Goal: Task Accomplishment & Management: Manage account settings

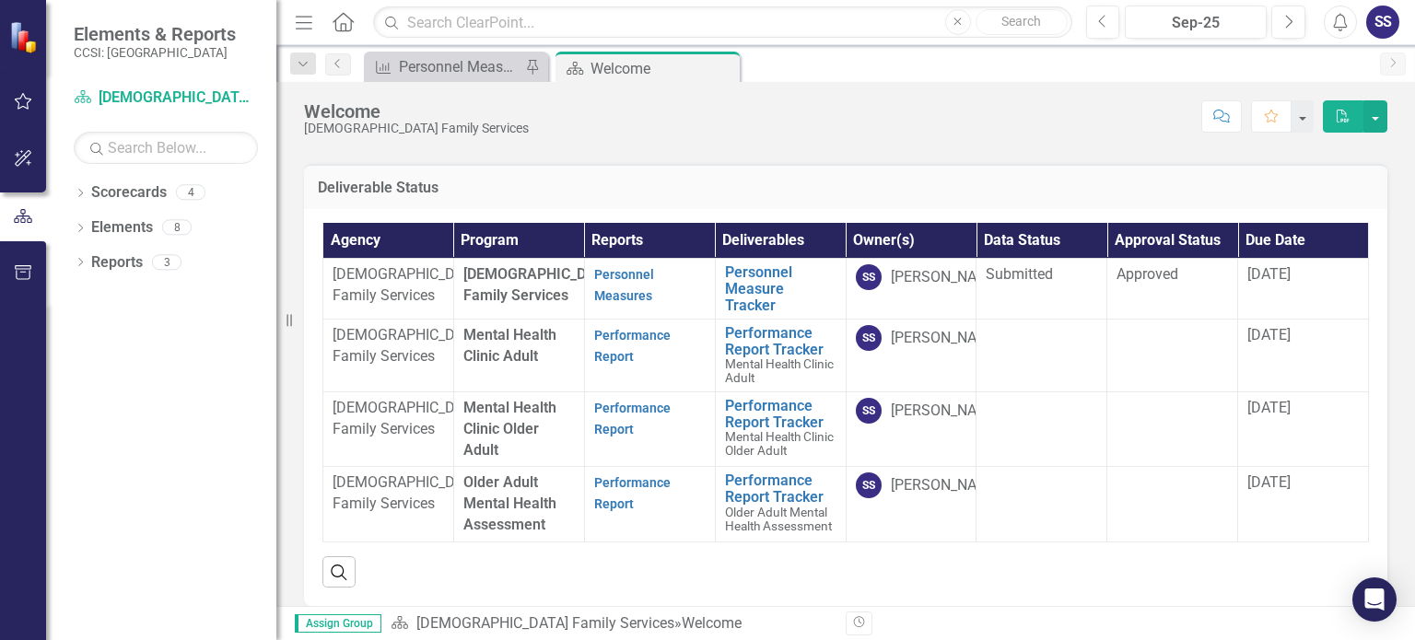
scroll to position [92, 0]
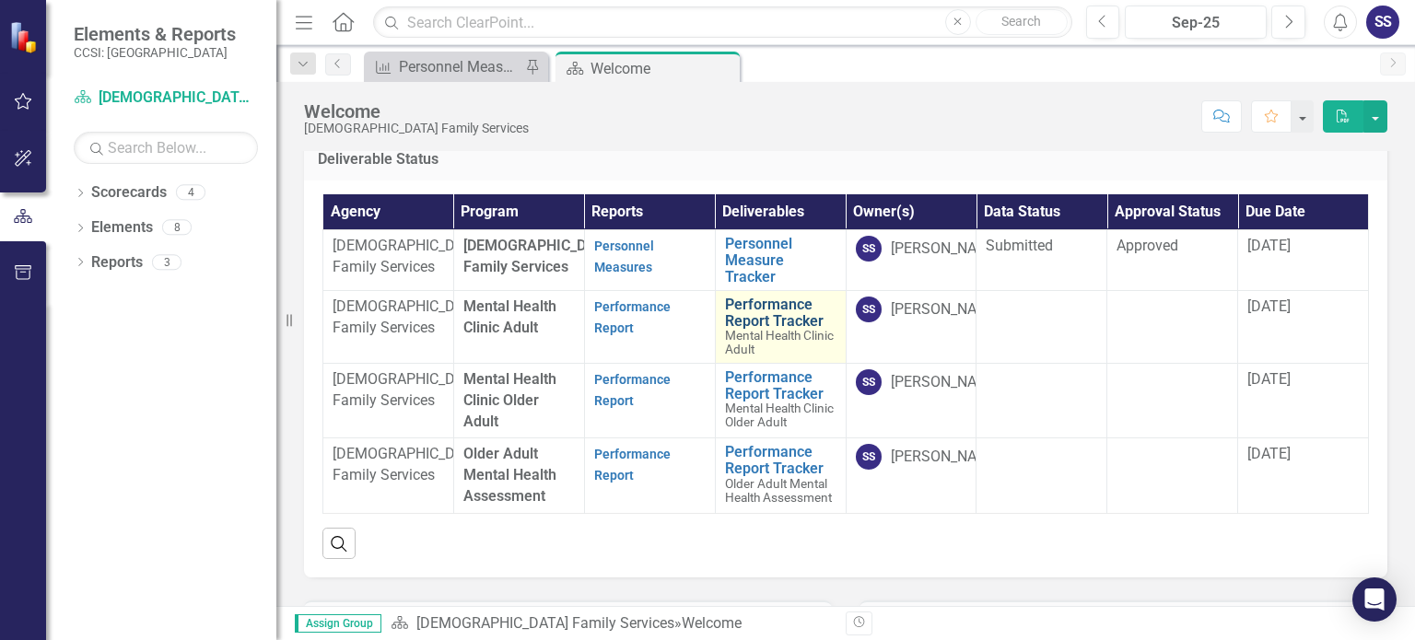
click at [773, 329] on link "Performance Report Tracker" at bounding box center [780, 313] width 111 height 32
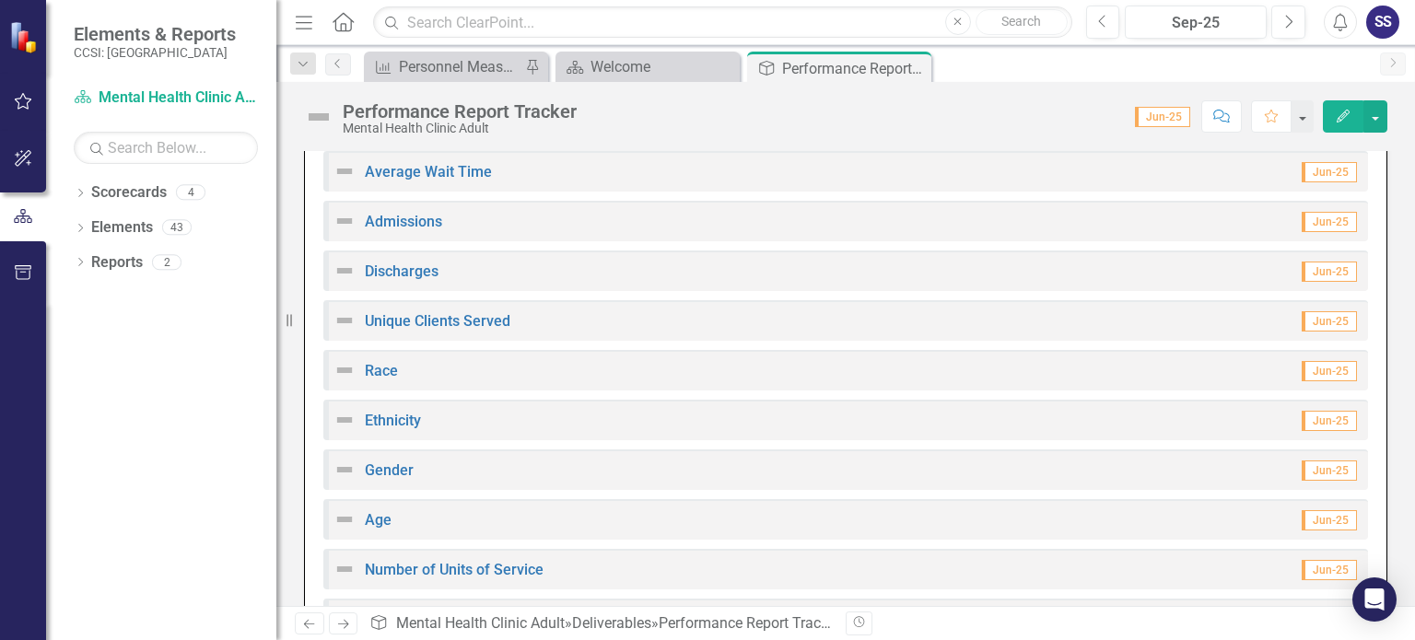
scroll to position [941, 0]
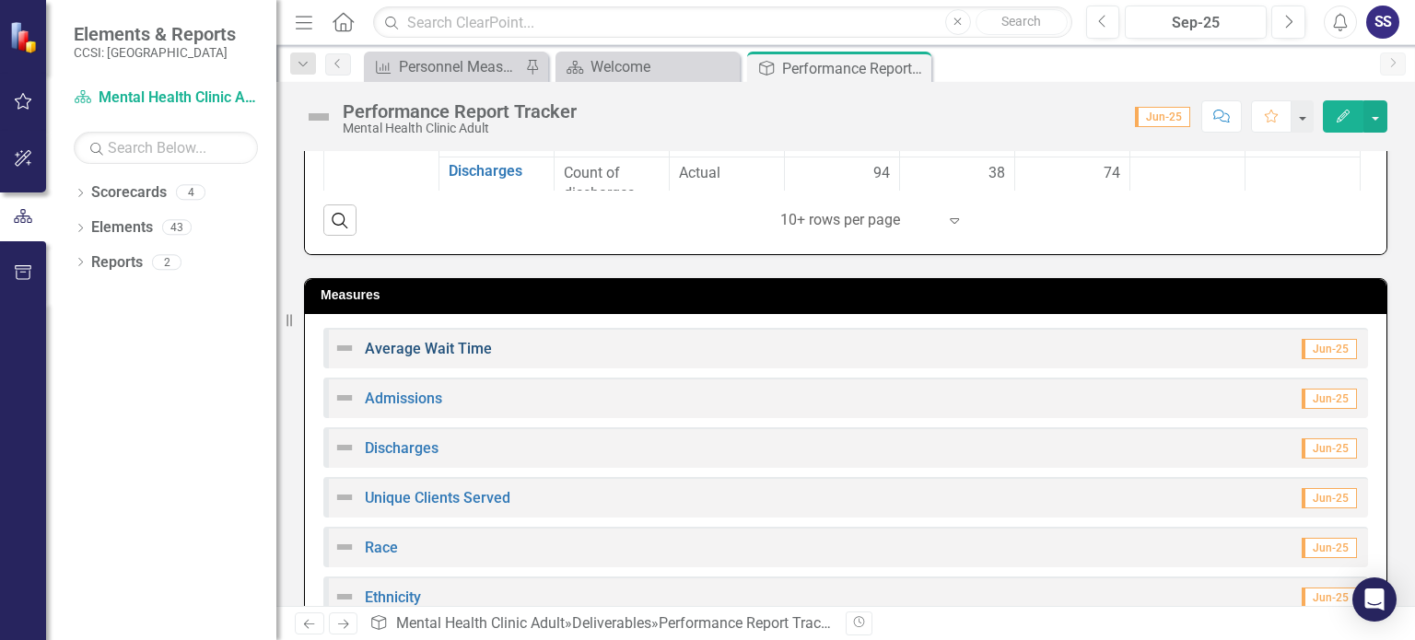
click at [459, 342] on link "Average Wait Time" at bounding box center [428, 349] width 127 height 18
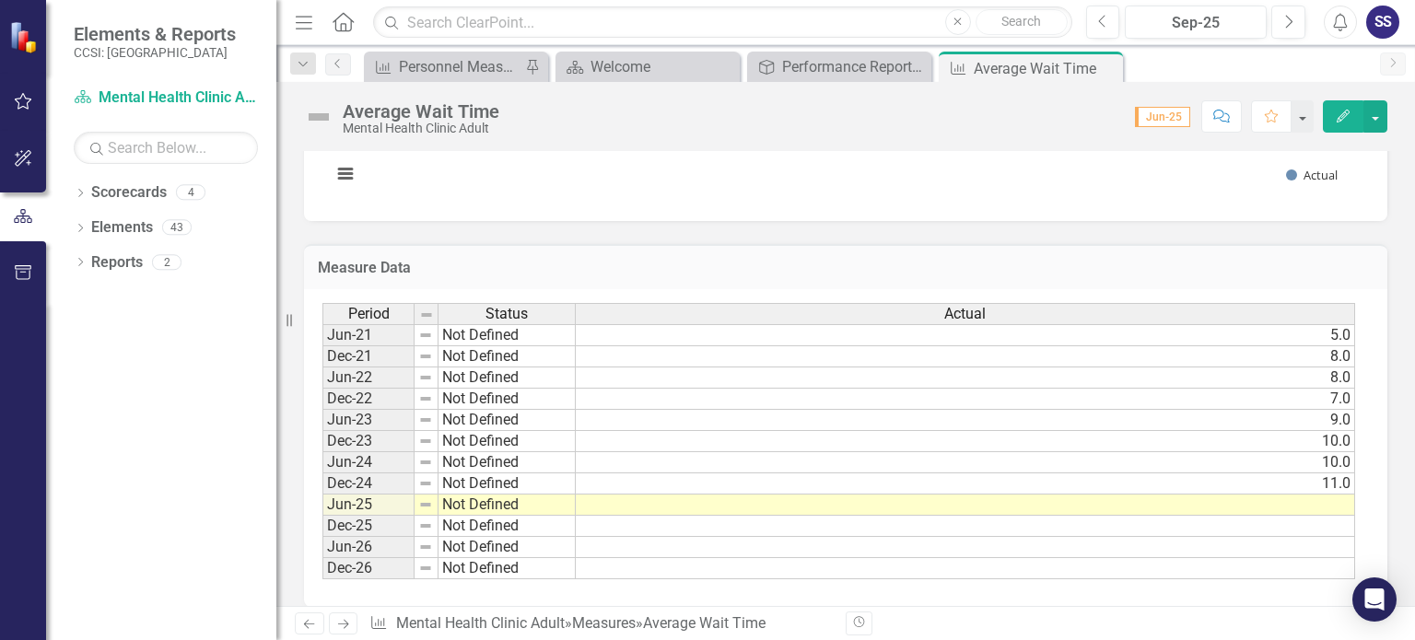
scroll to position [421, 0]
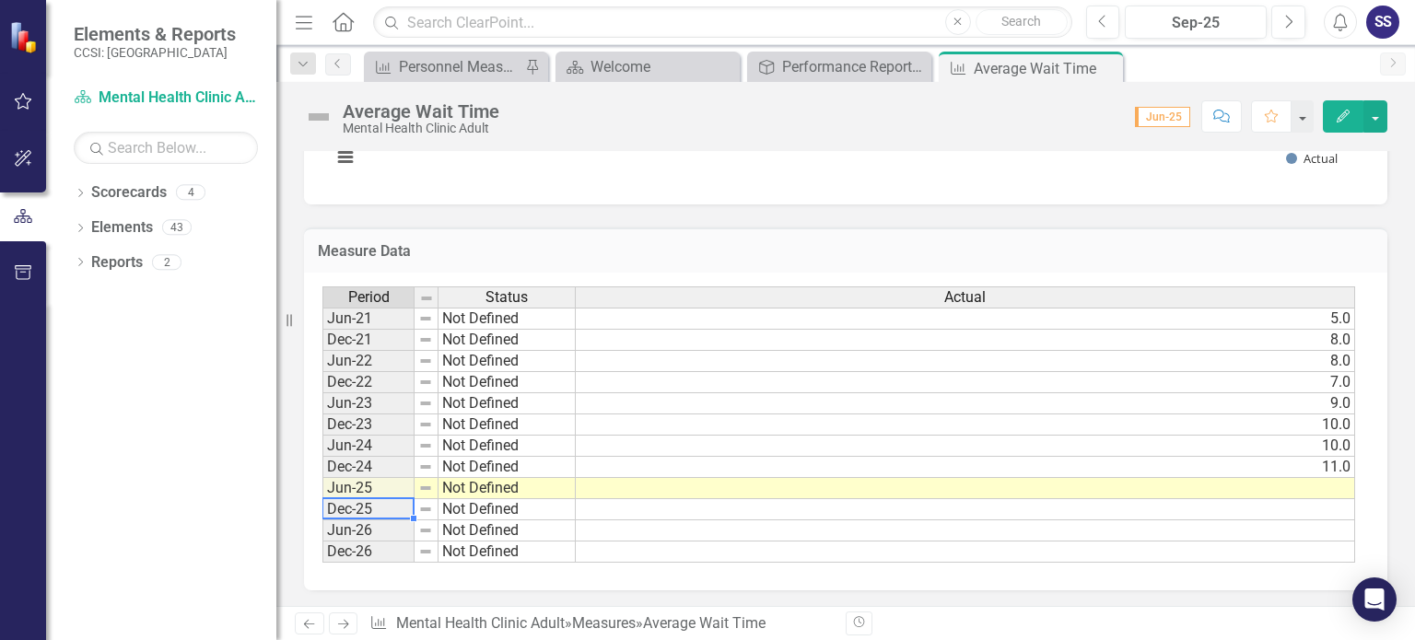
click at [361, 513] on td "Dec-25" at bounding box center [368, 509] width 92 height 21
click at [368, 528] on td "Jun-26" at bounding box center [368, 530] width 92 height 21
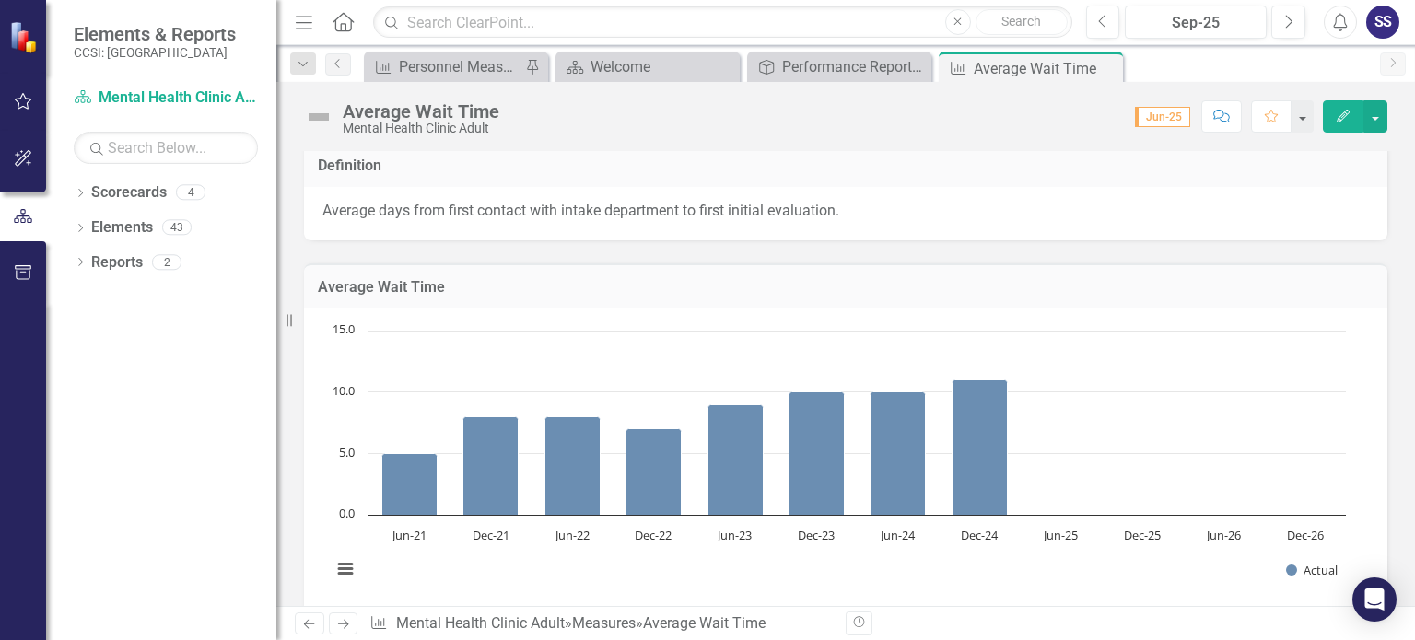
scroll to position [0, 0]
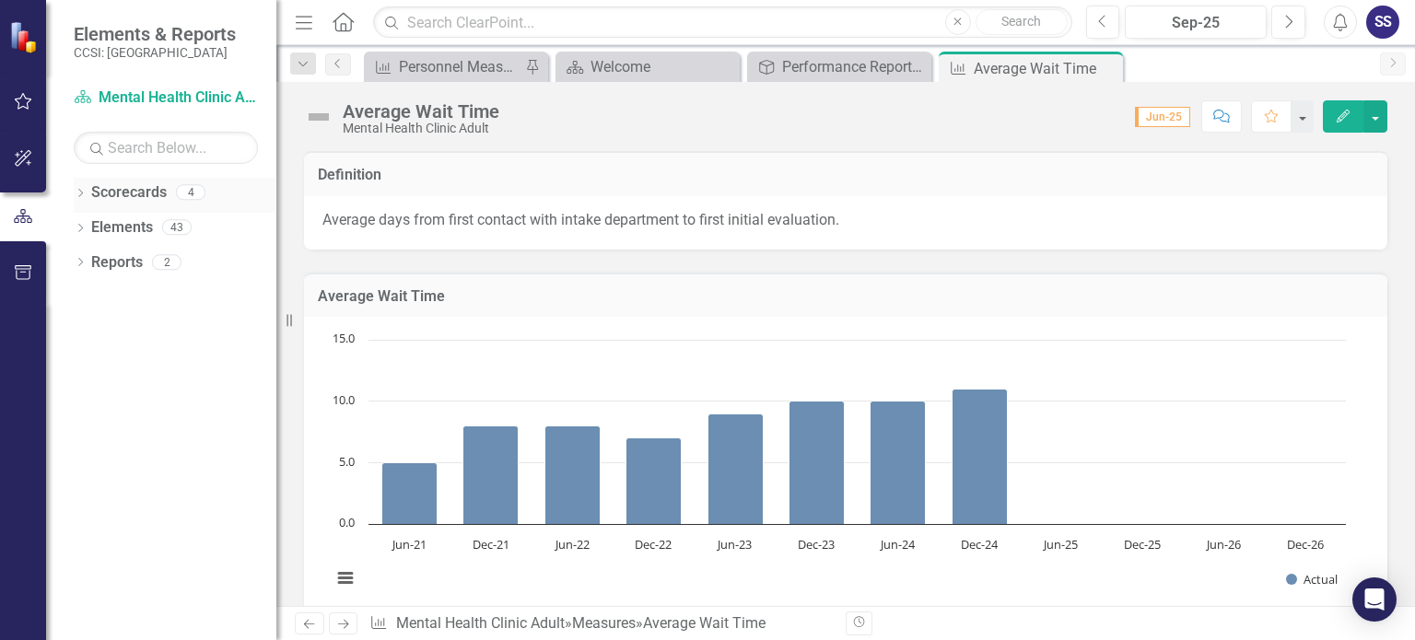
click at [134, 197] on link "Scorecards" at bounding box center [129, 192] width 76 height 21
click at [94, 192] on link "Scorecards" at bounding box center [129, 192] width 76 height 21
click at [1107, 61] on icon "Close" at bounding box center [1105, 68] width 18 height 15
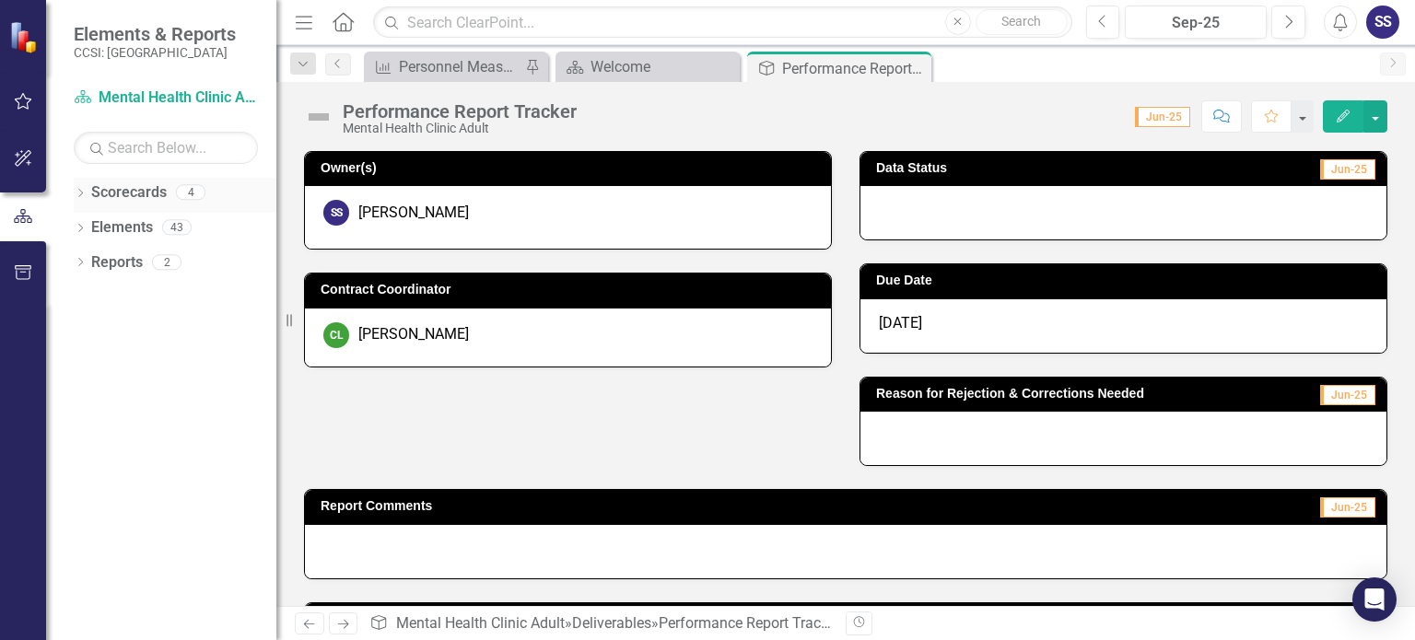
click at [124, 198] on link "Scorecards" at bounding box center [129, 192] width 76 height 21
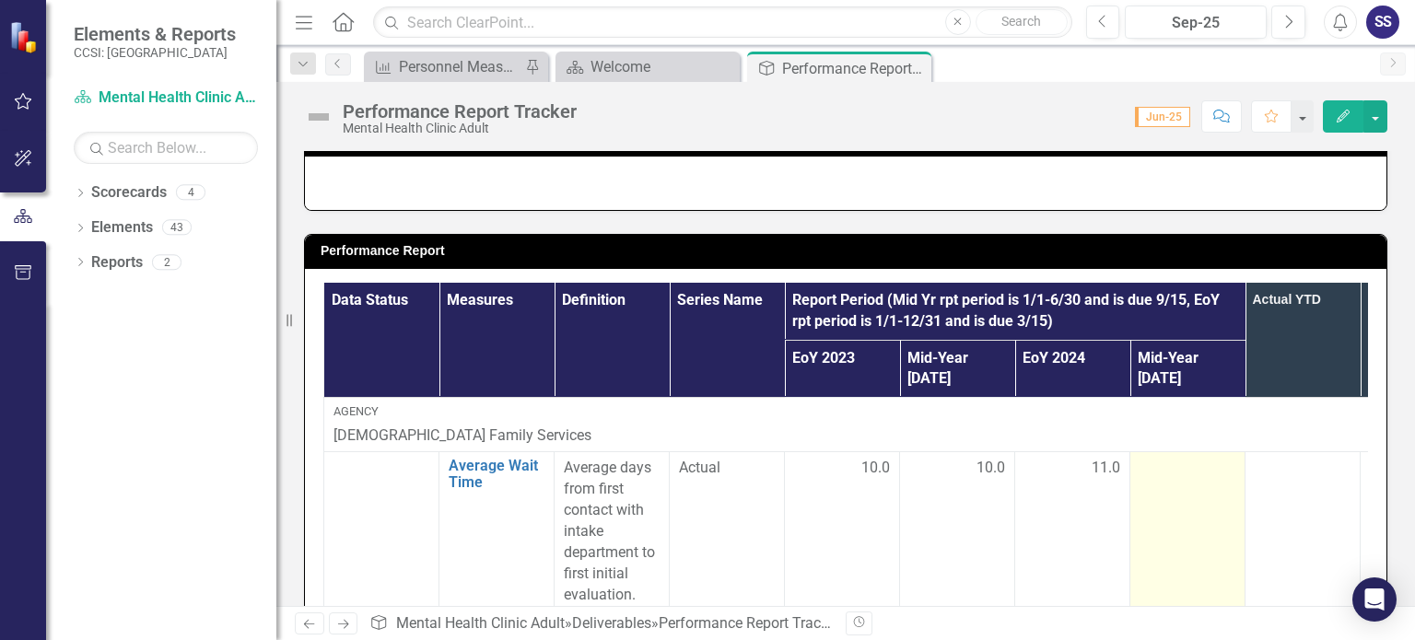
click at [1190, 481] on td at bounding box center [1187, 531] width 115 height 159
click at [1182, 467] on td at bounding box center [1187, 531] width 115 height 159
click at [1181, 466] on td at bounding box center [1187, 531] width 115 height 159
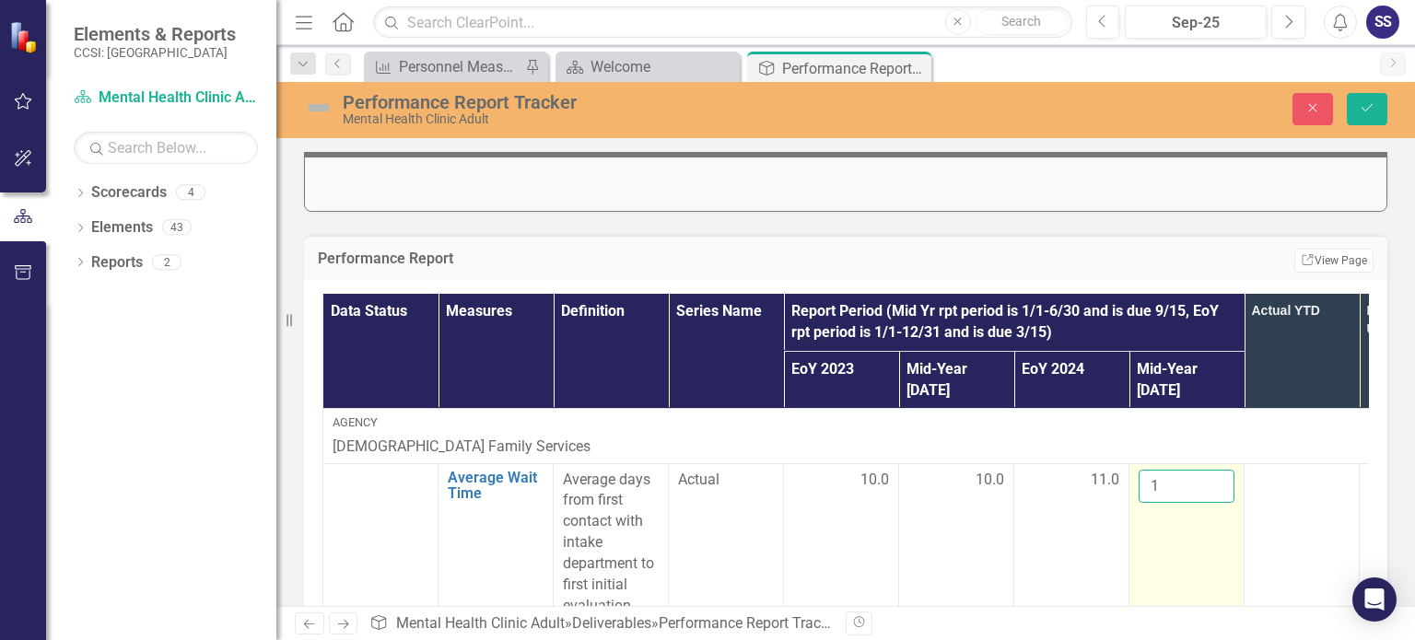
type input "1"
click at [1216, 470] on input "1" at bounding box center [1187, 487] width 96 height 34
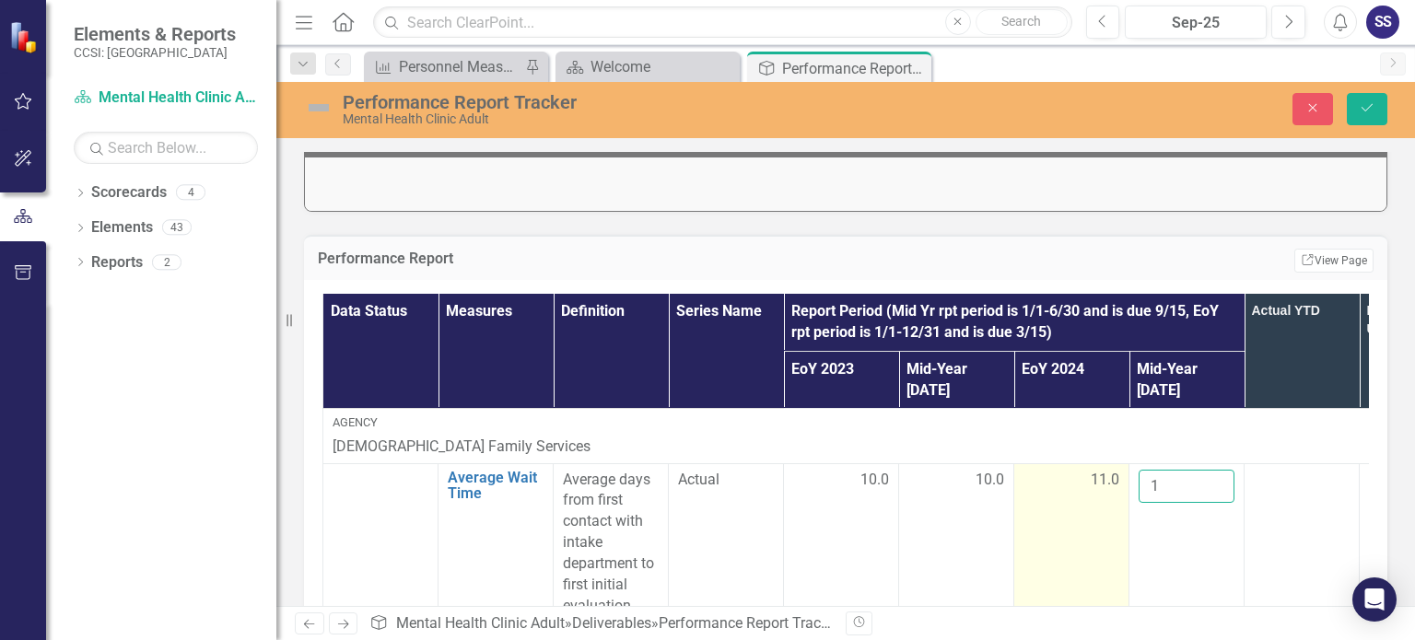
drag, startPoint x: 1183, startPoint y: 463, endPoint x: 1125, endPoint y: 463, distance: 58.0
click at [1125, 463] on tr "Average Wait Time Link Open Element Average days from first contact with intake…" at bounding box center [898, 542] width 1151 height 159
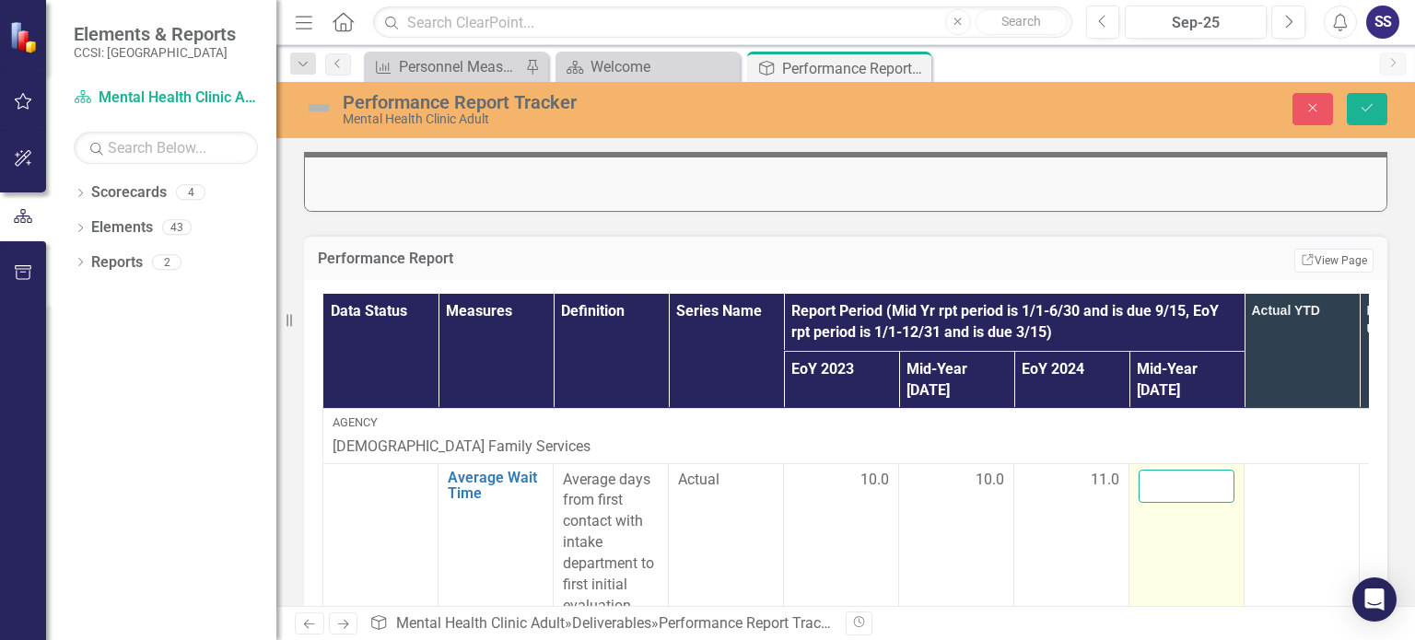
click at [1197, 470] on input "number" at bounding box center [1187, 487] width 96 height 34
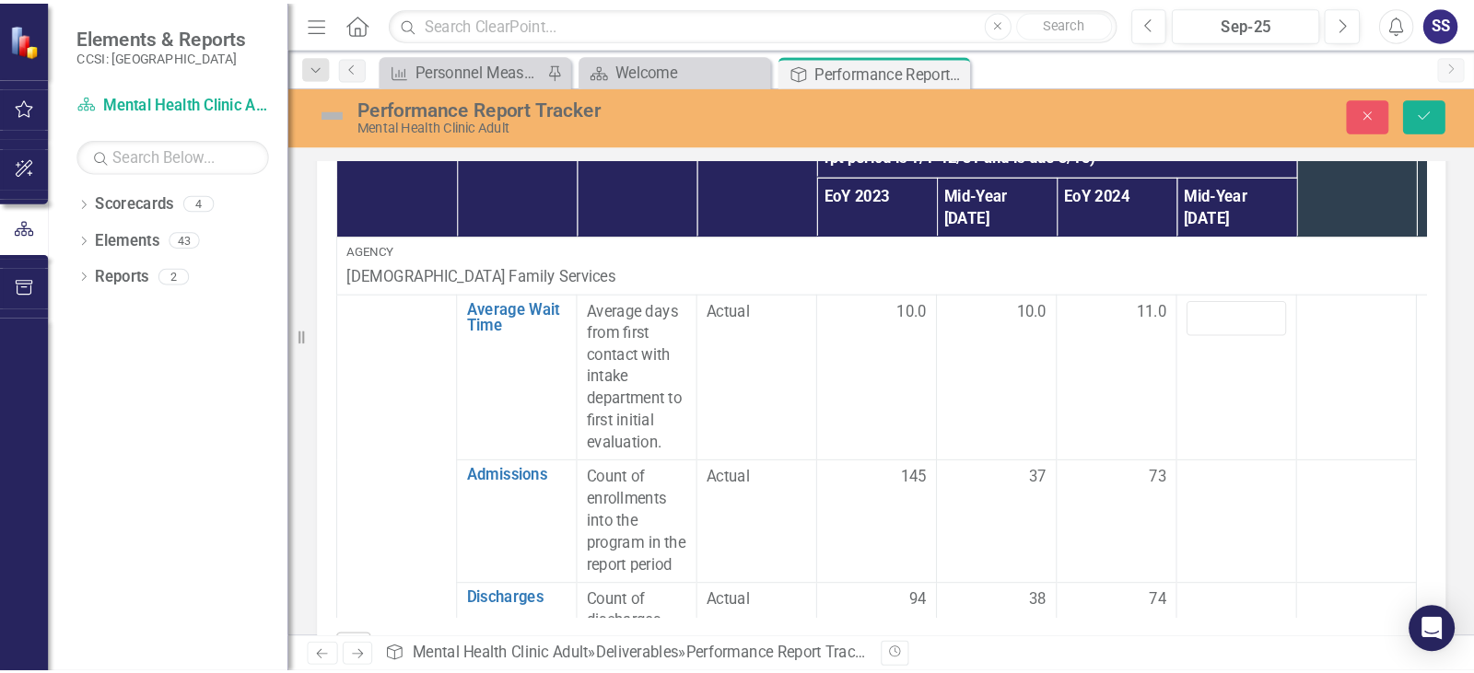
scroll to position [553, 0]
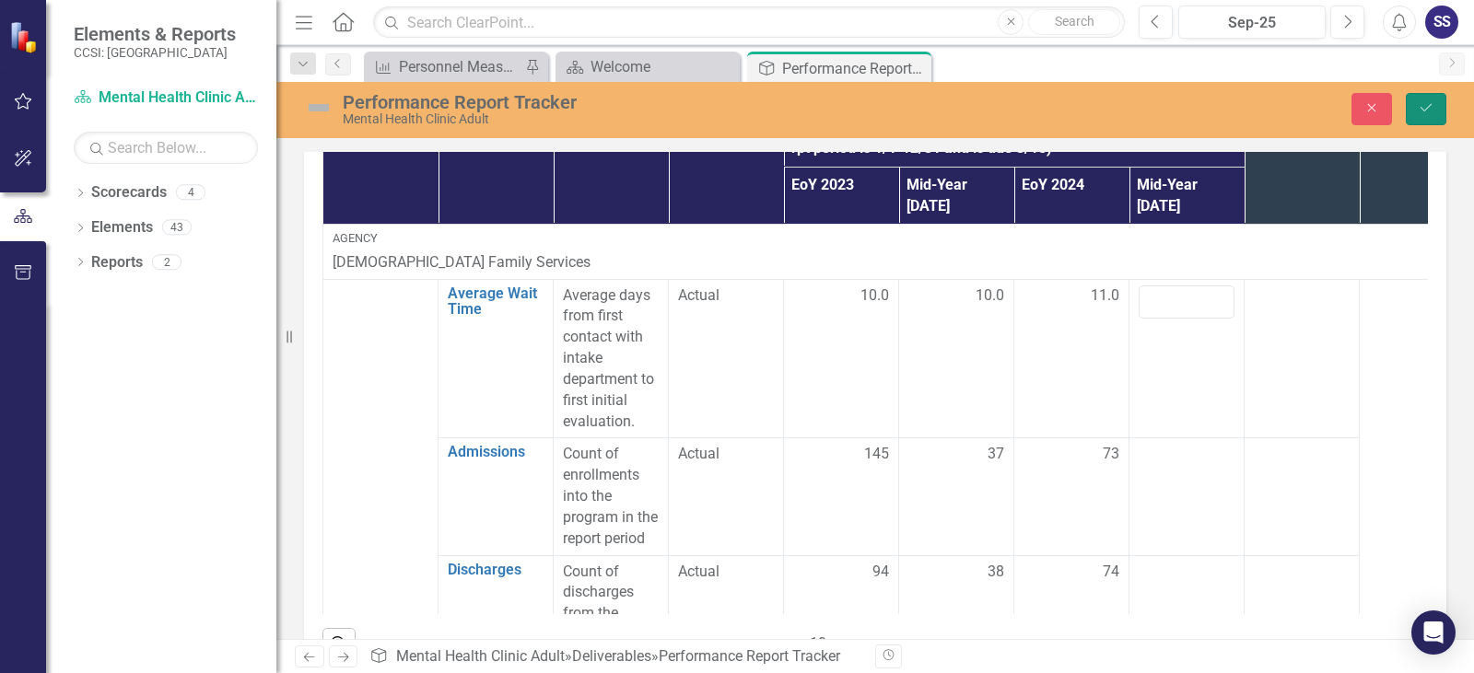
click at [1414, 105] on icon "Save" at bounding box center [1426, 107] width 17 height 13
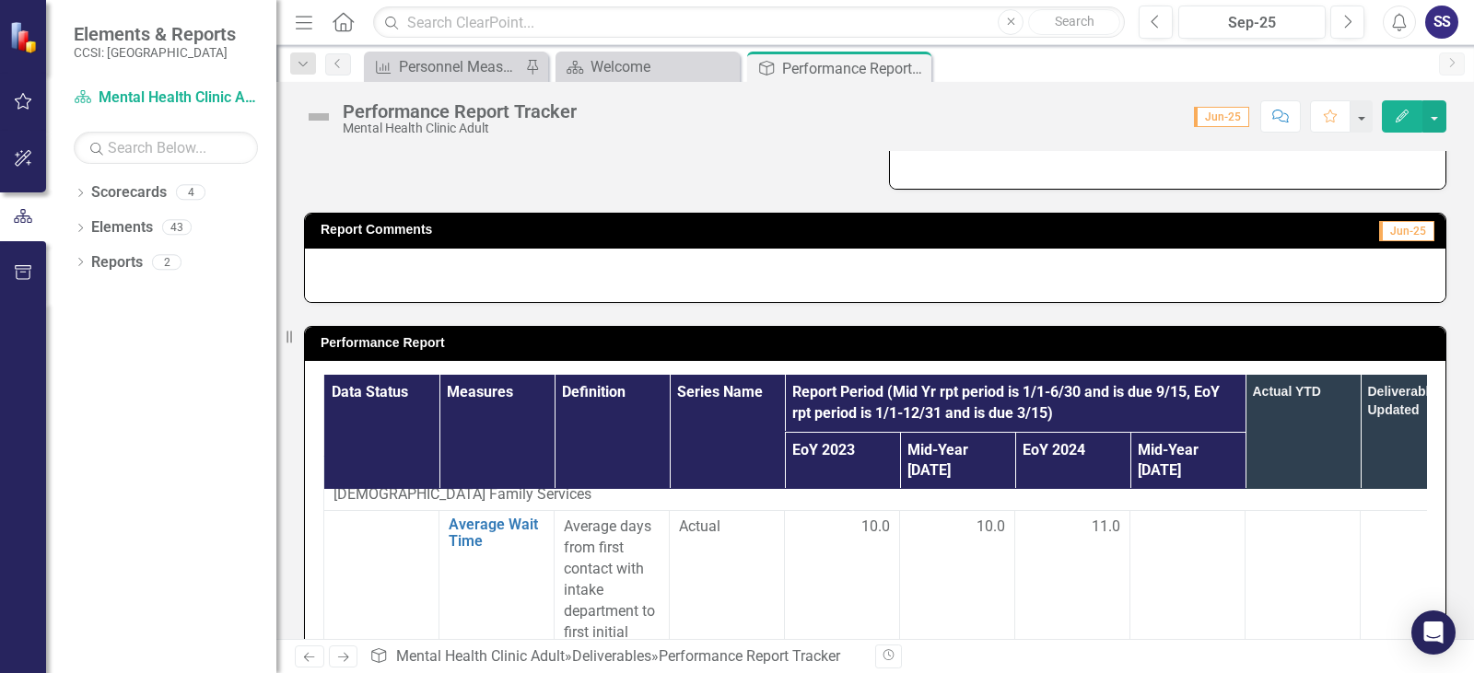
scroll to position [0, 0]
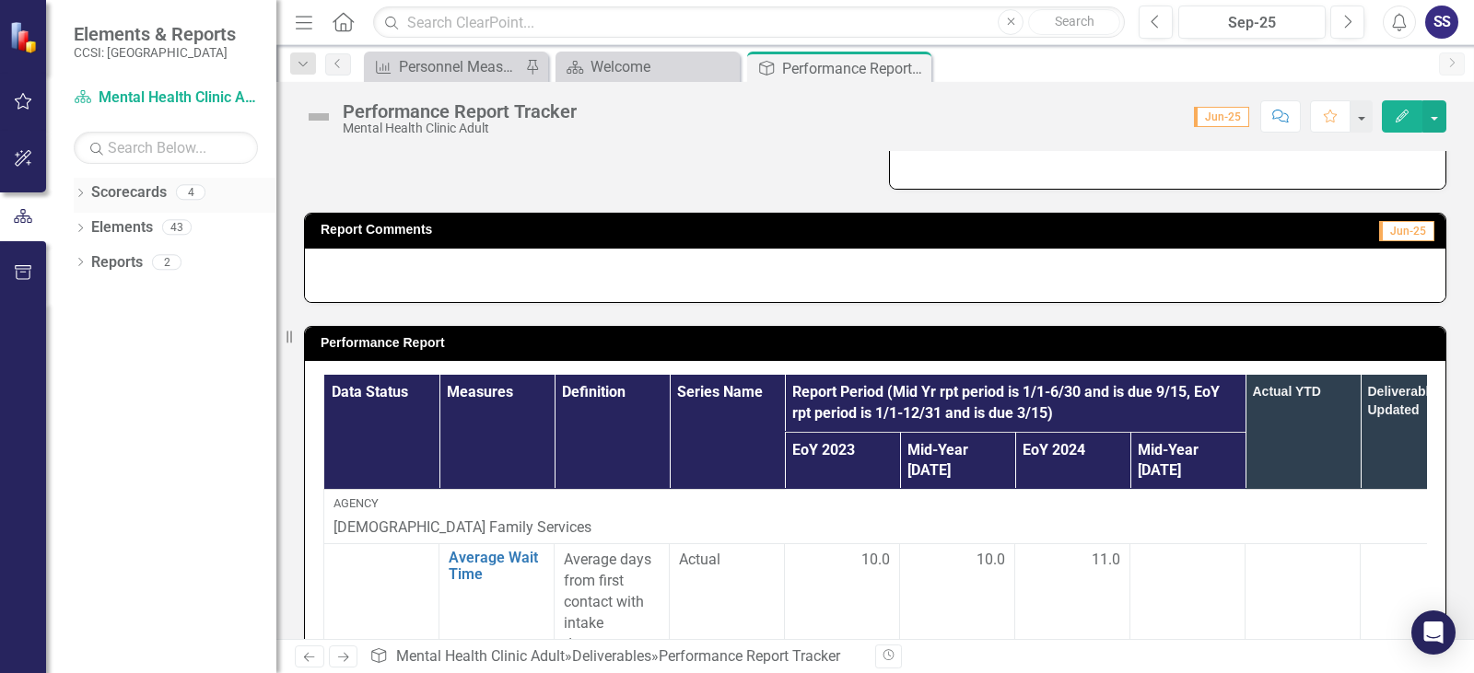
click at [79, 188] on div "Dropdown" at bounding box center [80, 195] width 13 height 16
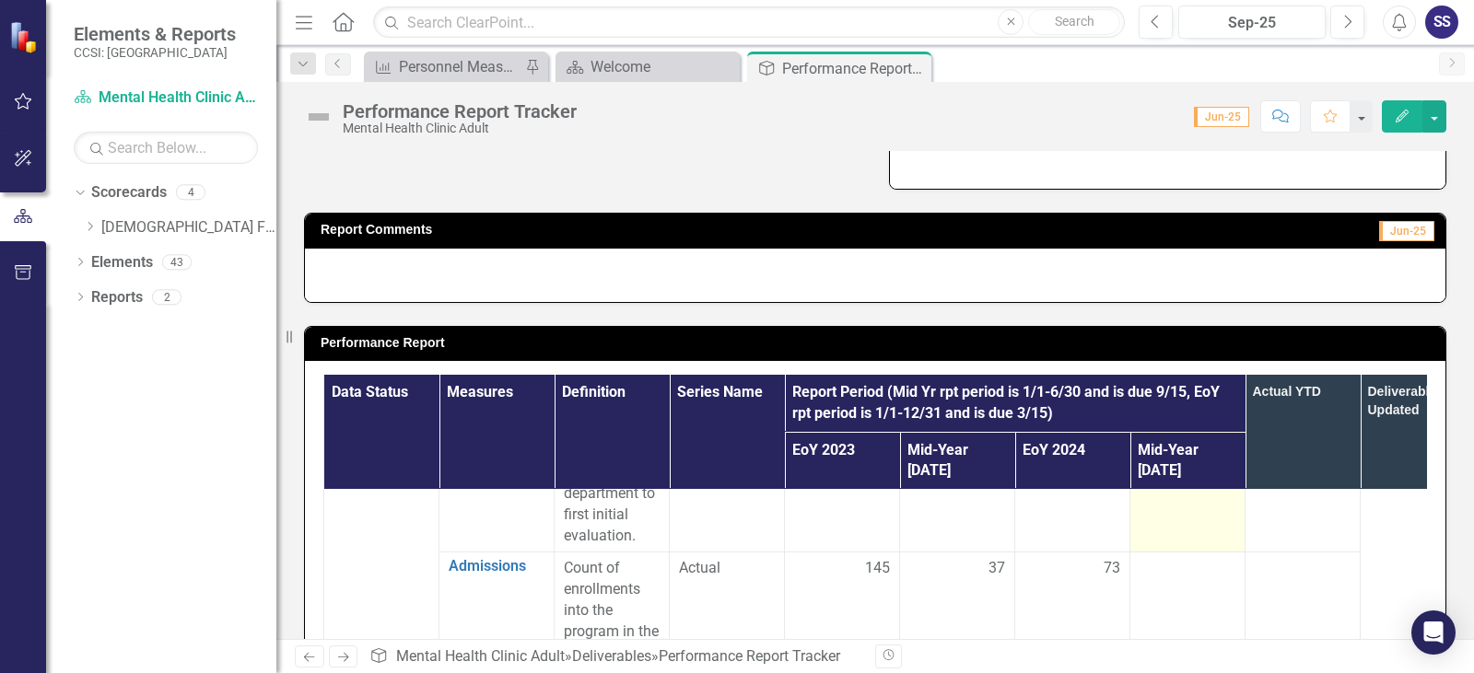
scroll to position [184, 0]
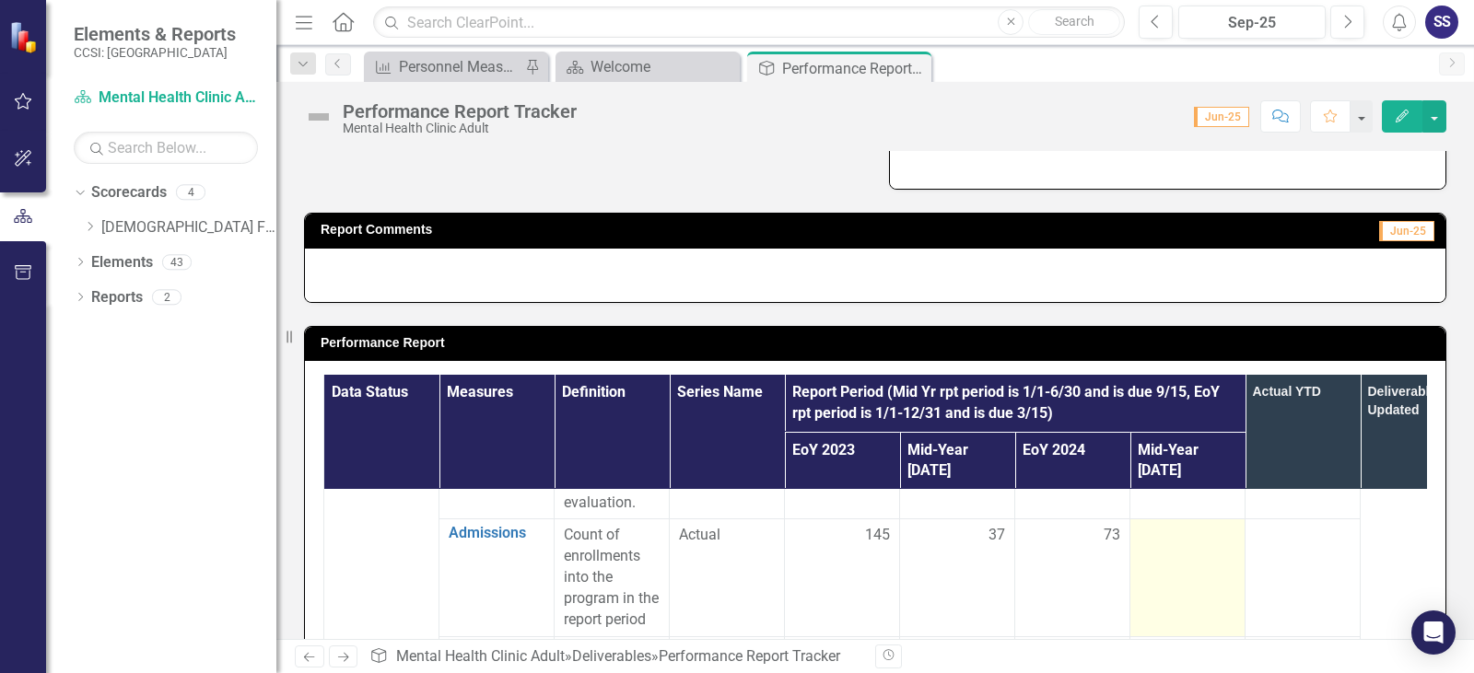
click at [1211, 528] on td at bounding box center [1187, 578] width 115 height 117
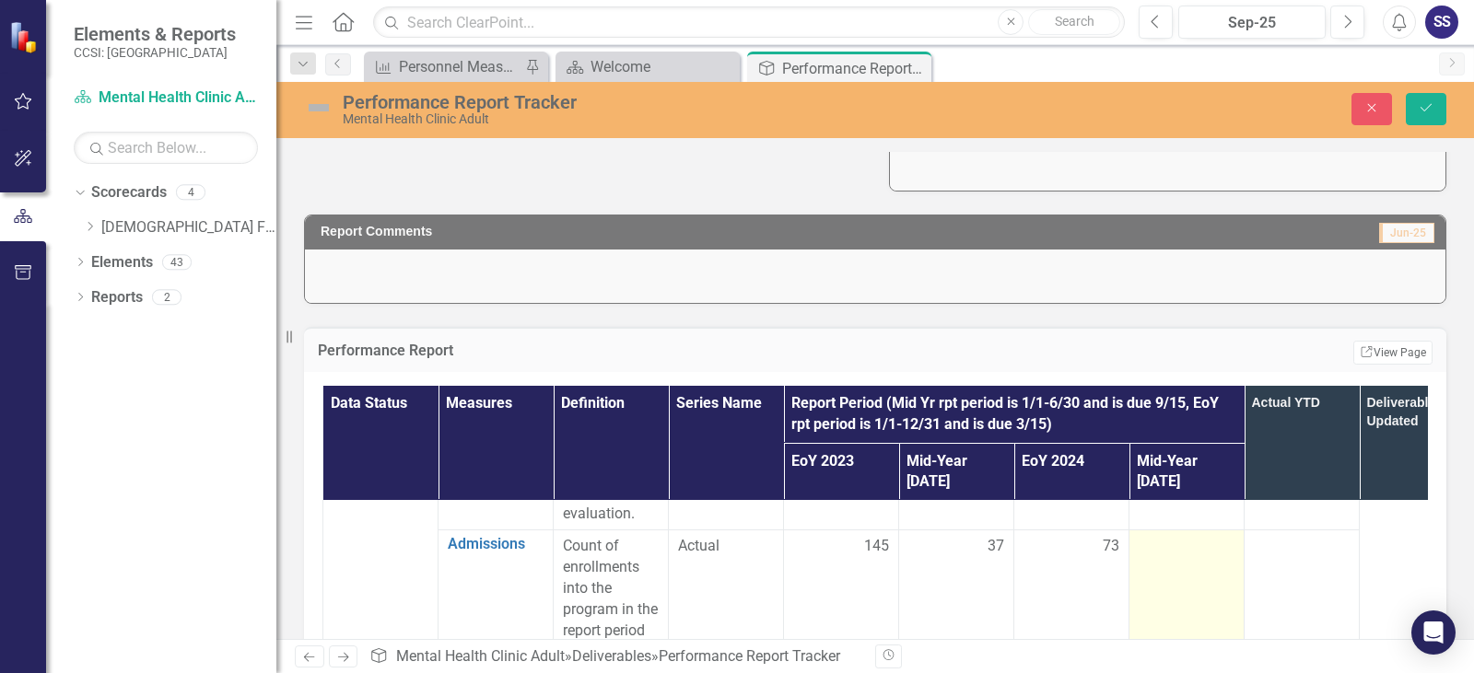
click at [1211, 536] on div at bounding box center [1187, 547] width 96 height 22
click at [1186, 536] on input "number" at bounding box center [1187, 553] width 96 height 34
type input "34"
click at [1225, 612] on td "34" at bounding box center [1186, 589] width 115 height 117
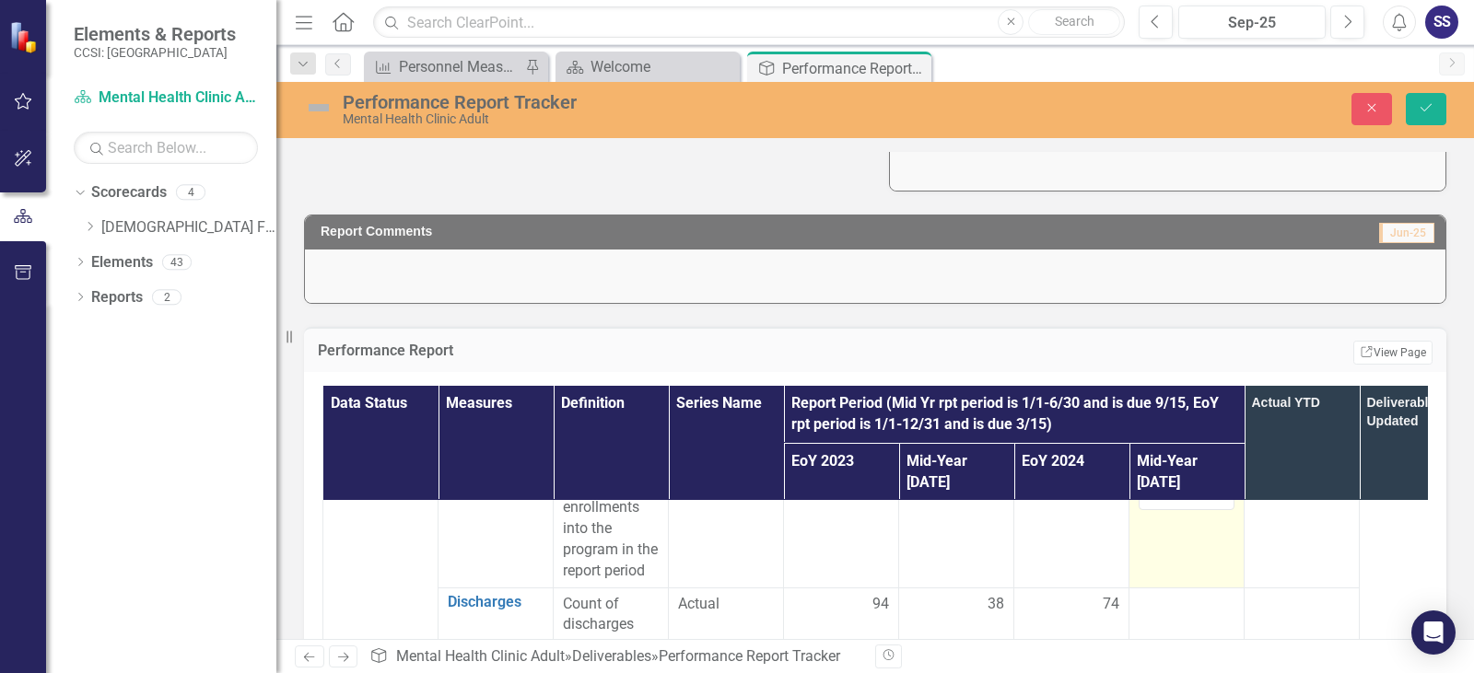
scroll to position [276, 0]
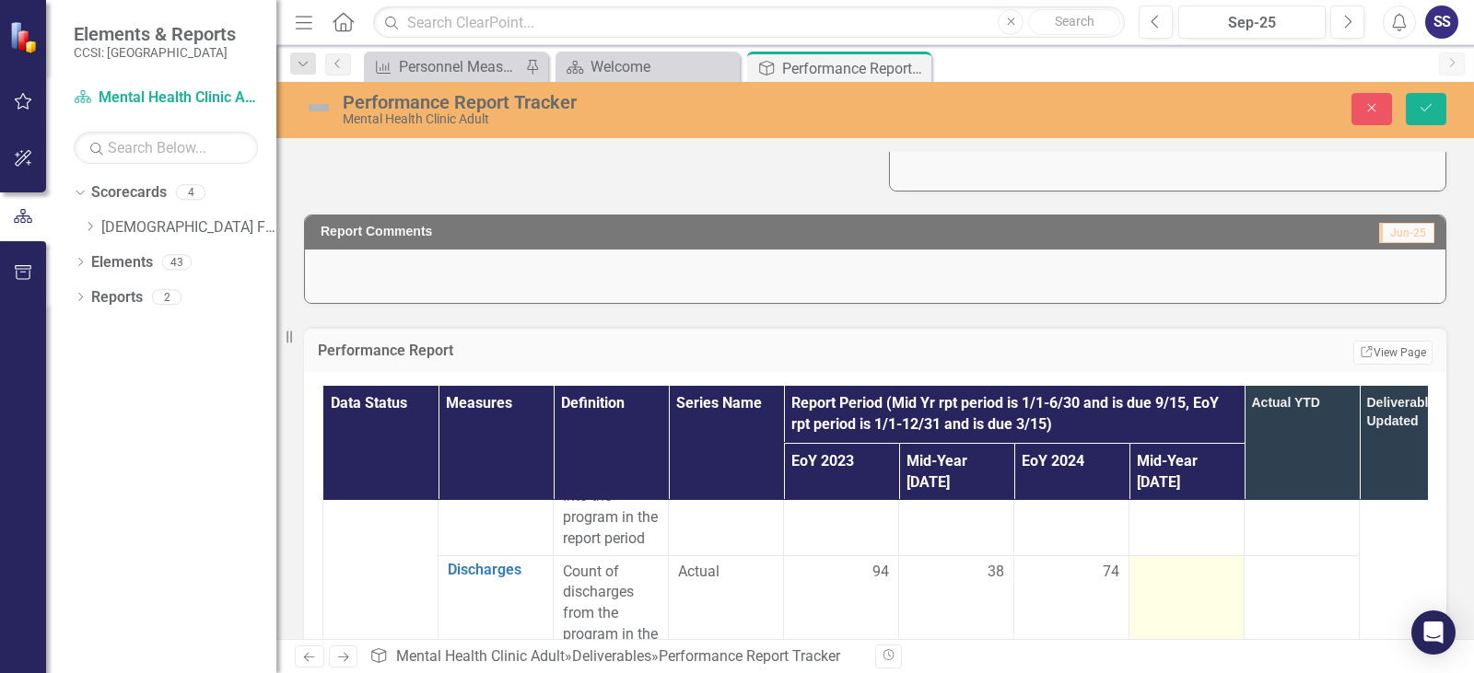
click at [1185, 562] on div at bounding box center [1187, 573] width 96 height 22
click at [1185, 562] on input "number" at bounding box center [1187, 579] width 96 height 34
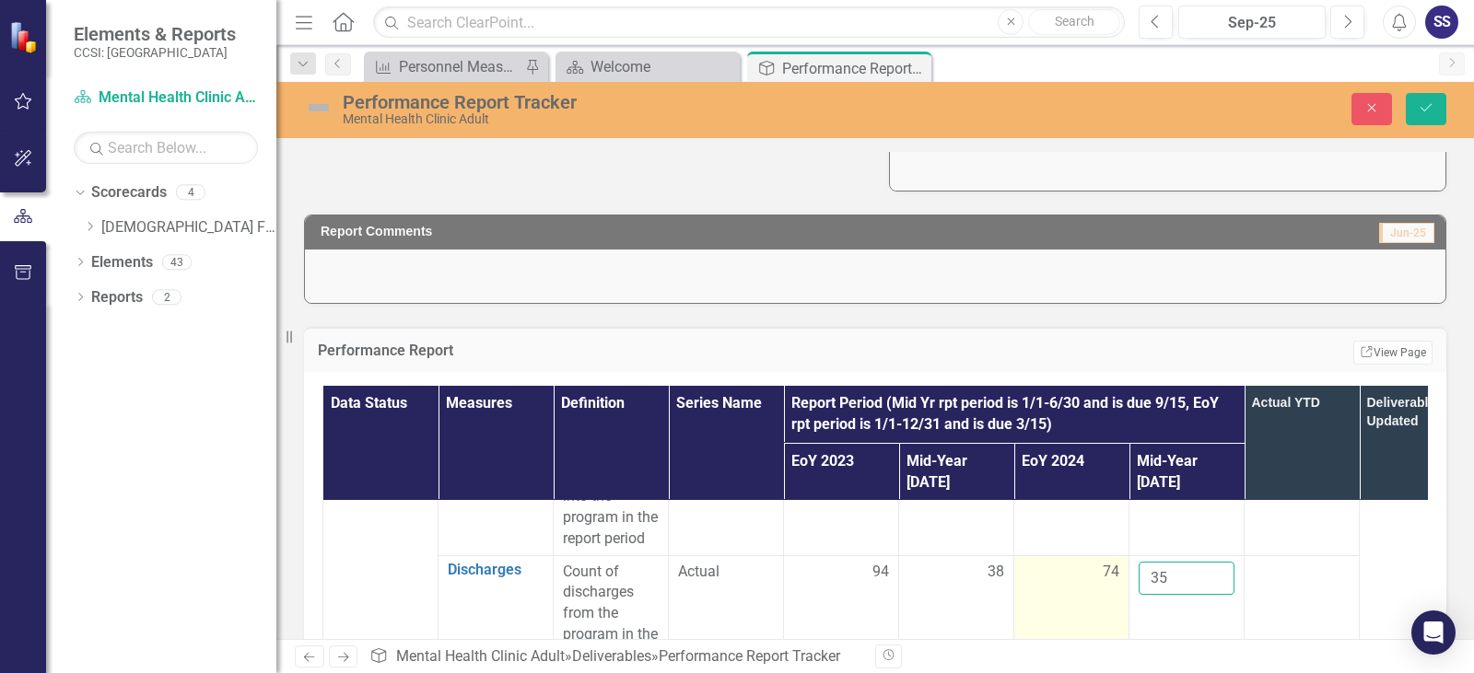
type input "35"
click at [1102, 607] on td "74" at bounding box center [1071, 613] width 115 height 117
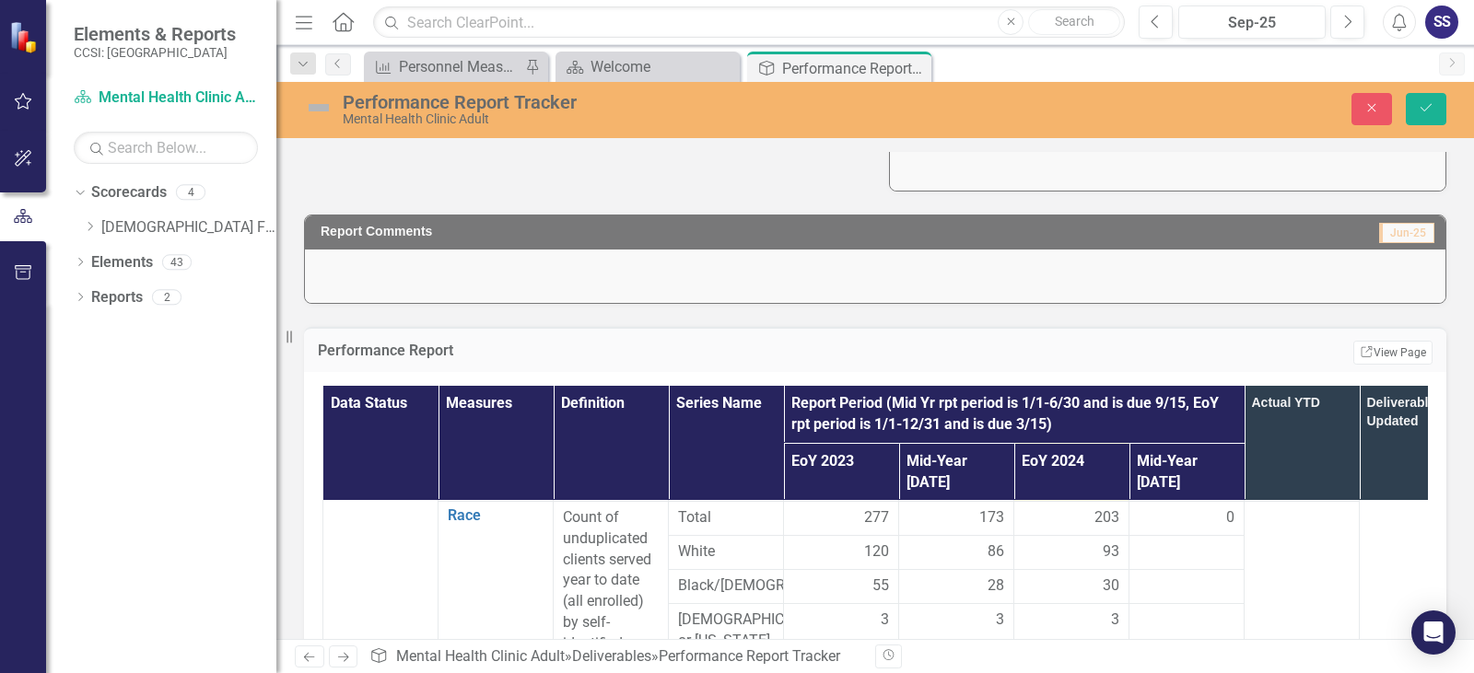
scroll to position [553, 0]
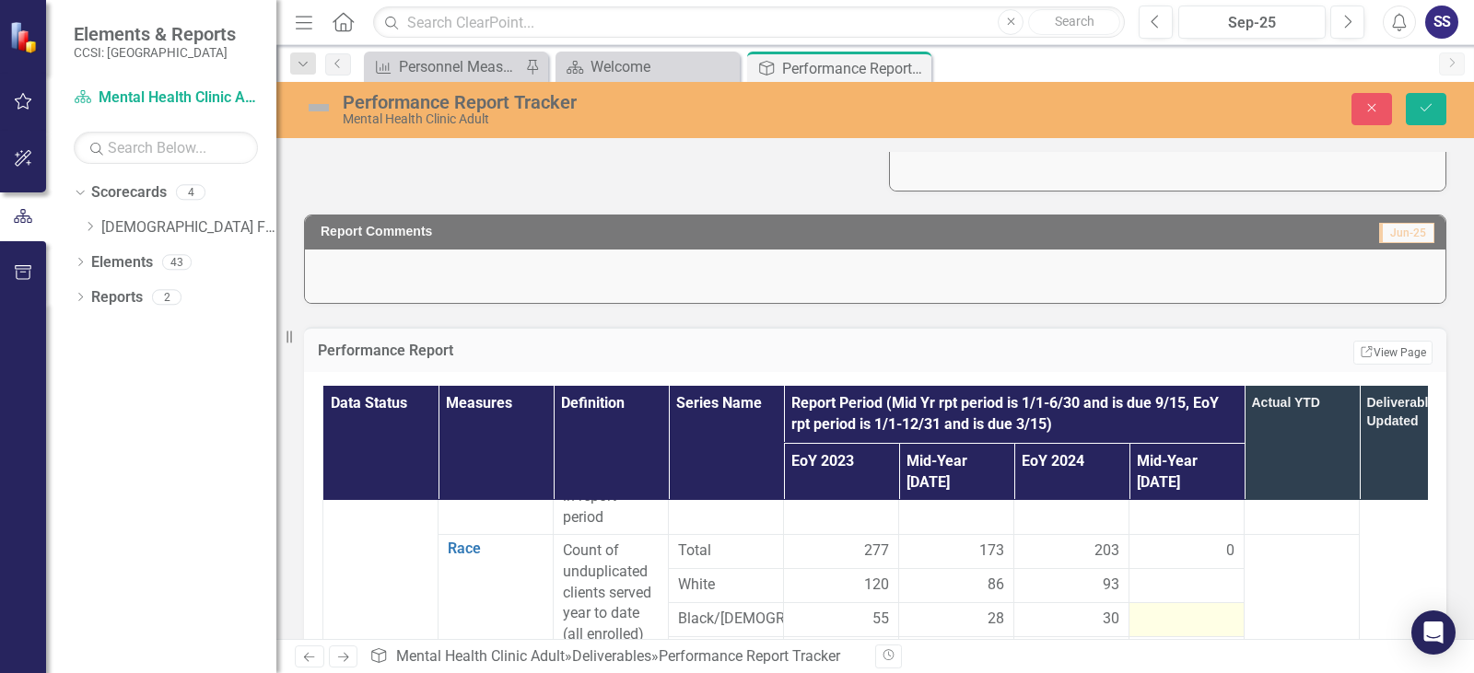
click at [1178, 609] on div at bounding box center [1187, 620] width 96 height 22
click at [1178, 609] on input "number" at bounding box center [1187, 626] width 96 height 34
click at [1165, 575] on div at bounding box center [1187, 586] width 96 height 22
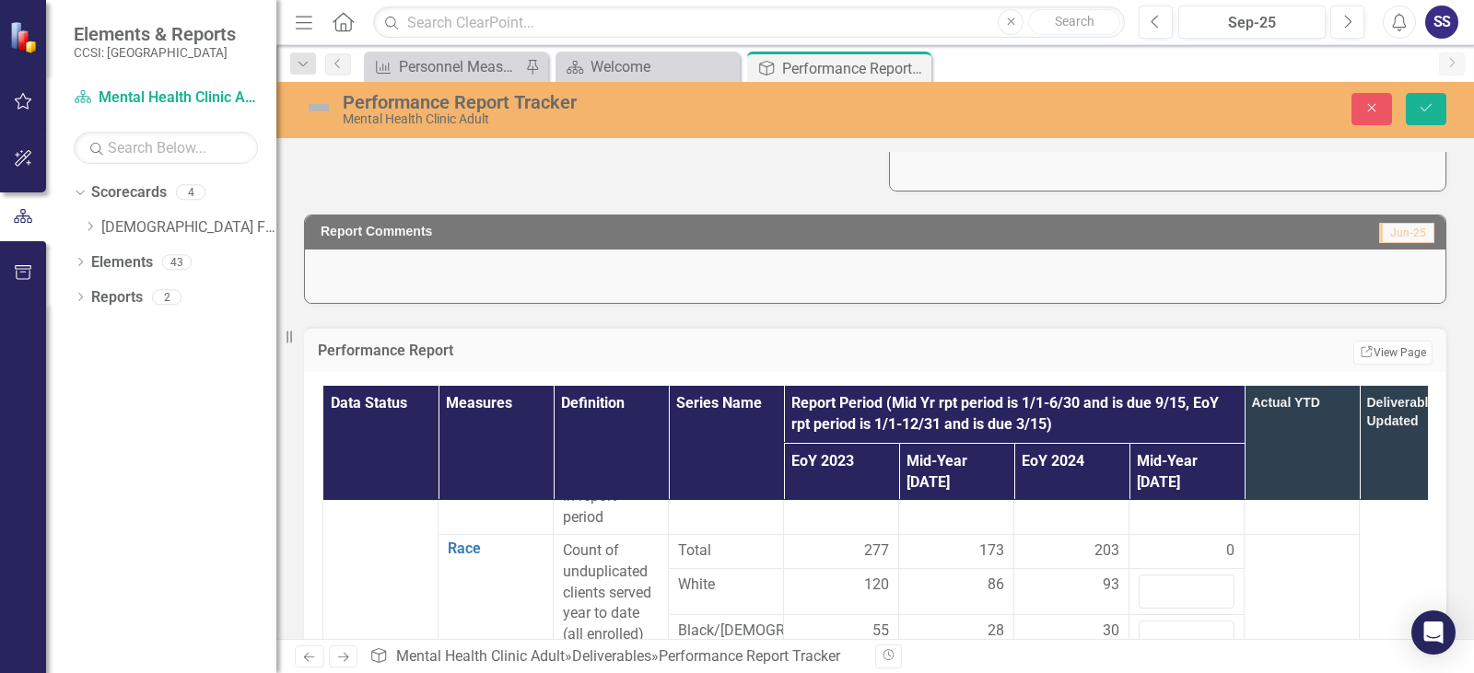
click at [1163, 541] on div "0" at bounding box center [1187, 551] width 96 height 21
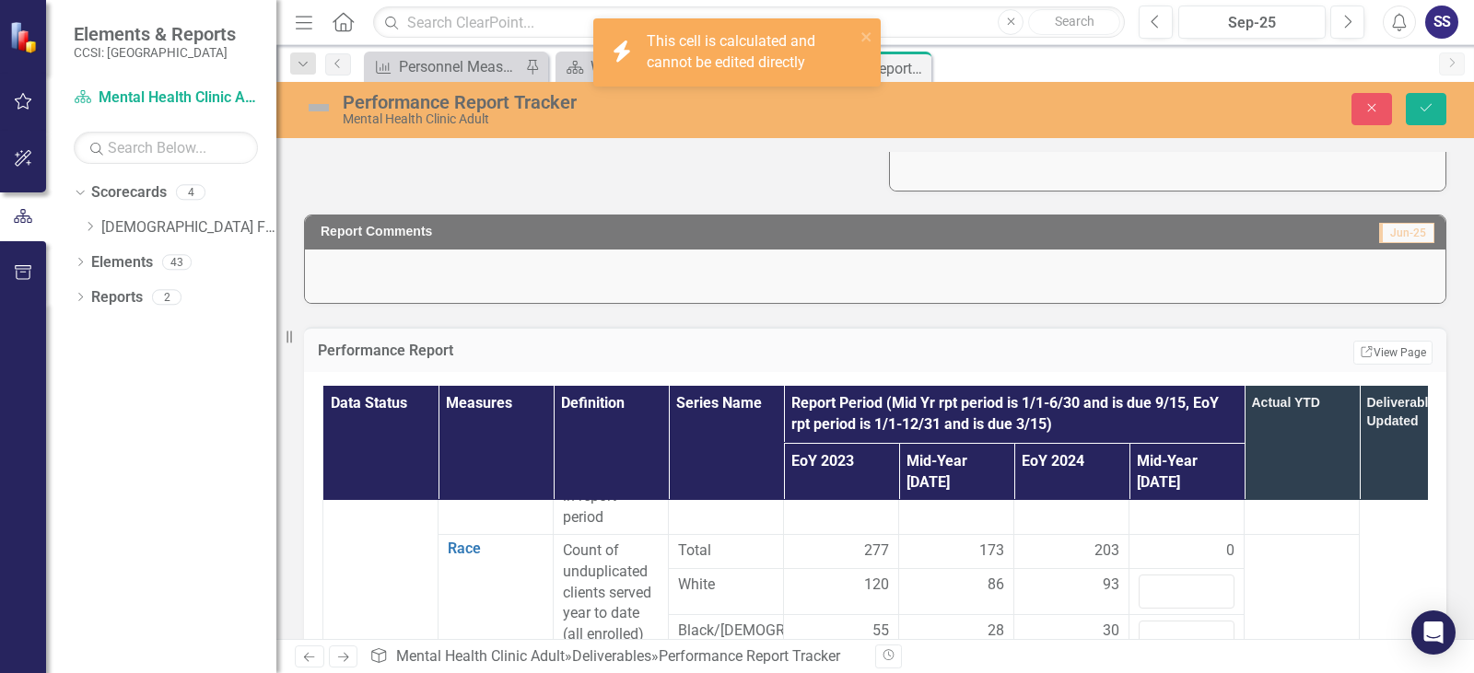
click at [1163, 541] on div "0" at bounding box center [1187, 551] width 96 height 21
click at [1157, 541] on div "0" at bounding box center [1187, 551] width 96 height 21
click at [1228, 541] on span "0" at bounding box center [1230, 551] width 8 height 21
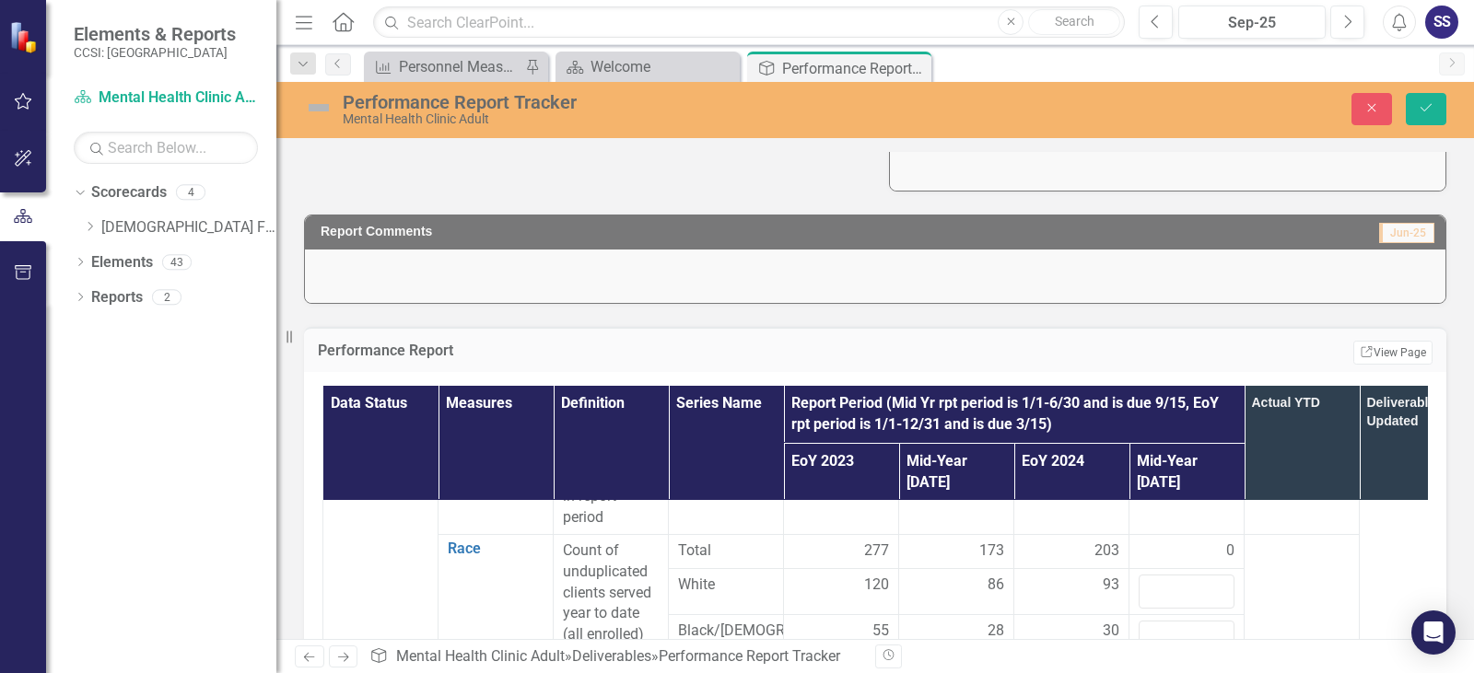
click at [1172, 534] on td "0" at bounding box center [1186, 551] width 115 height 34
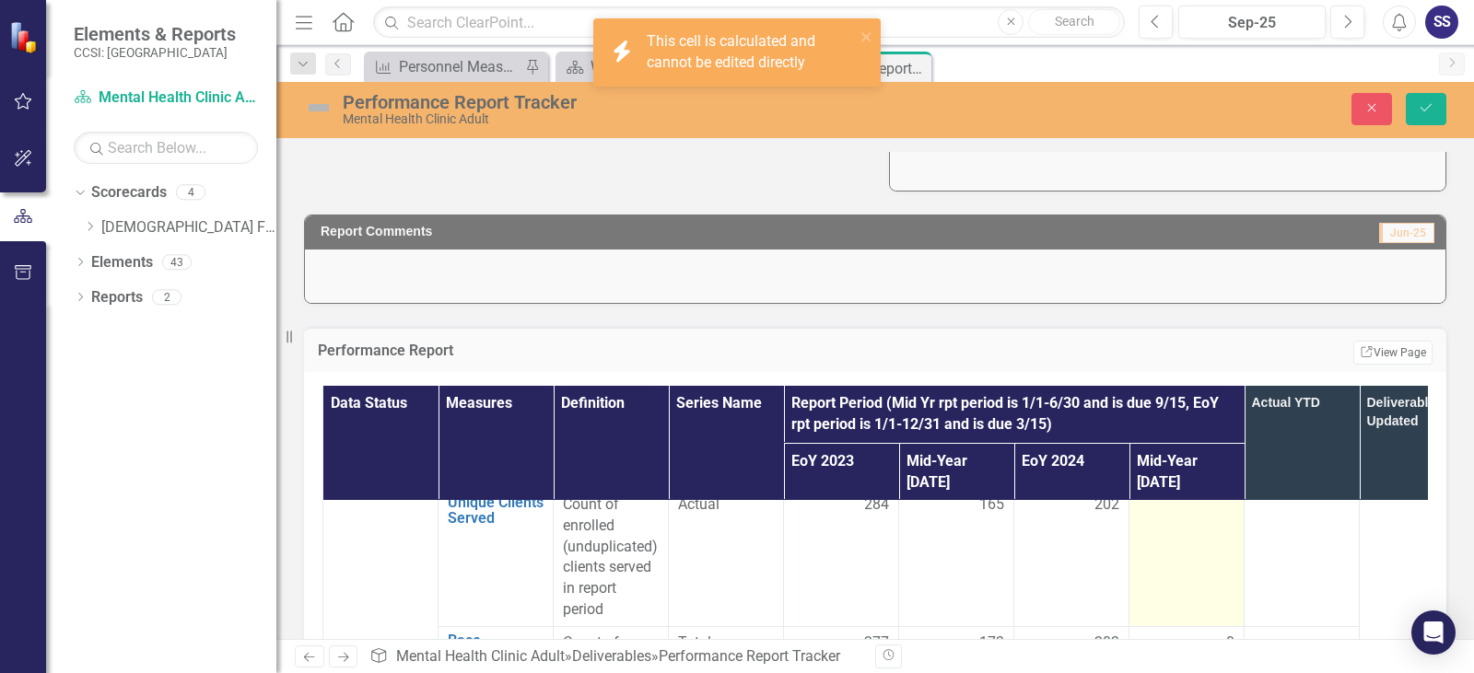
scroll to position [368, 0]
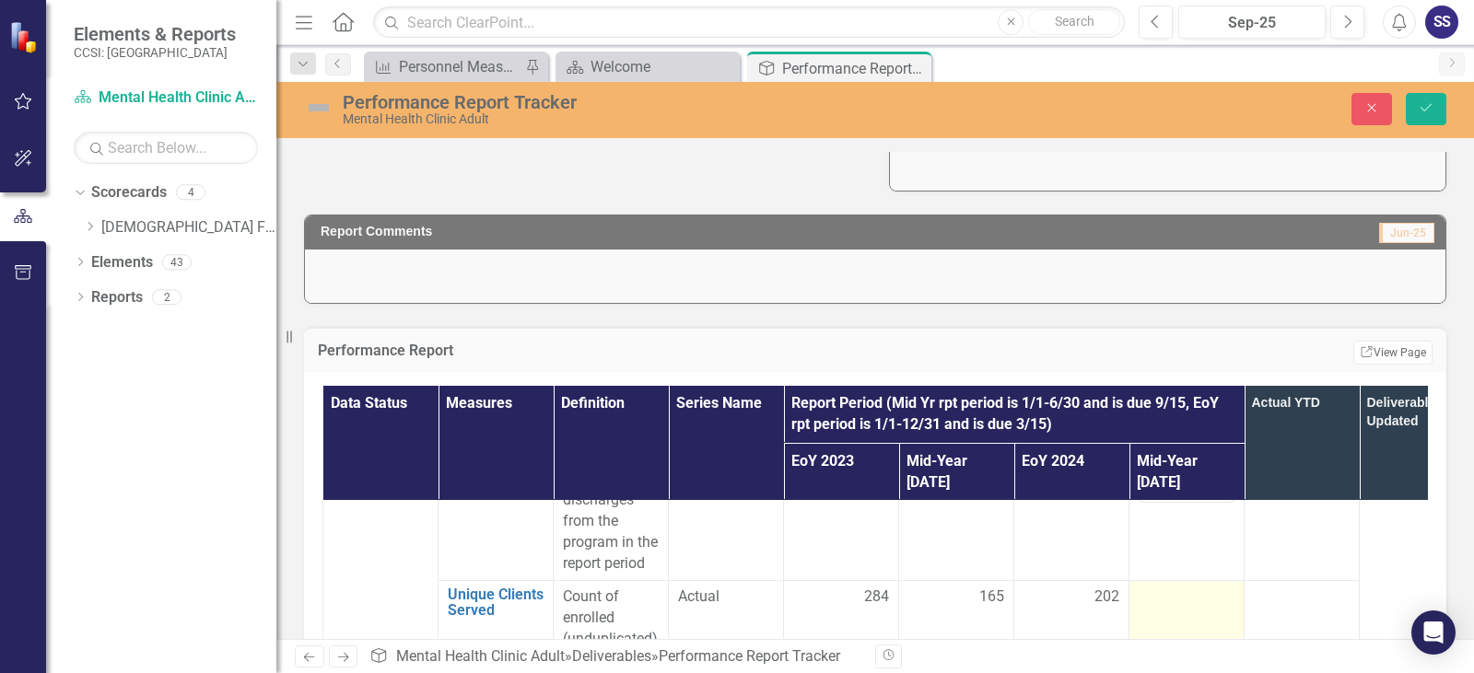
click at [1167, 587] on div at bounding box center [1187, 598] width 96 height 22
click at [1187, 587] on input "number" at bounding box center [1187, 604] width 96 height 34
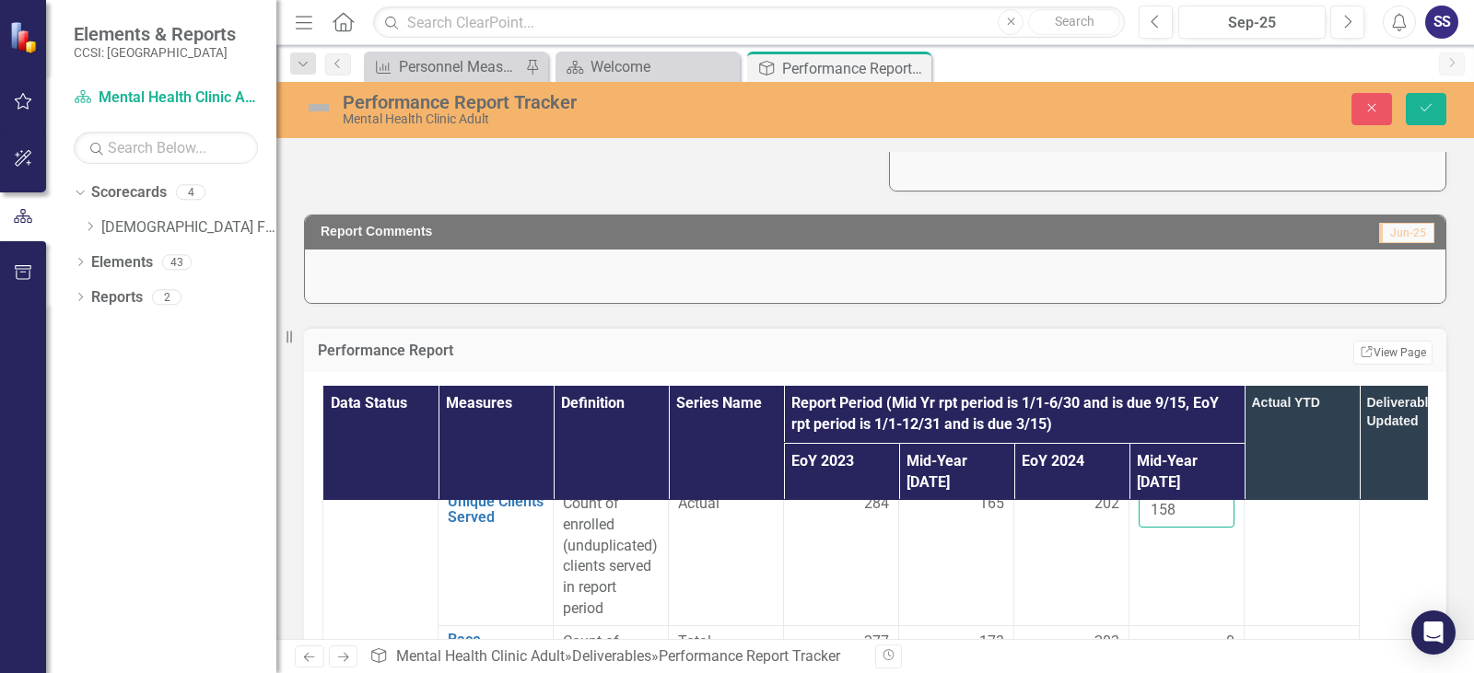
scroll to position [461, 0]
type input "158"
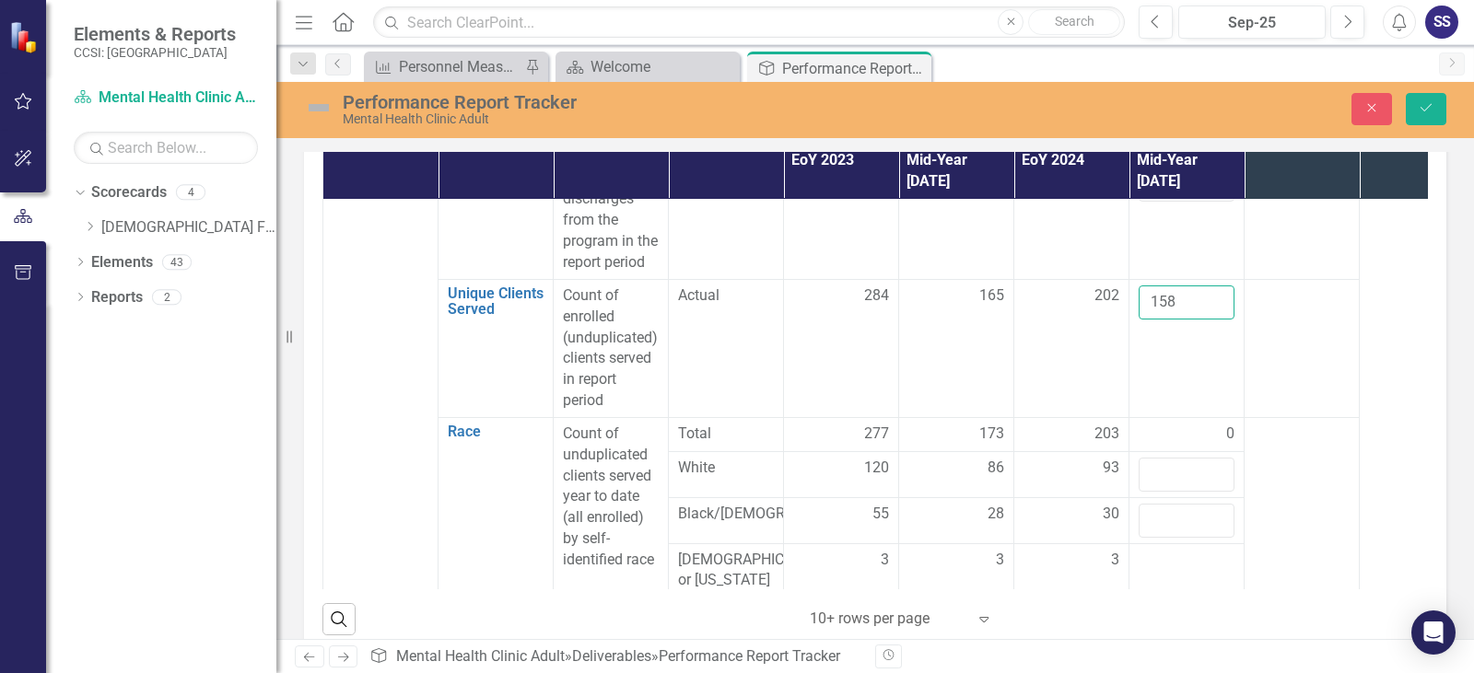
scroll to position [621, 0]
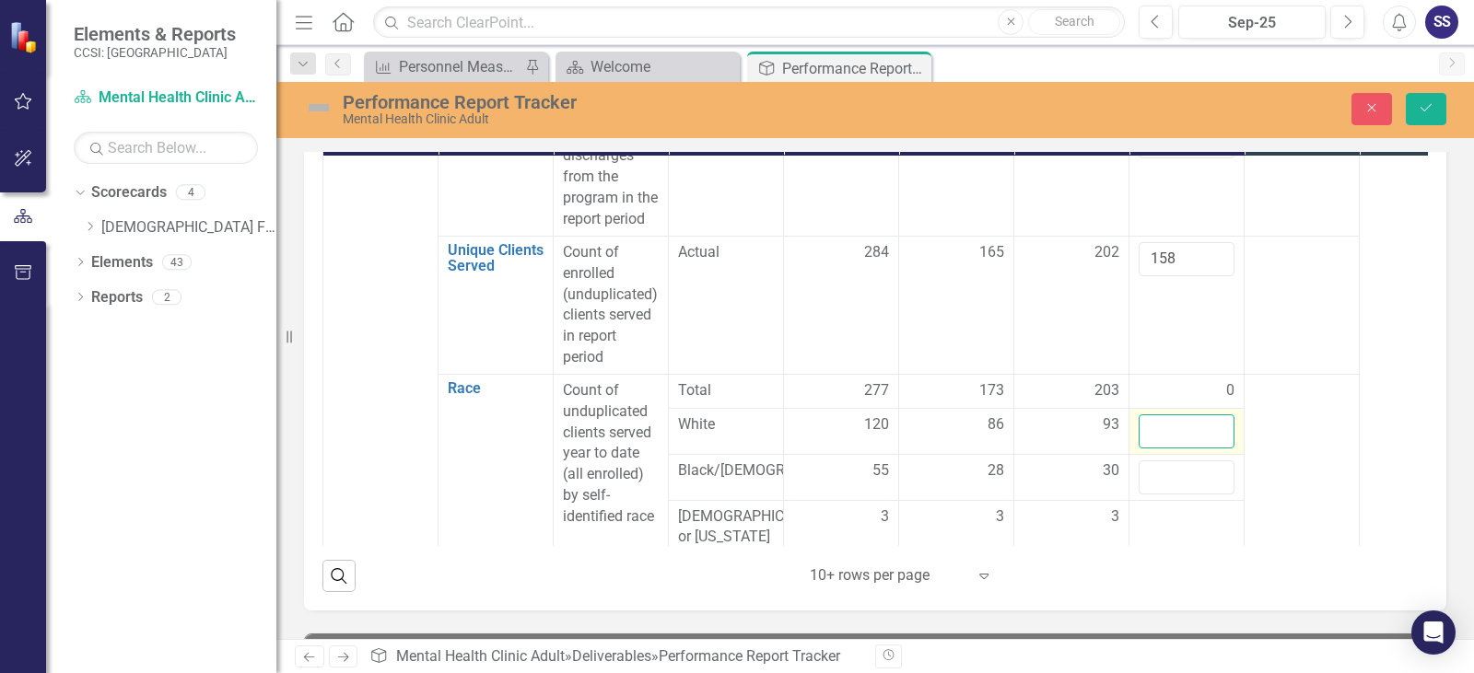
click at [1182, 415] on input "number" at bounding box center [1187, 432] width 96 height 34
type input "66"
click at [1188, 461] on input "number" at bounding box center [1187, 478] width 96 height 34
click at [1175, 461] on input "number" at bounding box center [1187, 478] width 96 height 34
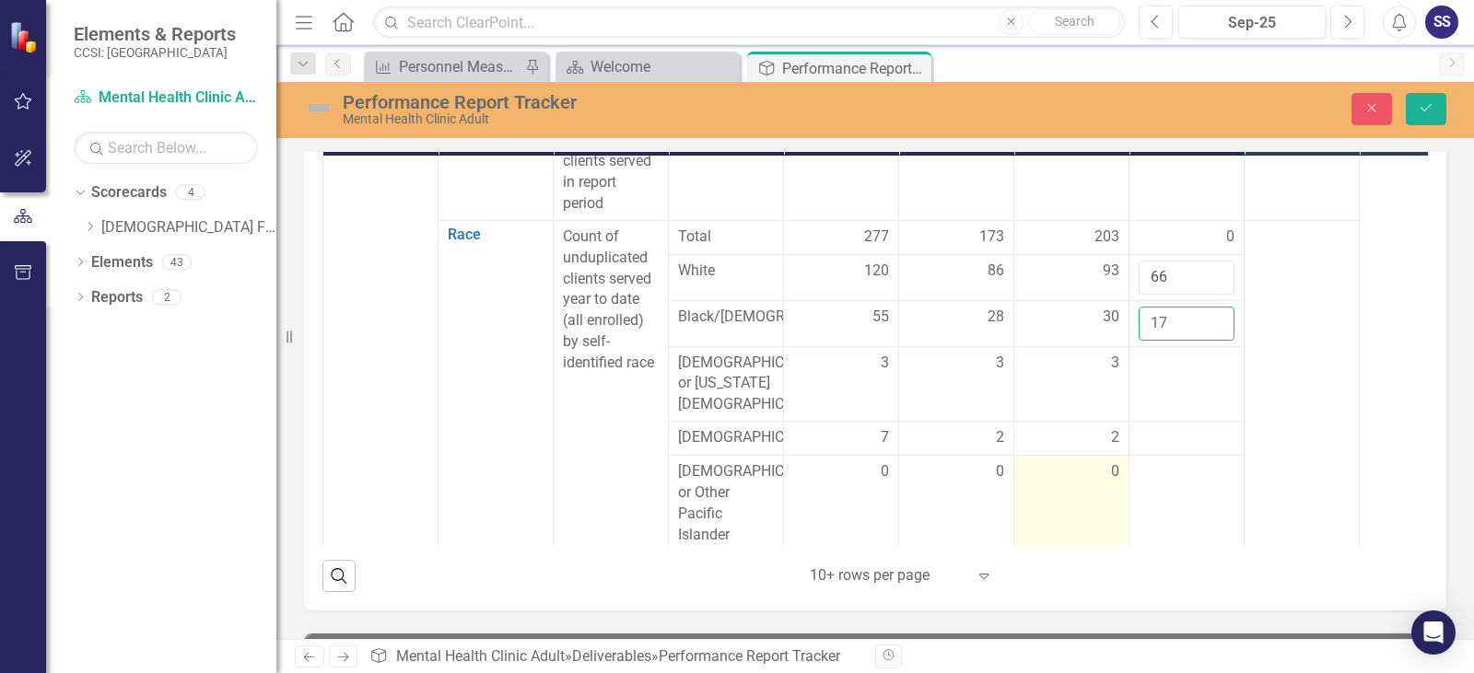
scroll to position [645, 0]
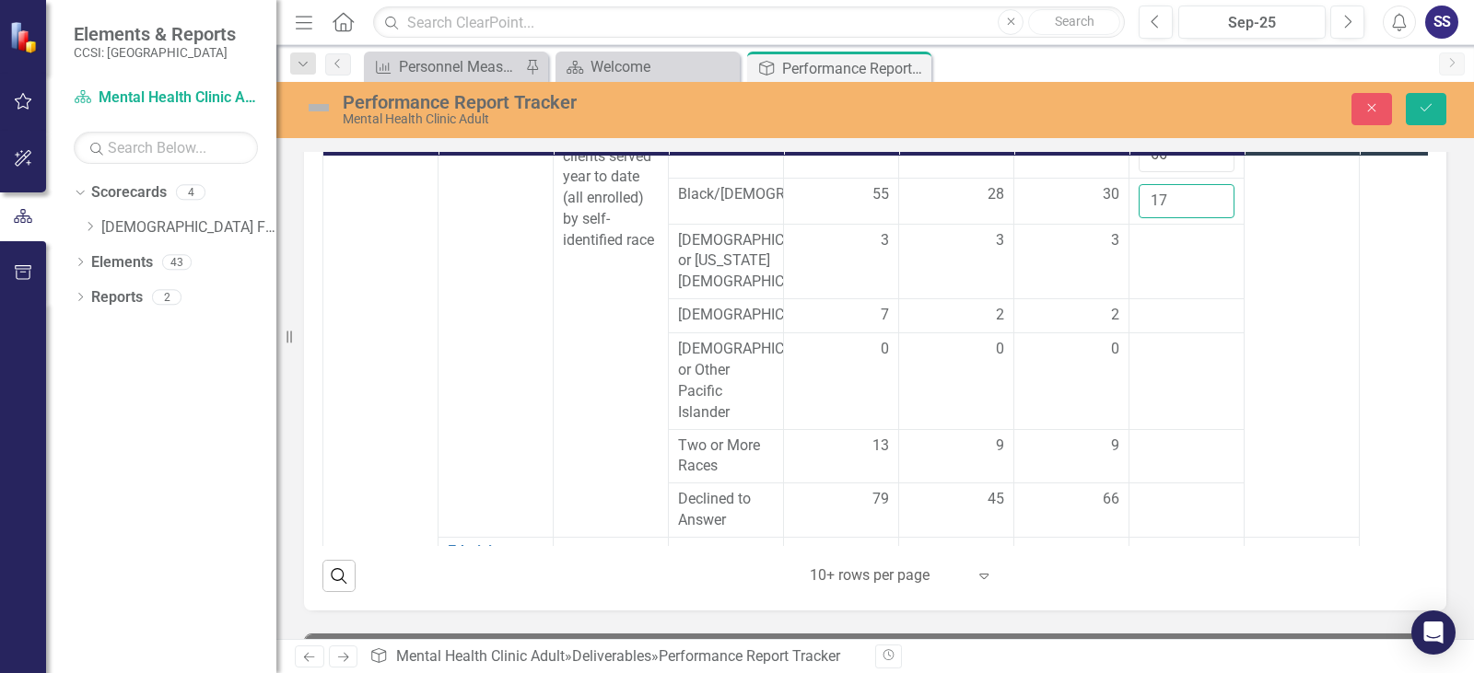
type input "17"
click at [1187, 240] on td at bounding box center [1186, 262] width 115 height 76
click at [1187, 251] on td at bounding box center [1186, 262] width 115 height 76
click at [1180, 255] on td at bounding box center [1186, 262] width 115 height 76
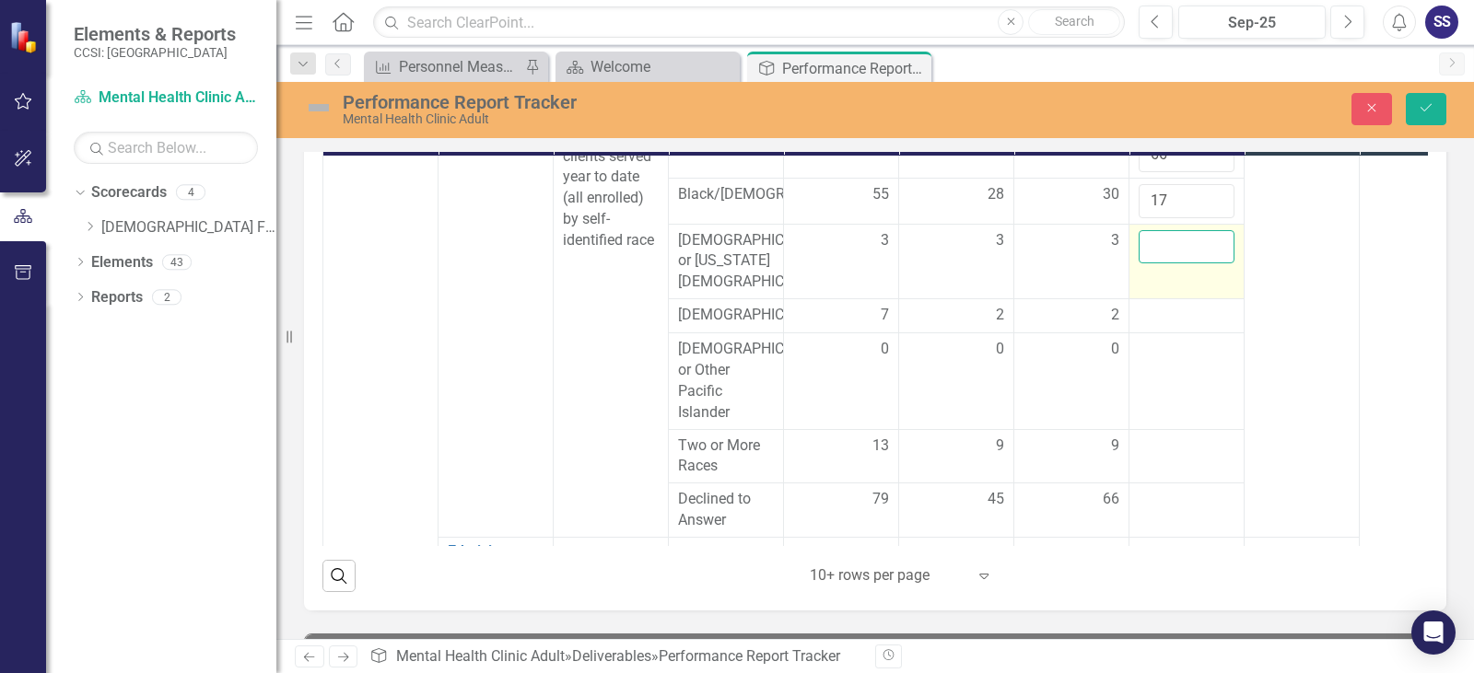
click at [1175, 240] on input "number" at bounding box center [1187, 247] width 96 height 34
type input "1"
click at [1170, 305] on div at bounding box center [1187, 316] width 96 height 22
click at [1162, 309] on div at bounding box center [1187, 316] width 96 height 22
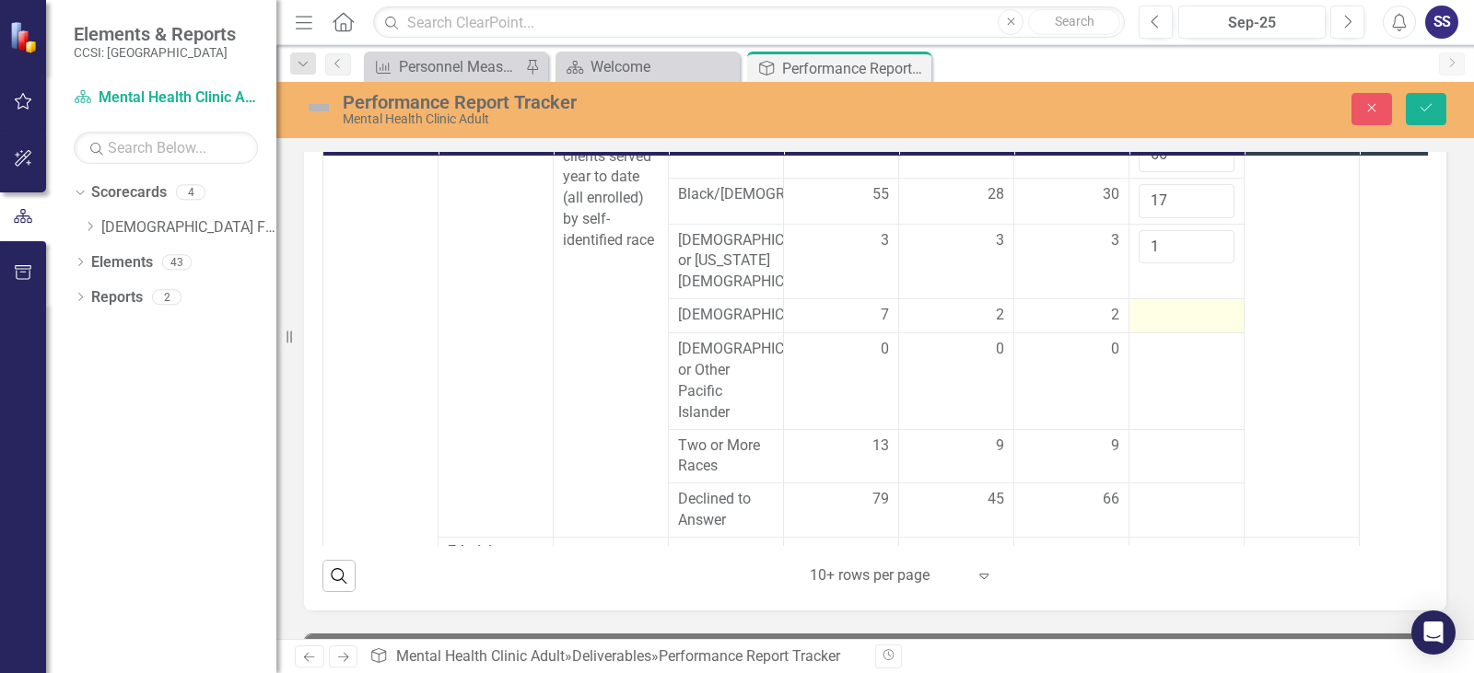
click at [1162, 309] on div at bounding box center [1187, 316] width 96 height 22
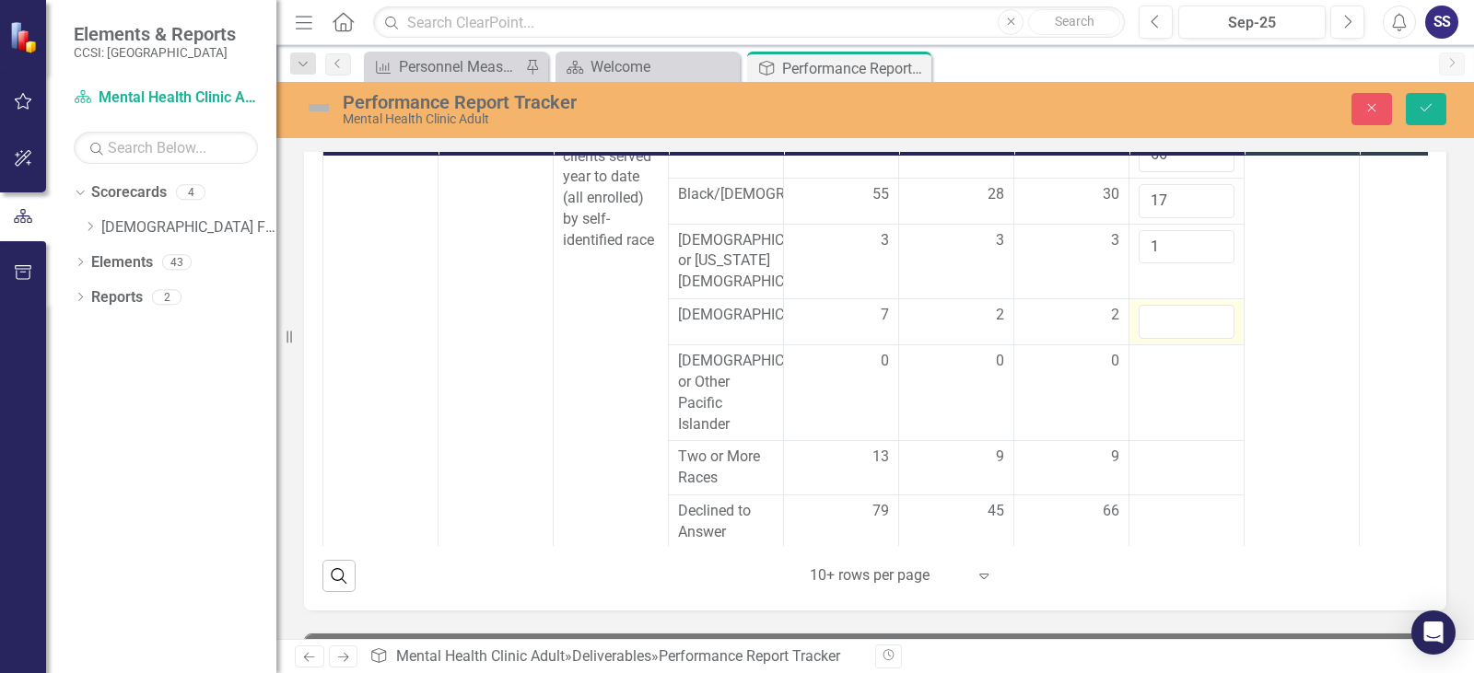
click at [1159, 307] on input "number" at bounding box center [1187, 322] width 96 height 34
type input "4"
click at [1141, 386] on td at bounding box center [1186, 393] width 115 height 96
click at [1142, 378] on td at bounding box center [1186, 393] width 115 height 96
click at [1145, 378] on td at bounding box center [1186, 393] width 115 height 96
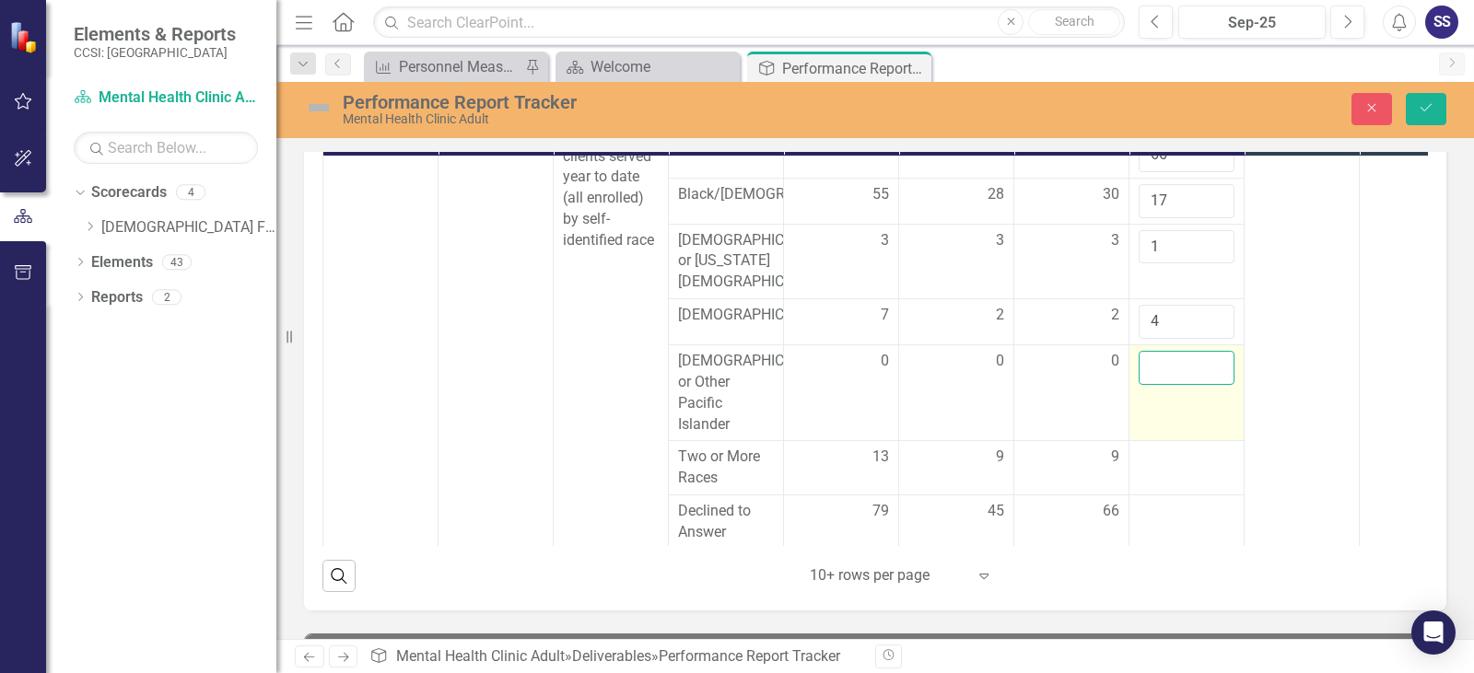
click at [1163, 355] on input "number" at bounding box center [1187, 368] width 96 height 34
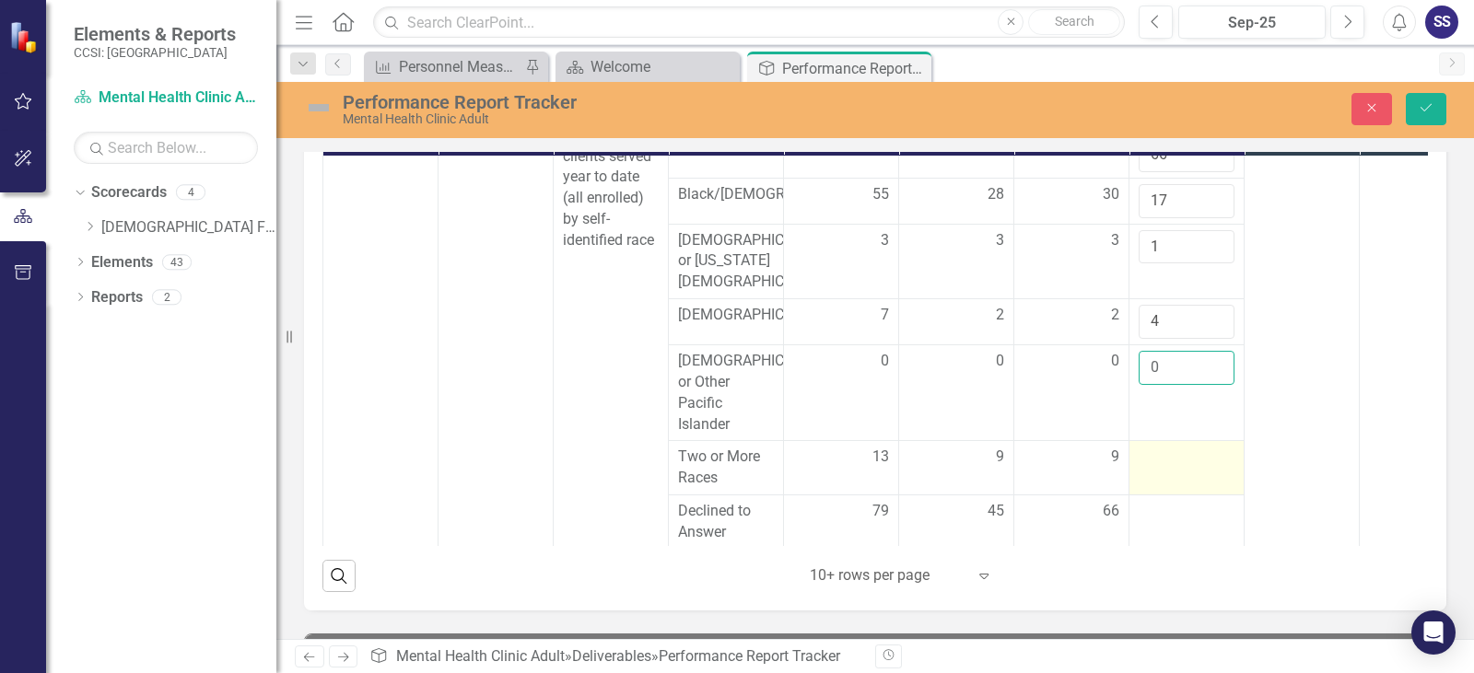
type input "0"
click at [1147, 452] on div at bounding box center [1187, 458] width 96 height 22
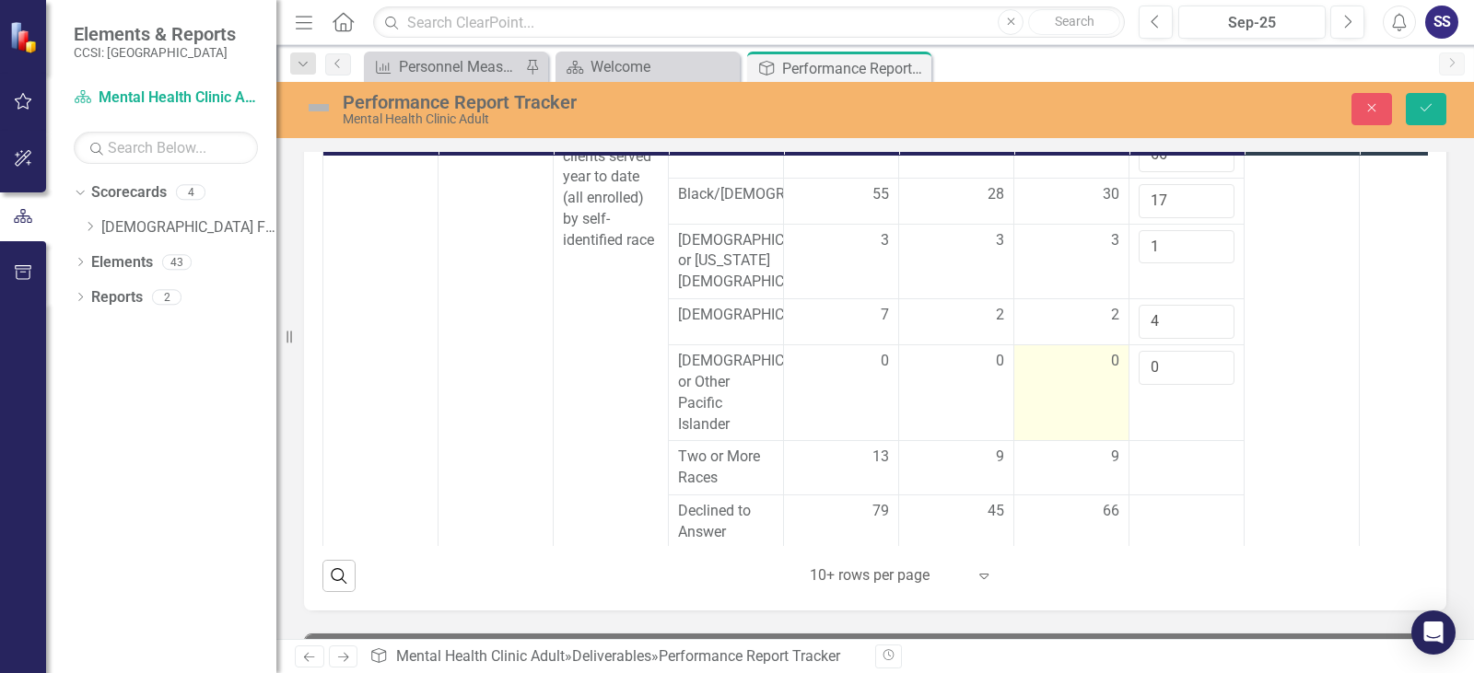
scroll to position [737, 0]
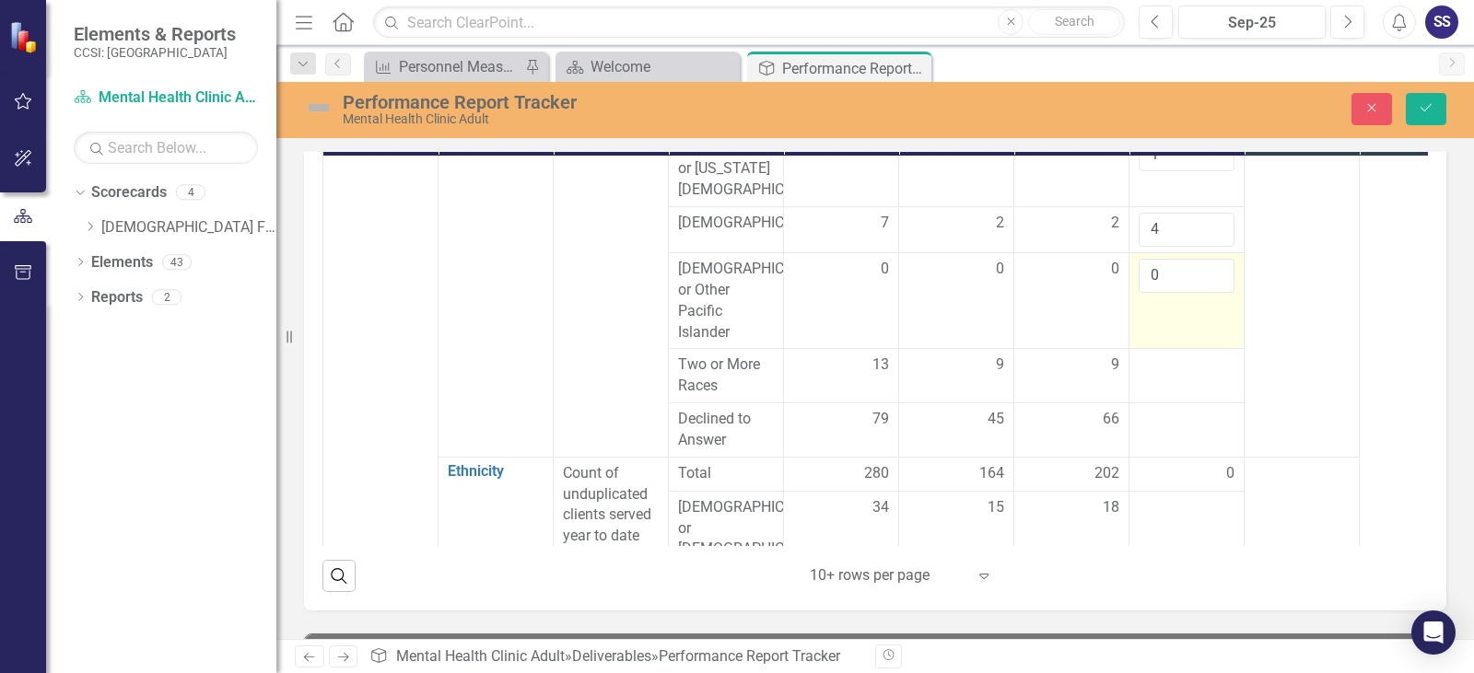
click at [1168, 316] on td "0" at bounding box center [1186, 300] width 115 height 96
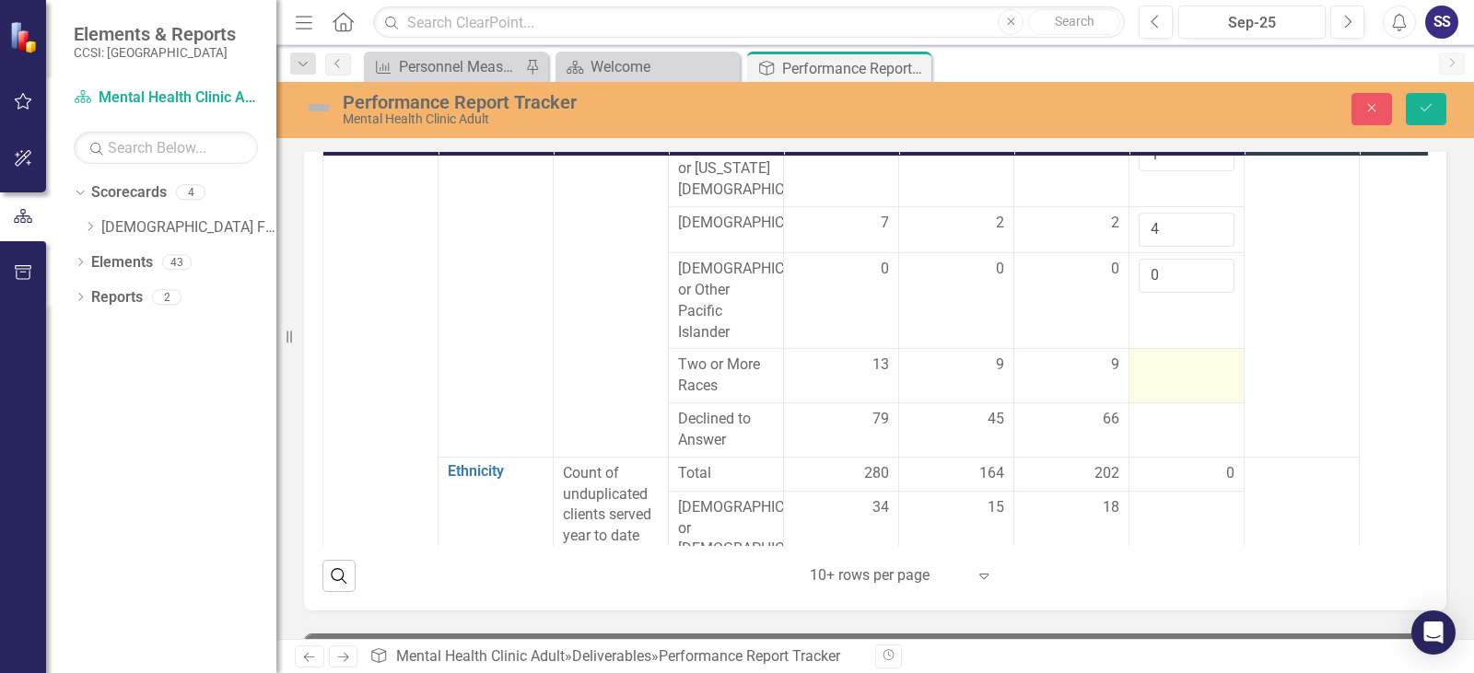
click at [1164, 364] on div at bounding box center [1187, 366] width 96 height 22
click at [1161, 409] on div at bounding box center [1187, 420] width 96 height 22
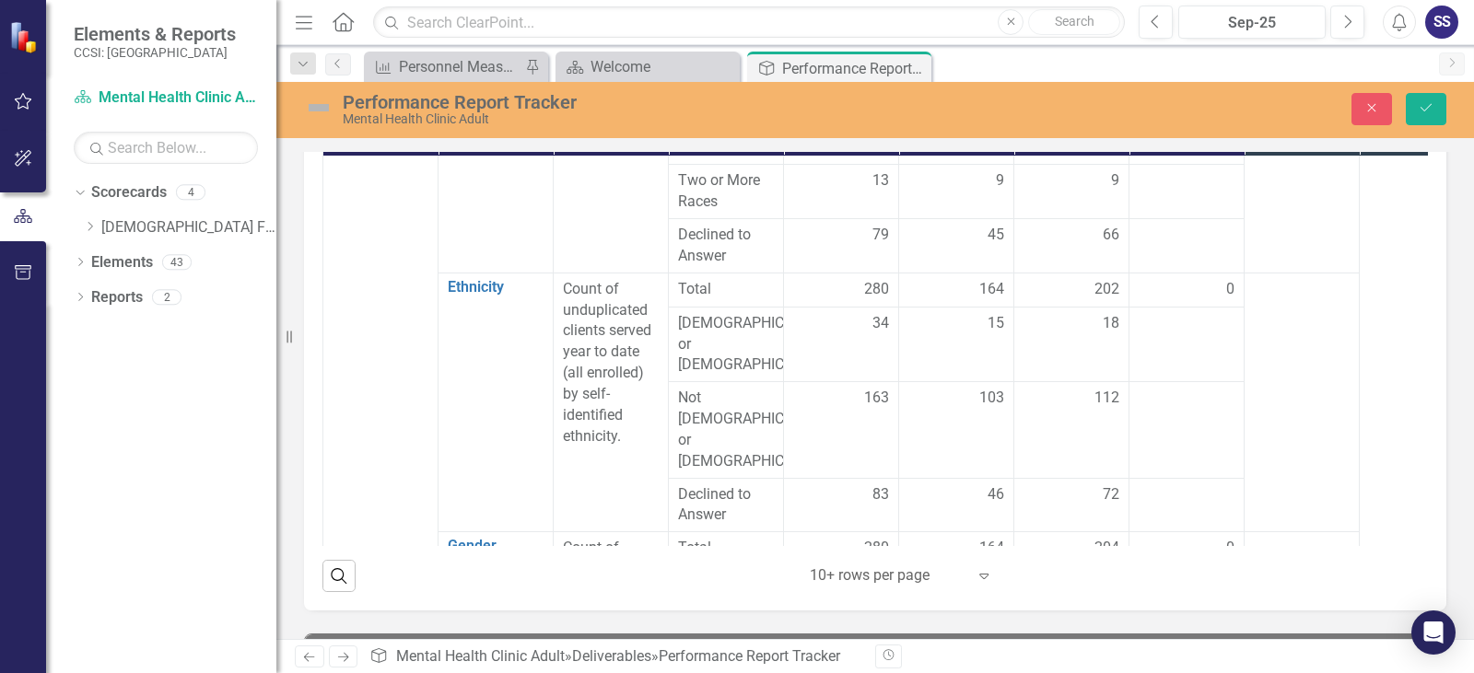
scroll to position [1013, 0]
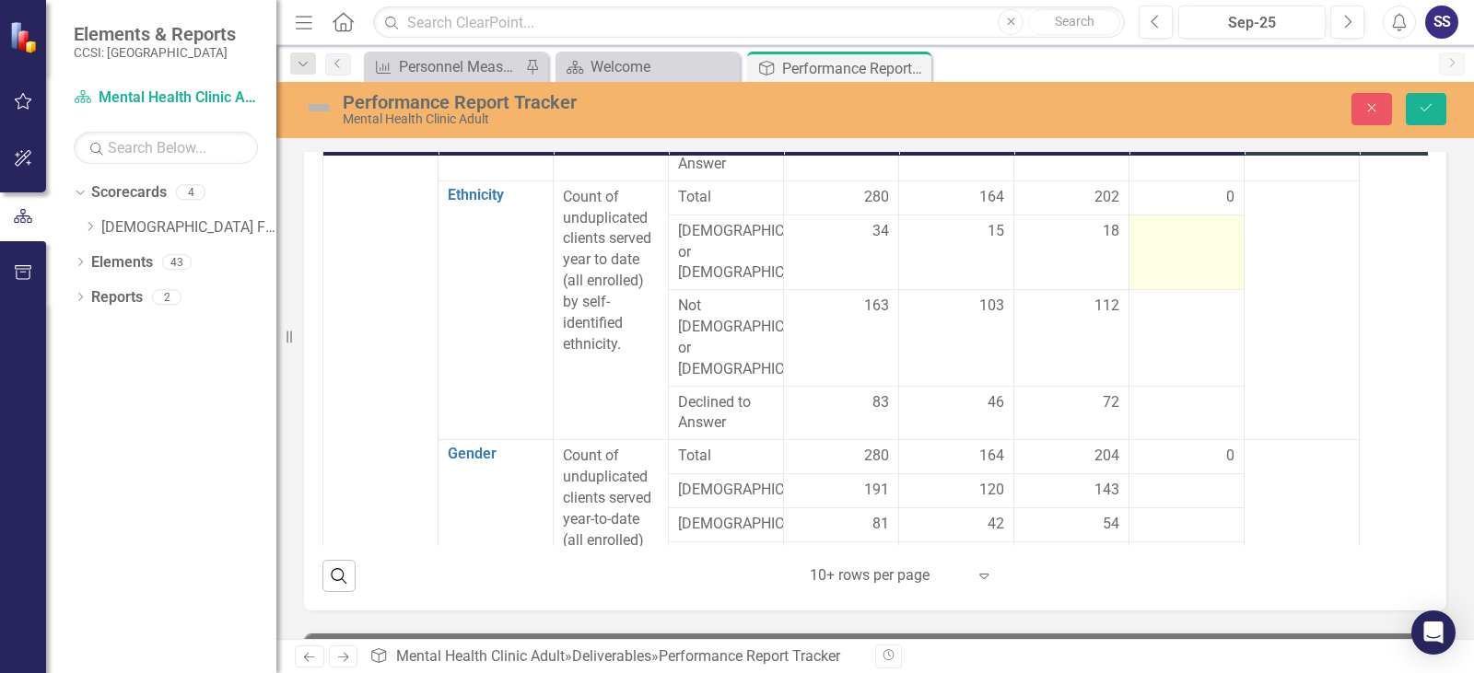
click at [1210, 231] on td at bounding box center [1186, 253] width 115 height 76
click at [1200, 232] on input "number" at bounding box center [1187, 238] width 96 height 34
type input "10"
click at [1197, 480] on div at bounding box center [1187, 491] width 96 height 22
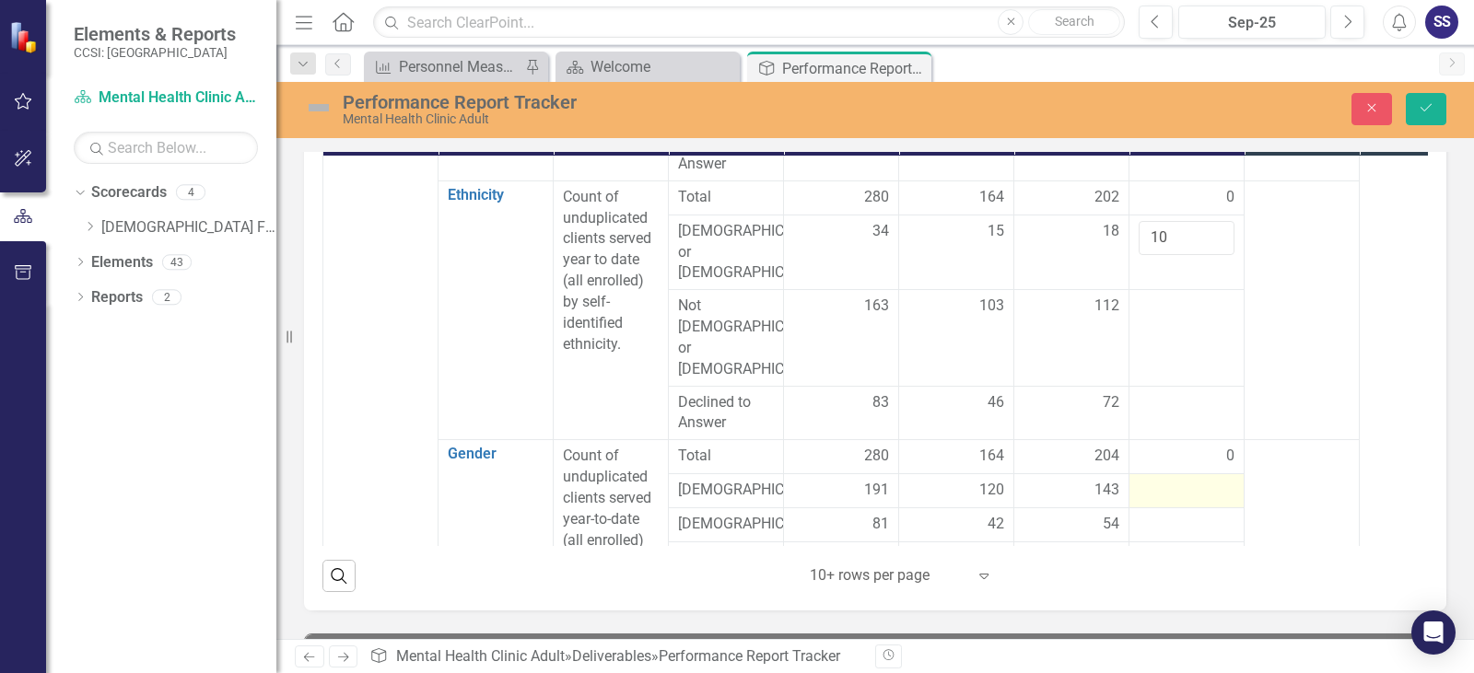
click at [1183, 480] on div at bounding box center [1187, 491] width 96 height 22
click at [1183, 480] on input "number" at bounding box center [1187, 497] width 96 height 34
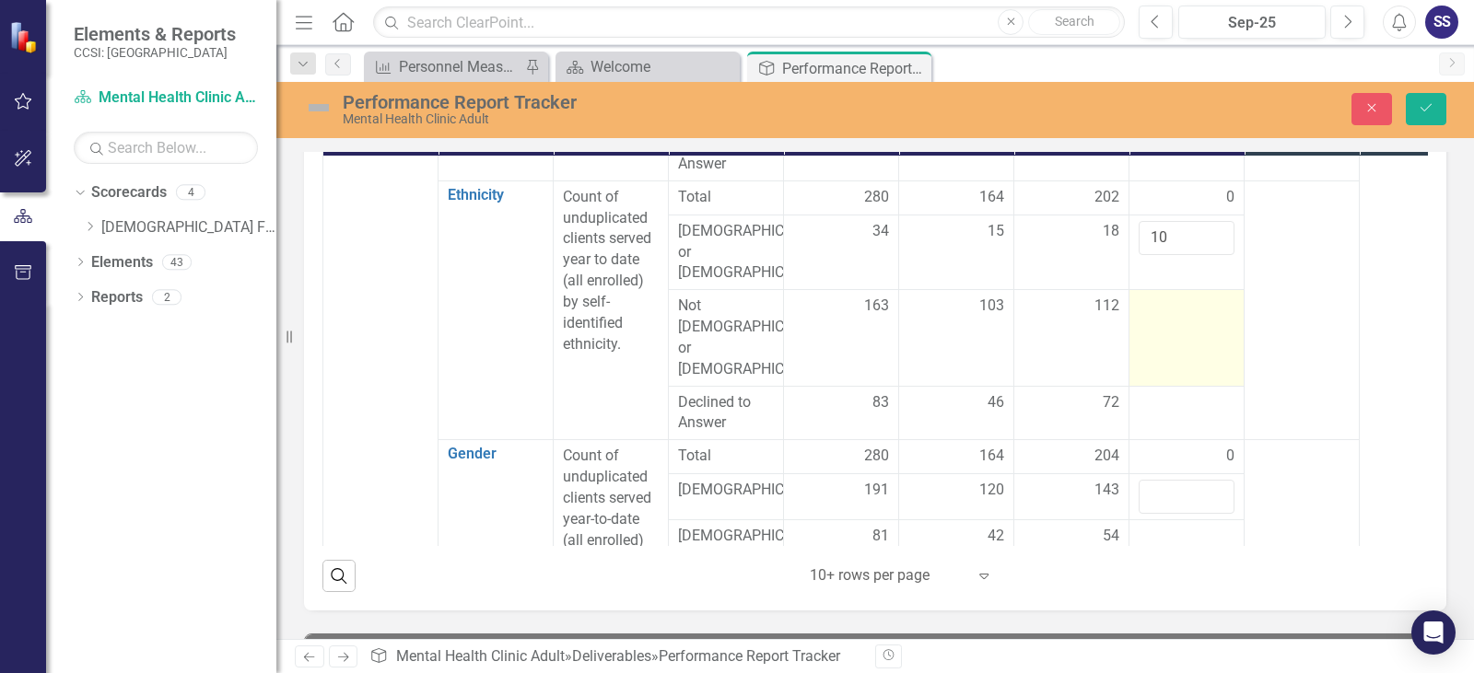
click at [1180, 296] on div at bounding box center [1187, 307] width 96 height 22
click at [1180, 296] on input "number" at bounding box center [1187, 313] width 96 height 34
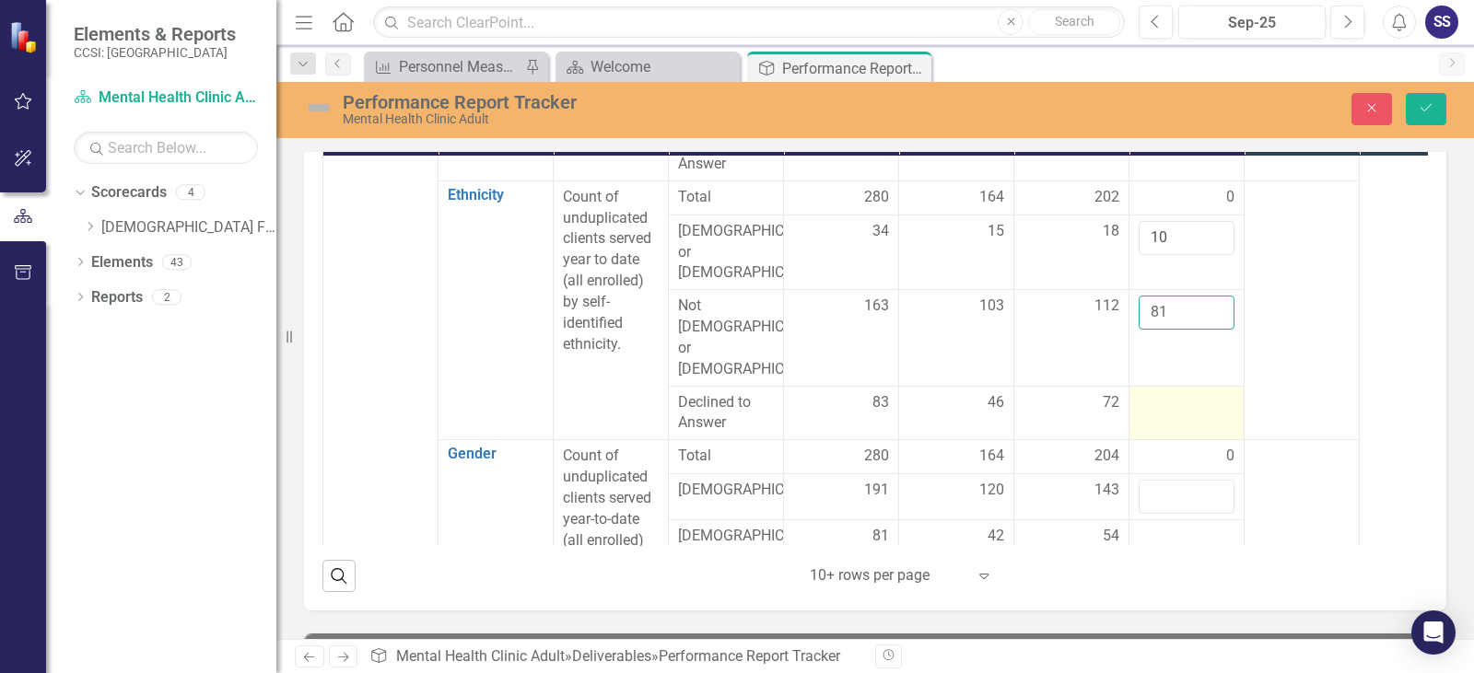
type input "81"
click at [1210, 392] on div at bounding box center [1187, 403] width 96 height 22
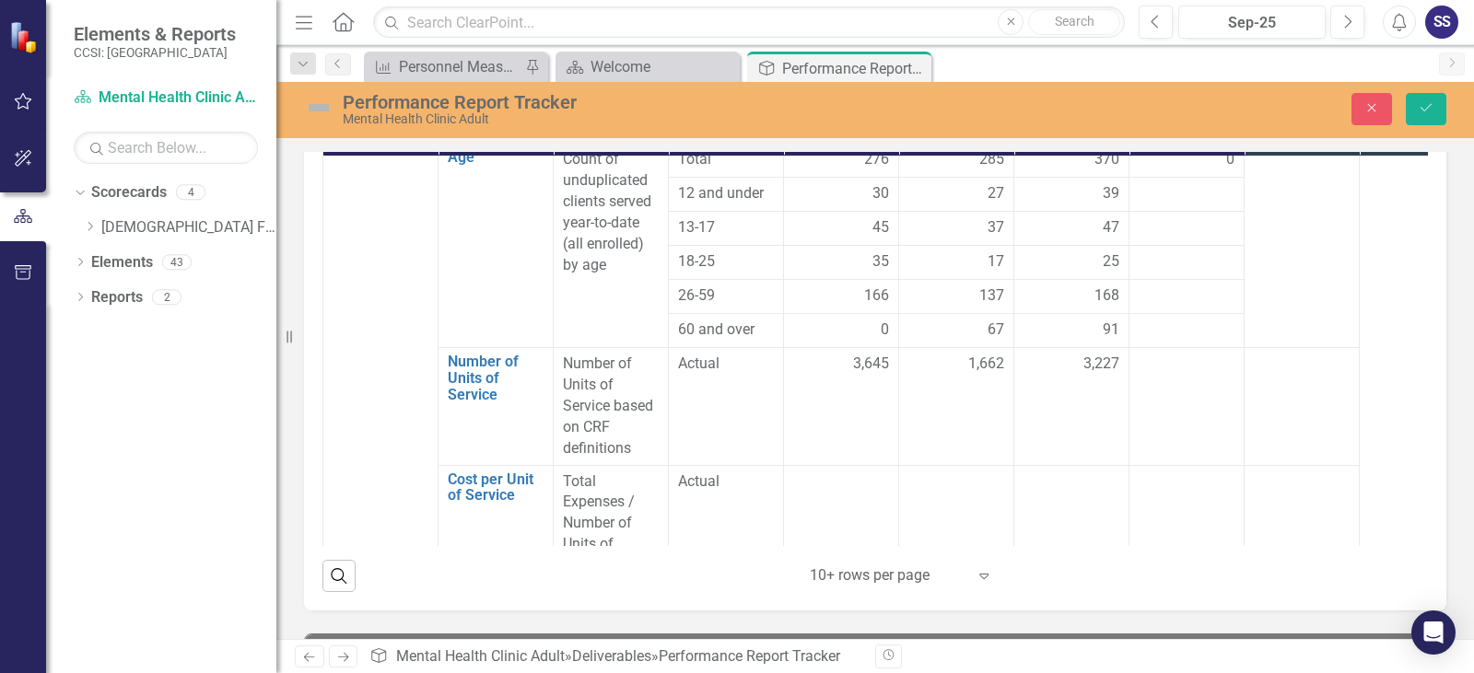
scroll to position [1474, 0]
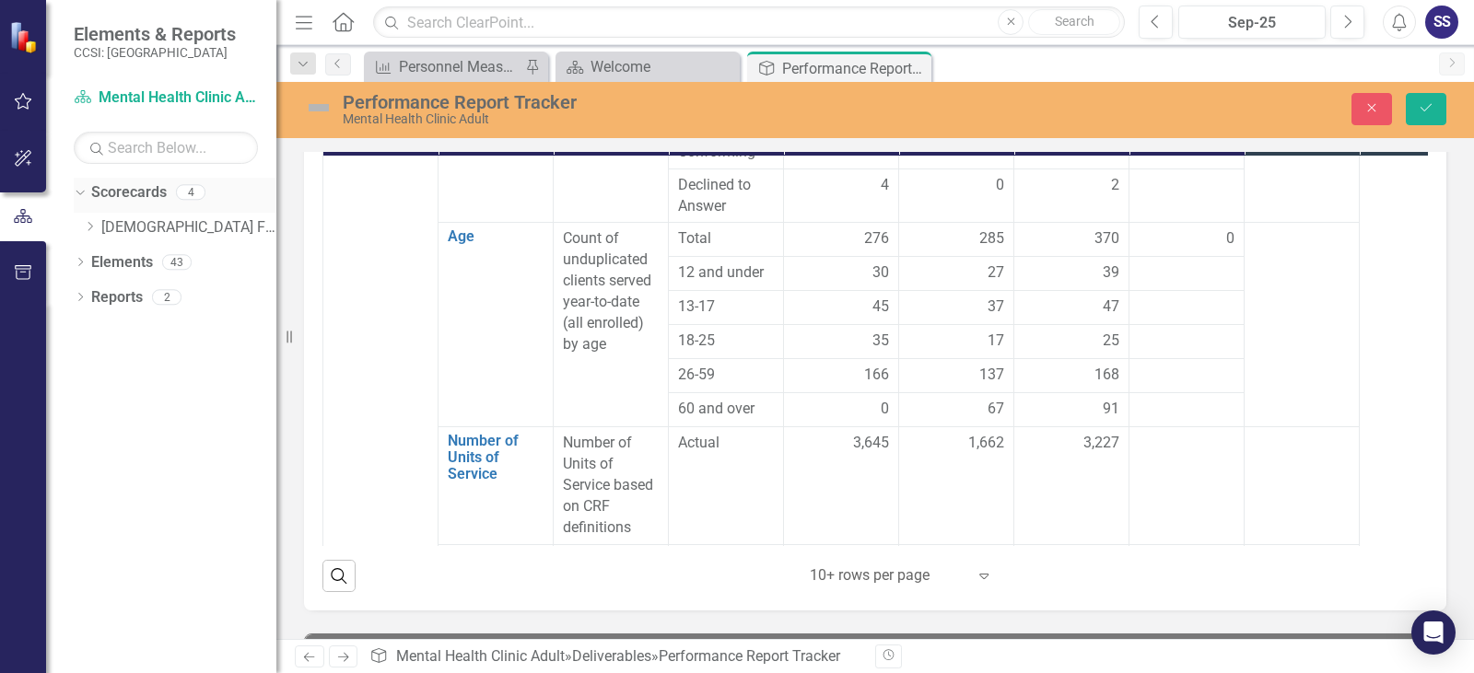
click at [88, 189] on div "Dropdown Scorecards 4" at bounding box center [175, 195] width 203 height 35
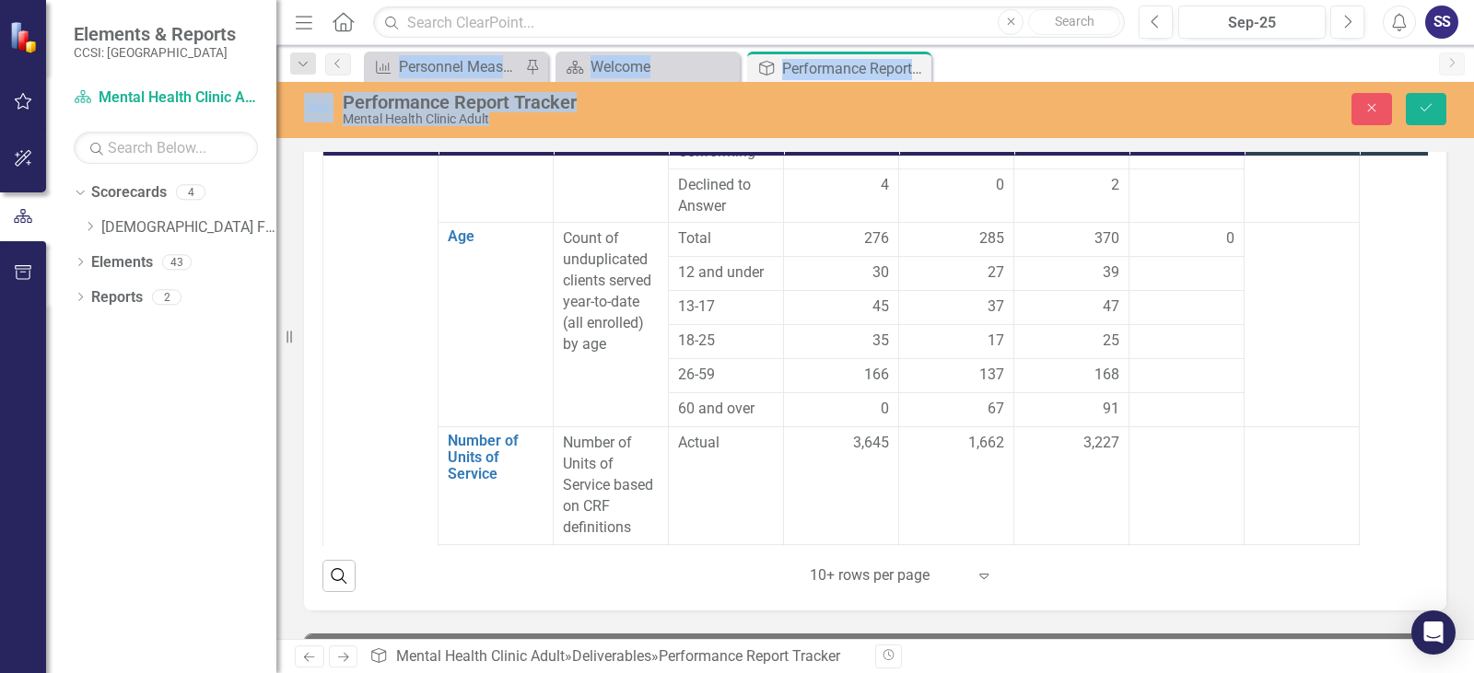
drag, startPoint x: 833, startPoint y: 119, endPoint x: 1303, endPoint y: -8, distance: 486.7
click at [1303, 0] on html "Elements & Reports CCSI: Erie Scorecard Mental Health Clinic Adult Search Dropd…" at bounding box center [737, 336] width 1474 height 673
click at [1414, 114] on icon "Save" at bounding box center [1426, 107] width 17 height 13
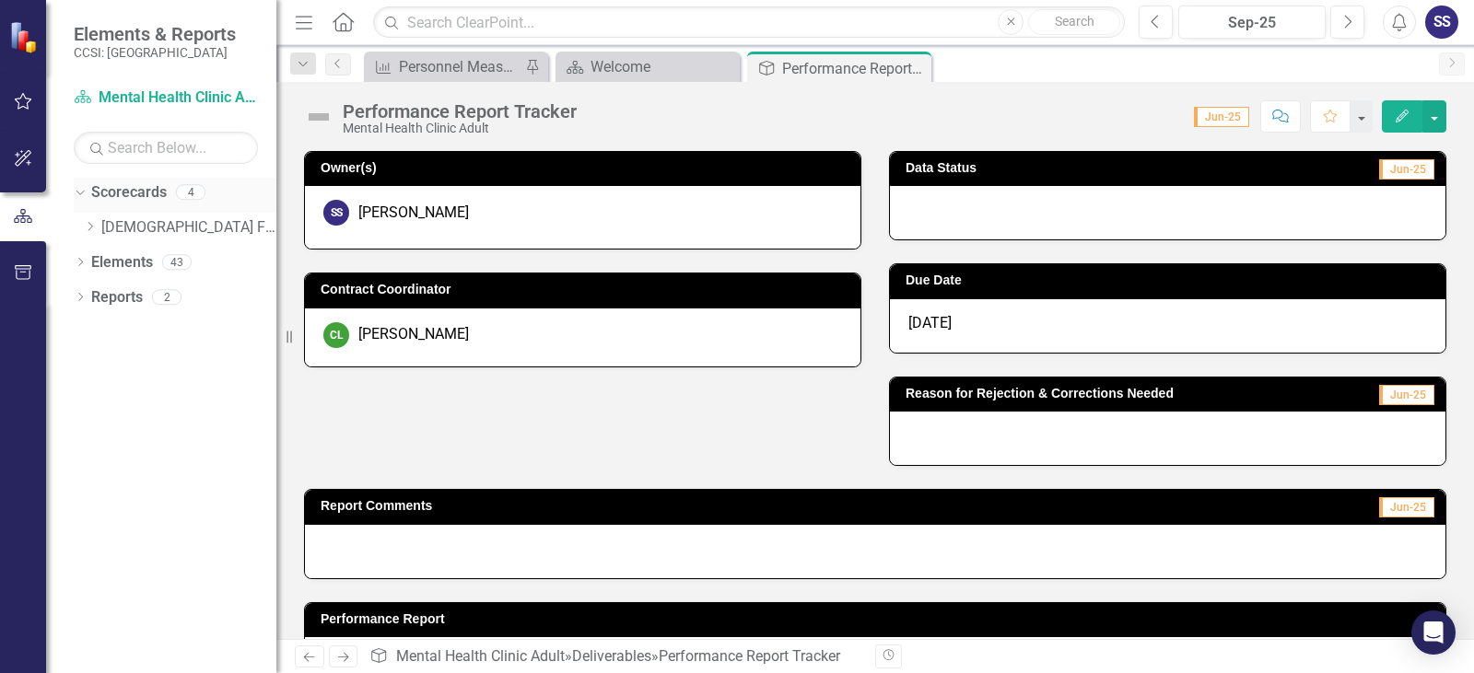
click at [87, 191] on div "Dropdown" at bounding box center [80, 195] width 13 height 9
click at [82, 193] on icon "Dropdown" at bounding box center [80, 195] width 13 height 10
click at [141, 230] on link "[DEMOGRAPHIC_DATA] Family Services" at bounding box center [188, 227] width 175 height 21
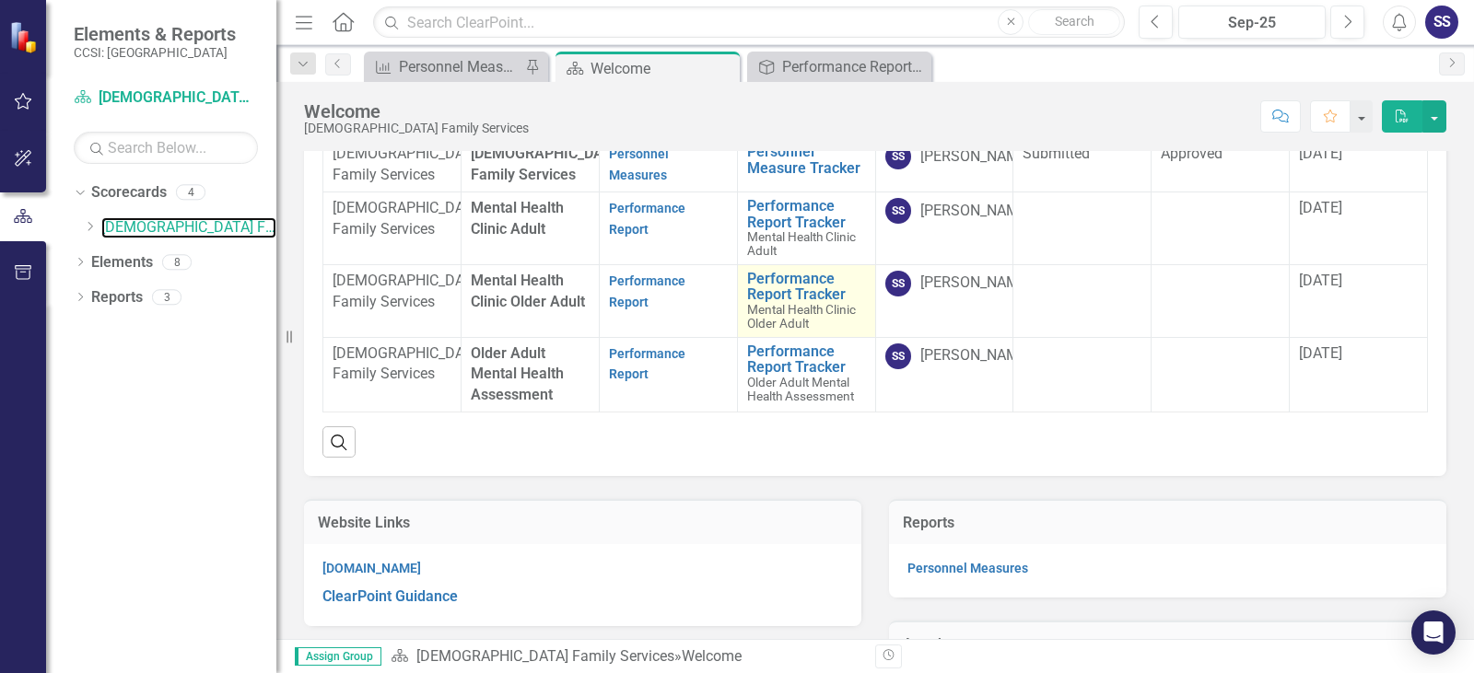
scroll to position [92, 0]
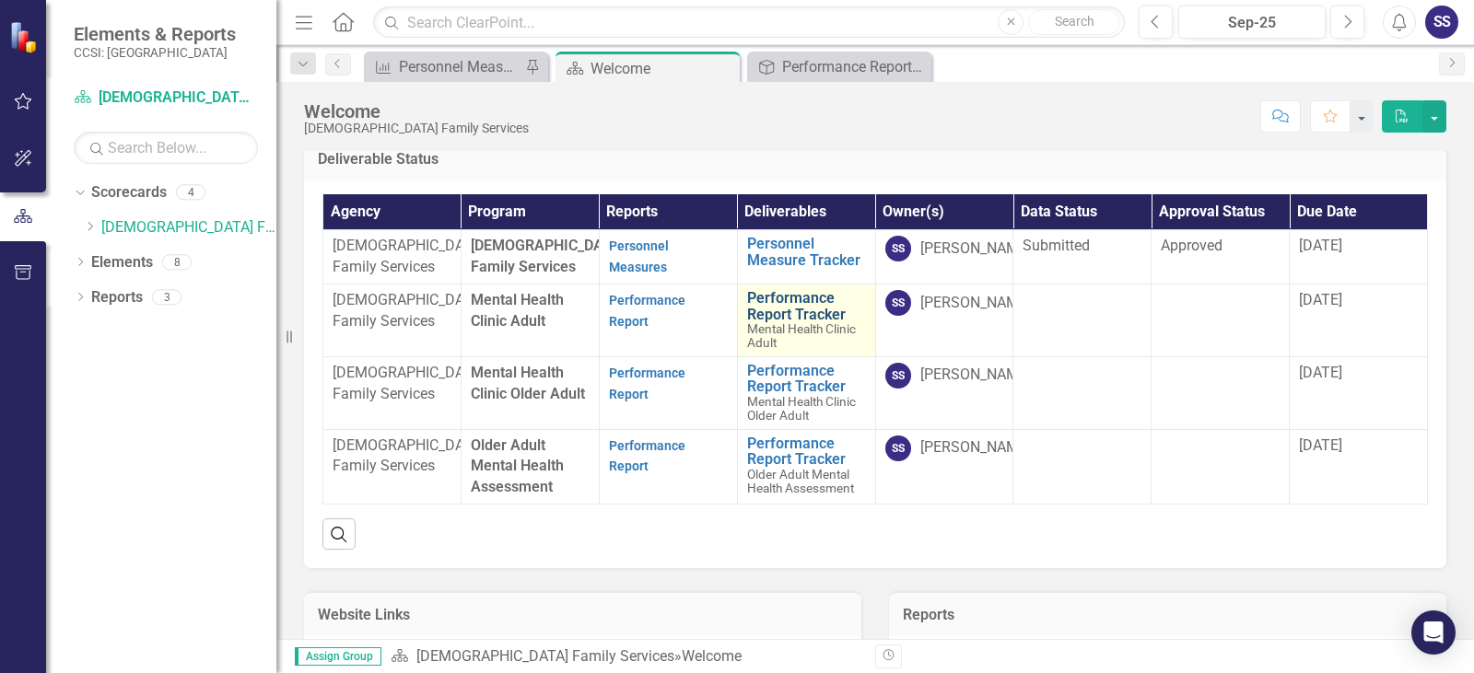
click at [795, 322] on link "Performance Report Tracker" at bounding box center [806, 306] width 119 height 32
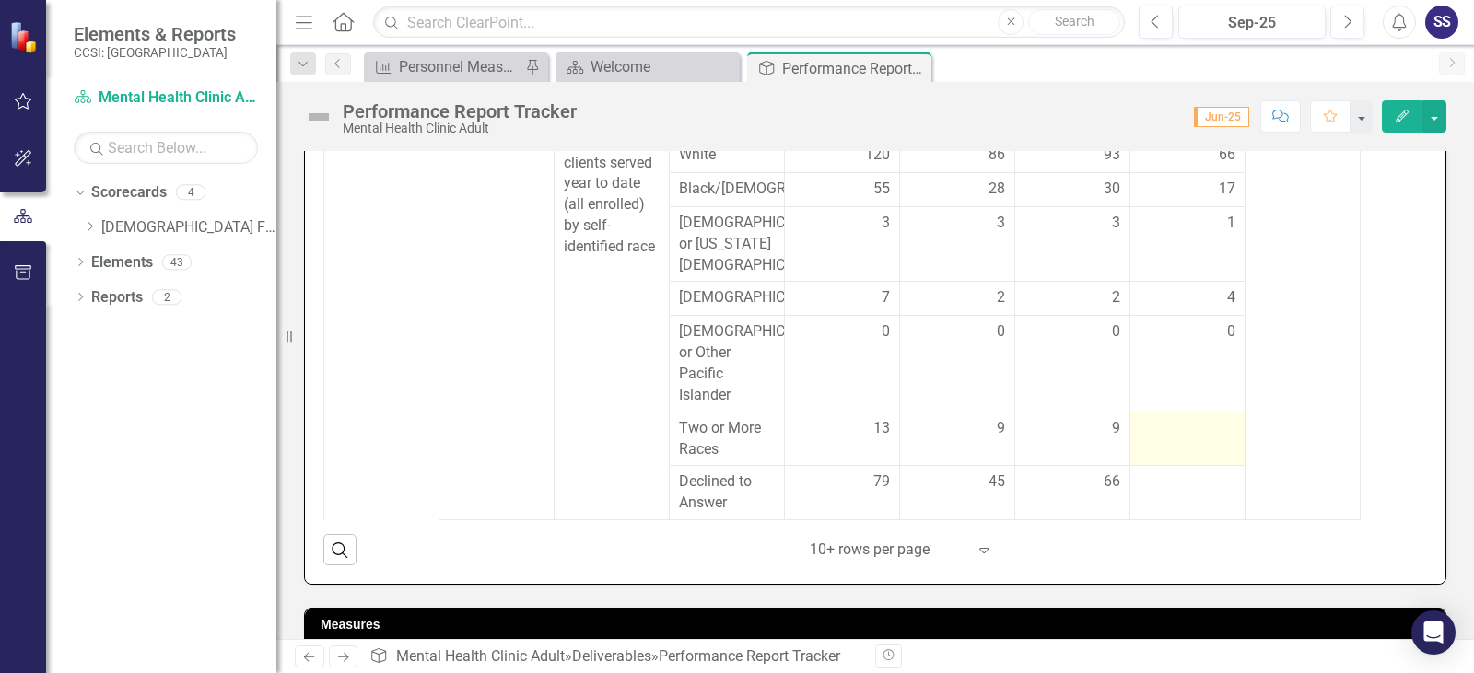
scroll to position [645, 0]
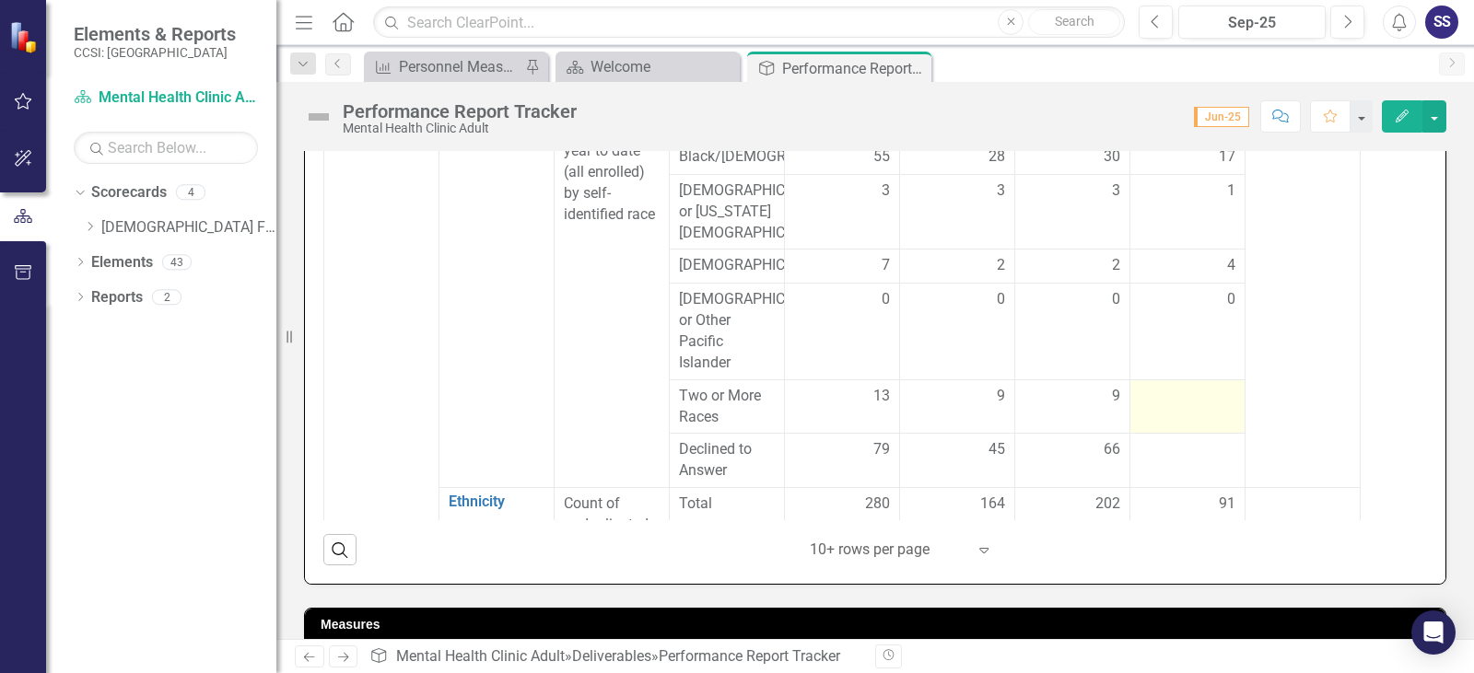
click at [1199, 409] on td at bounding box center [1187, 407] width 115 height 54
click at [1193, 410] on td at bounding box center [1187, 407] width 115 height 54
click at [1188, 408] on td at bounding box center [1187, 407] width 115 height 54
click at [1200, 401] on div at bounding box center [1188, 397] width 96 height 22
click at [1186, 401] on div at bounding box center [1188, 397] width 96 height 22
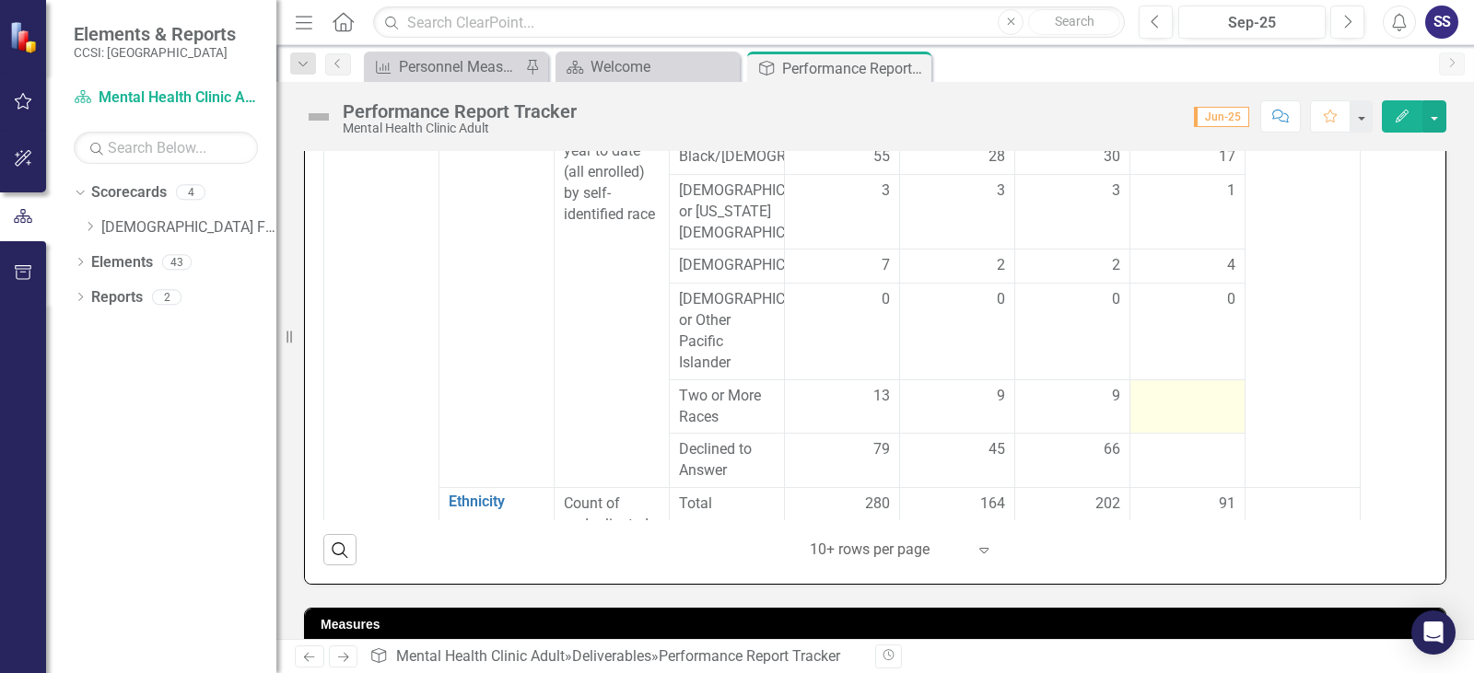
click at [1184, 400] on div at bounding box center [1188, 397] width 96 height 22
click at [1171, 399] on div at bounding box center [1188, 397] width 96 height 22
click at [1168, 398] on div at bounding box center [1188, 397] width 96 height 22
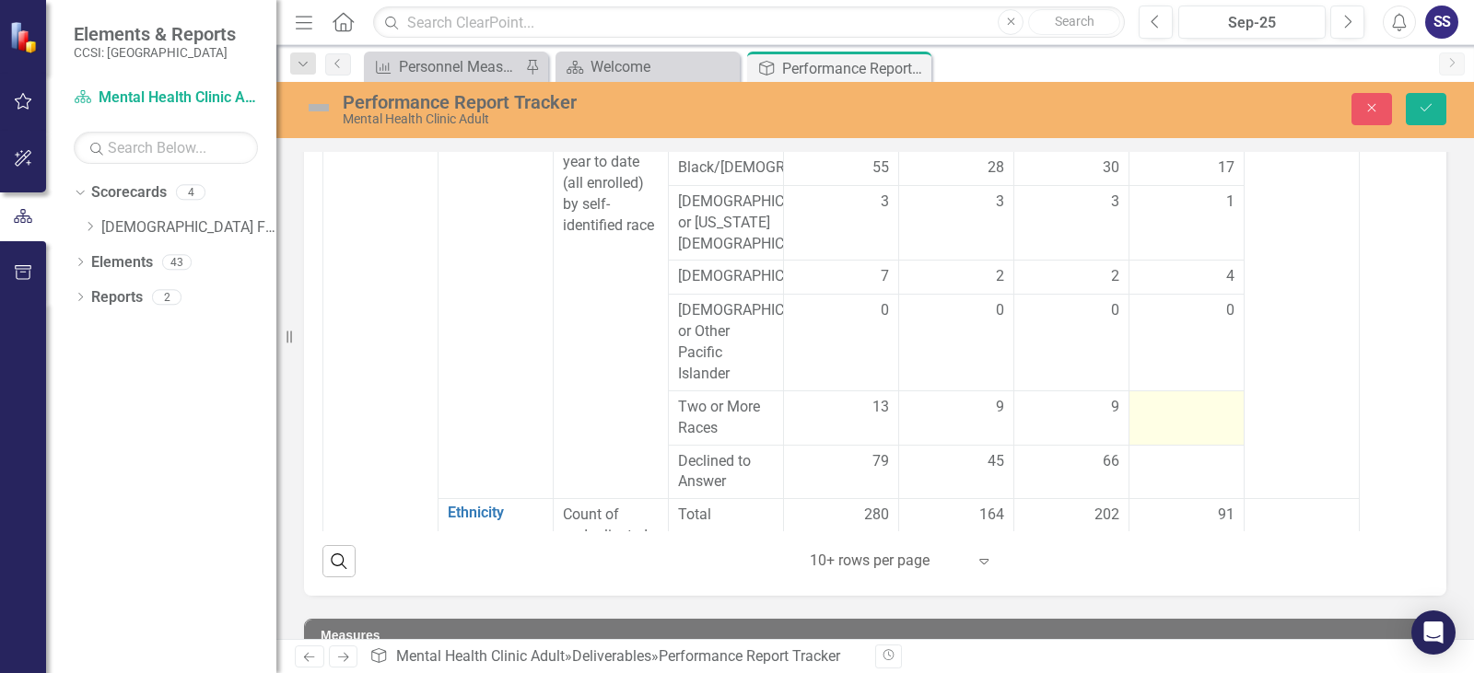
click at [1167, 397] on div at bounding box center [1187, 408] width 96 height 22
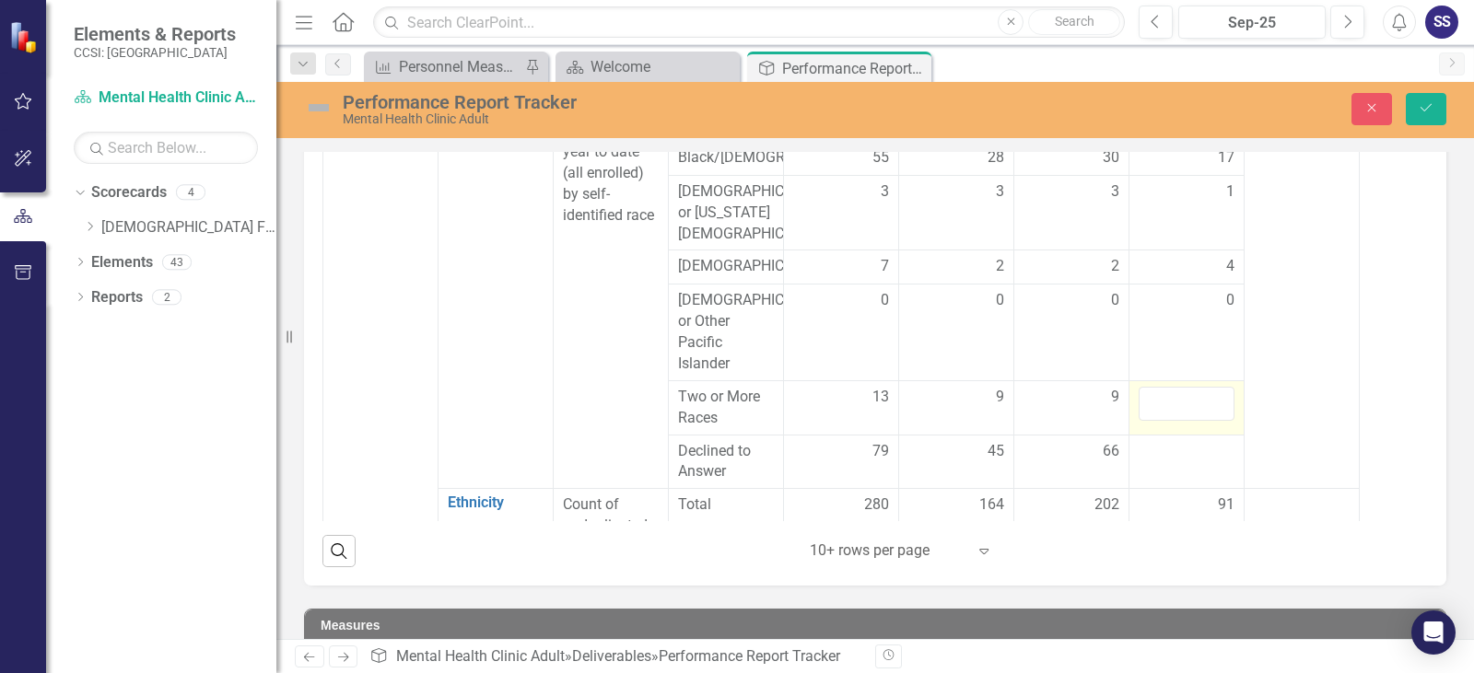
click at [1179, 393] on input "number" at bounding box center [1187, 404] width 96 height 34
type input "2"
click at [1175, 456] on div at bounding box center [1187, 452] width 96 height 22
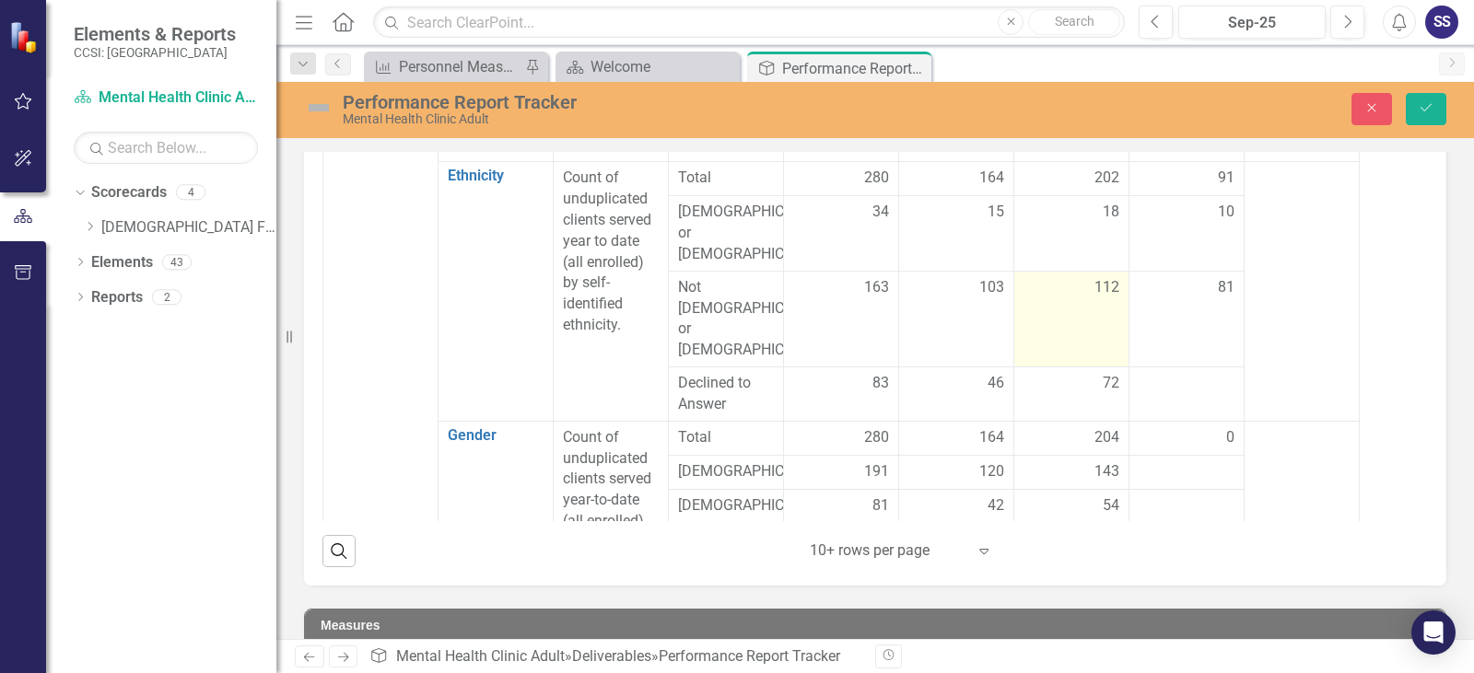
scroll to position [1013, 0]
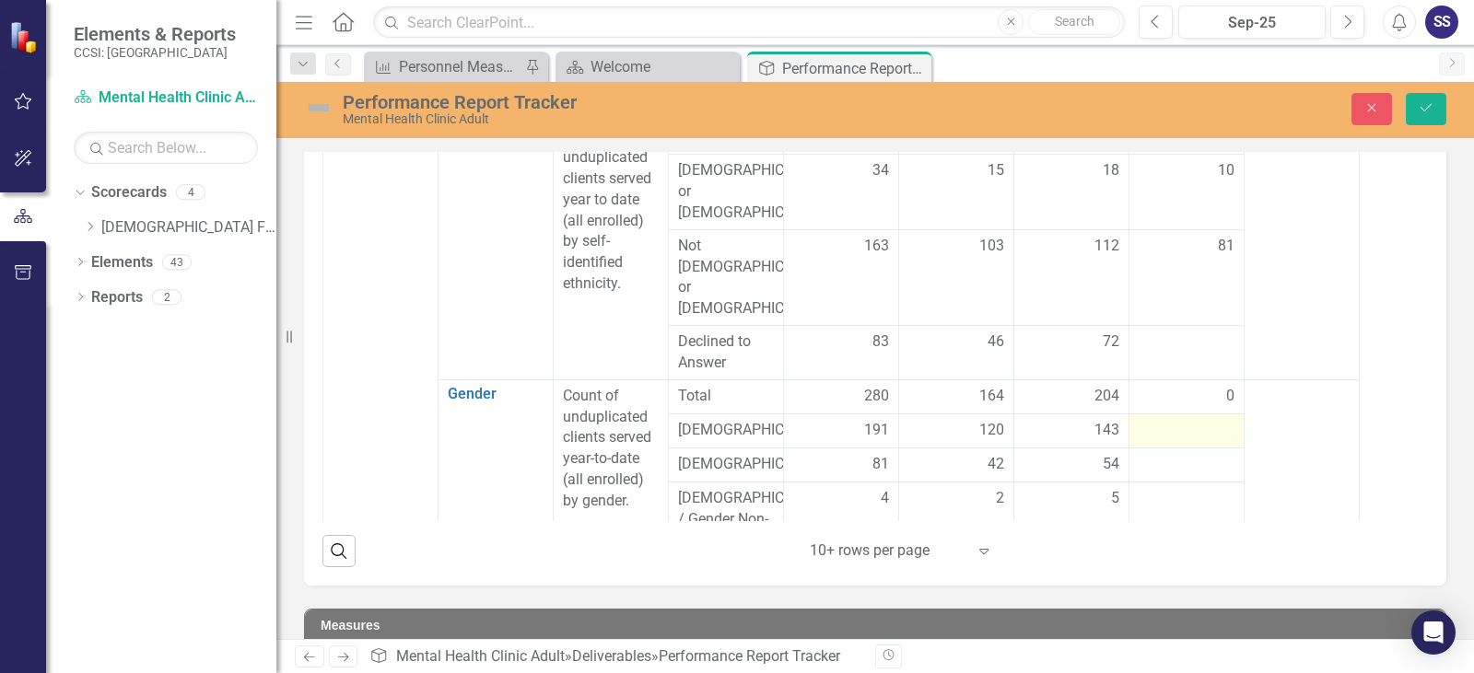
click at [1186, 420] on div at bounding box center [1187, 431] width 96 height 22
click at [1185, 420] on div at bounding box center [1187, 431] width 96 height 22
drag, startPoint x: 1184, startPoint y: 372, endPoint x: 1175, endPoint y: 366, distance: 11.2
click at [1175, 420] on div at bounding box center [1187, 437] width 96 height 34
click at [1175, 420] on input "number" at bounding box center [1187, 437] width 96 height 34
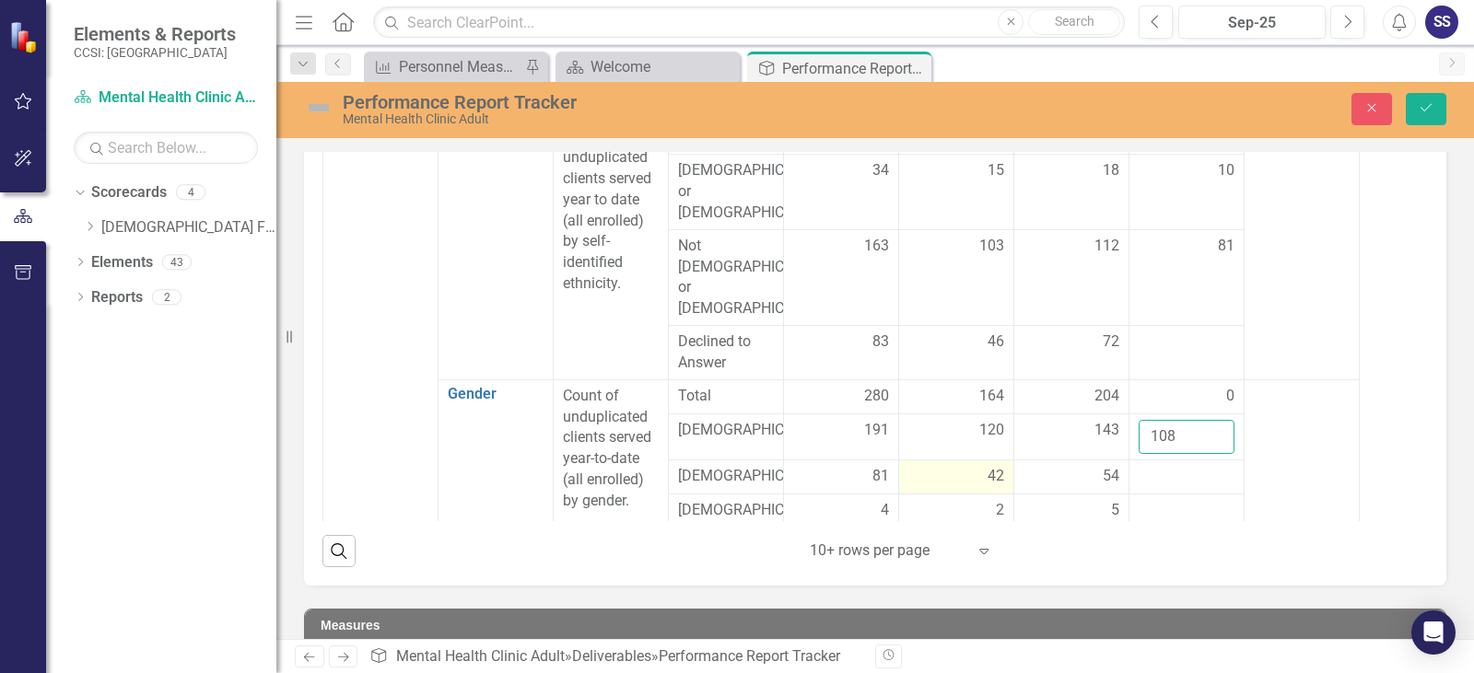
type input "108"
click at [989, 466] on span "42" at bounding box center [996, 476] width 17 height 21
click at [1163, 466] on div at bounding box center [1187, 477] width 96 height 22
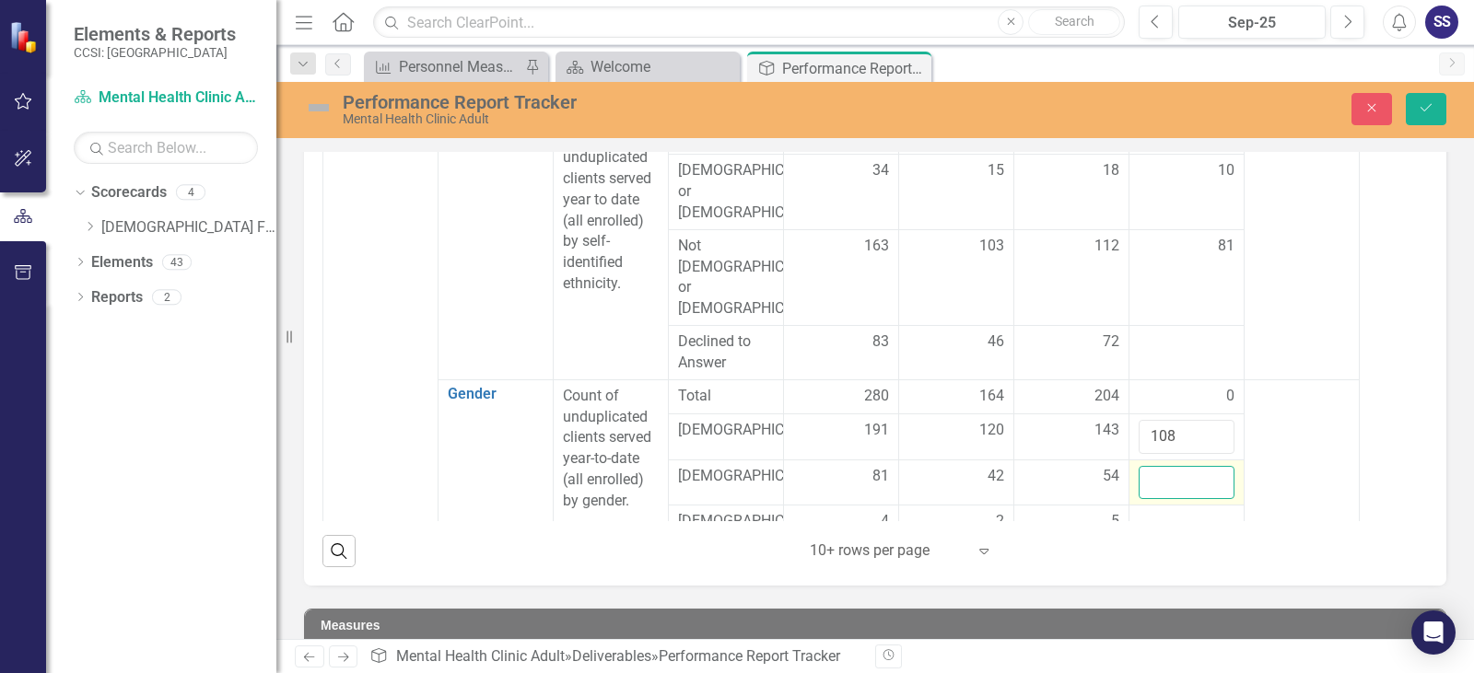
click at [1163, 466] on input "number" at bounding box center [1187, 483] width 96 height 34
type input "42"
drag, startPoint x: 1146, startPoint y: 489, endPoint x: 1139, endPoint y: 473, distance: 17.3
click at [1146, 506] on td at bounding box center [1186, 544] width 115 height 76
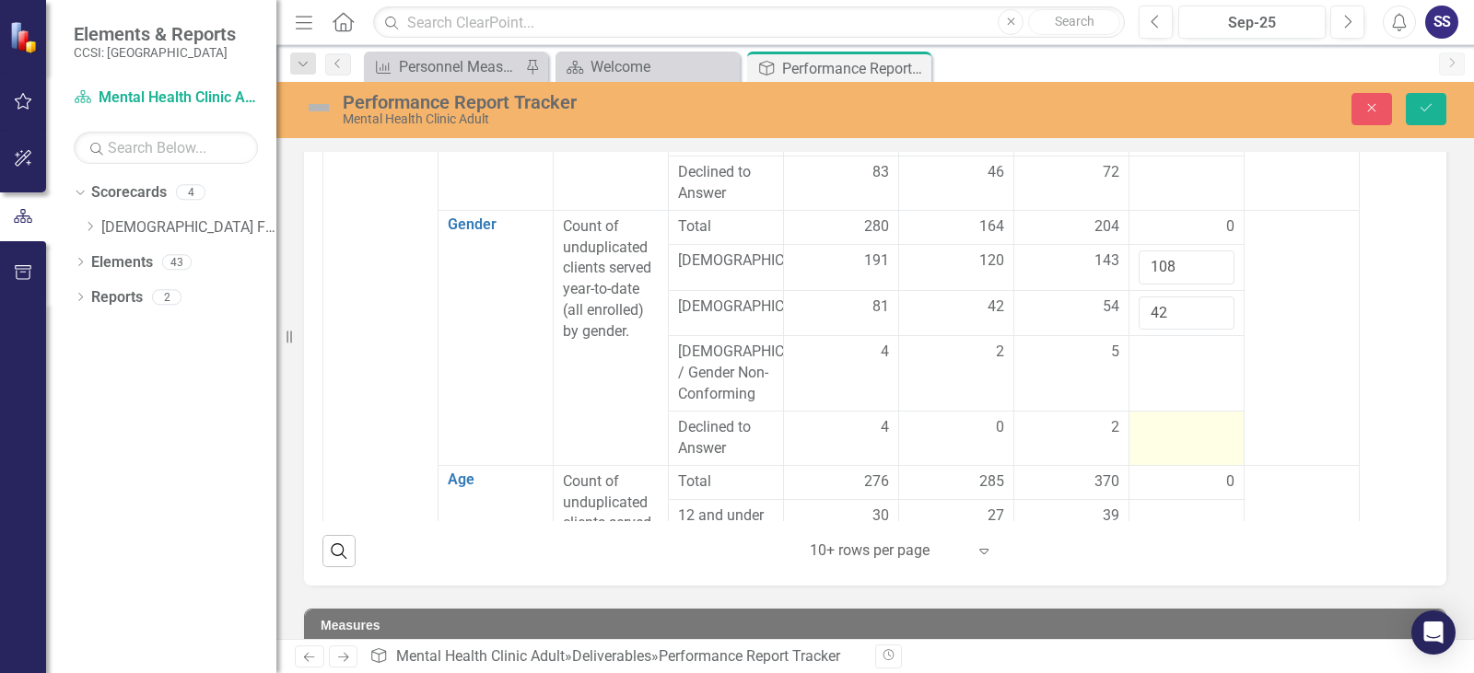
scroll to position [1198, 0]
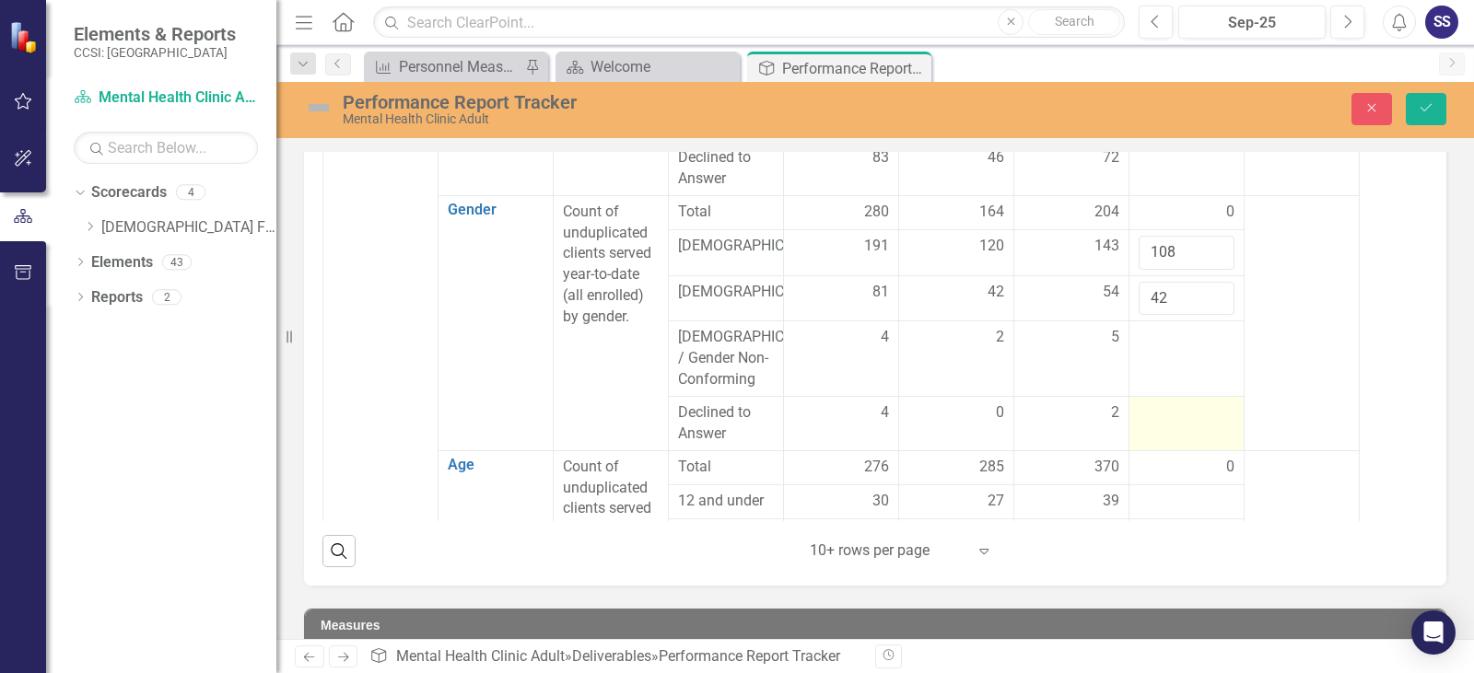
click at [1198, 403] on div at bounding box center [1187, 414] width 96 height 22
click at [1172, 403] on input "number" at bounding box center [1187, 420] width 96 height 34
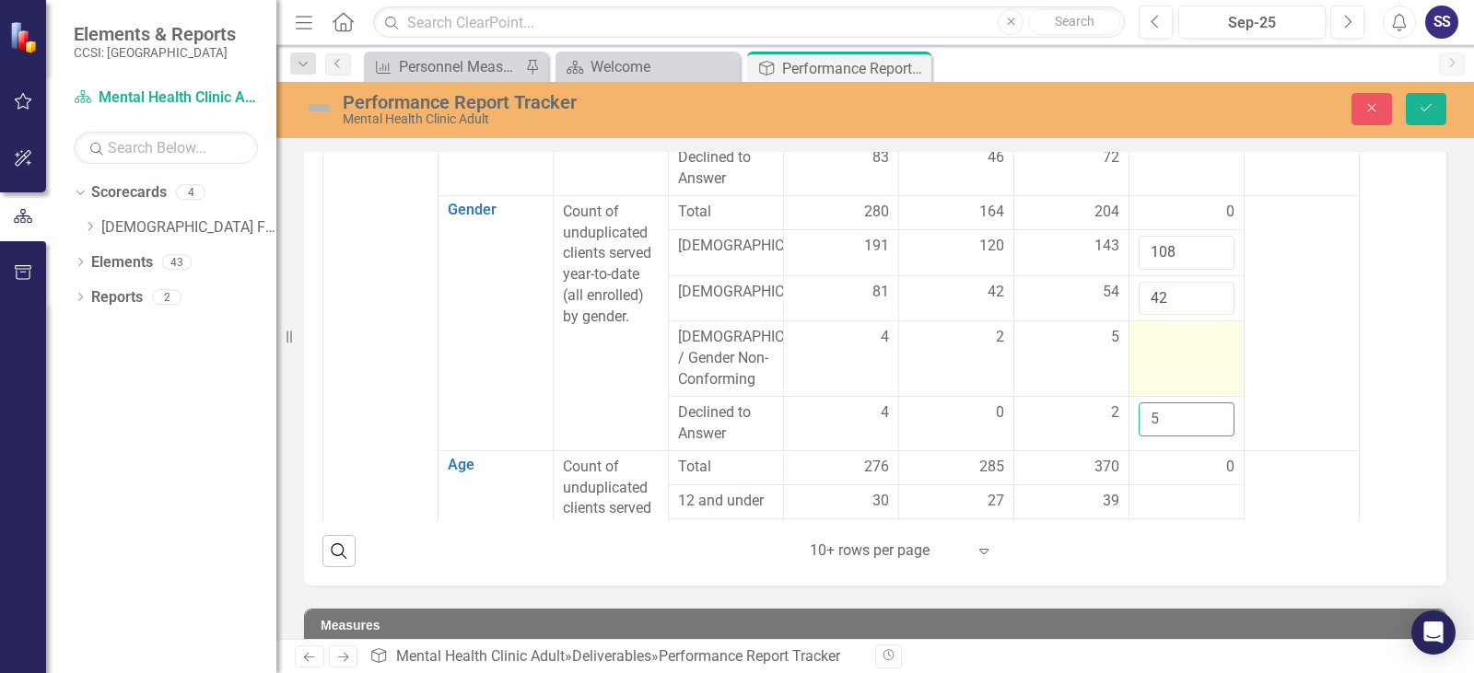
type input "5"
click at [1188, 327] on div at bounding box center [1187, 338] width 96 height 22
click at [1159, 321] on td at bounding box center [1186, 359] width 115 height 76
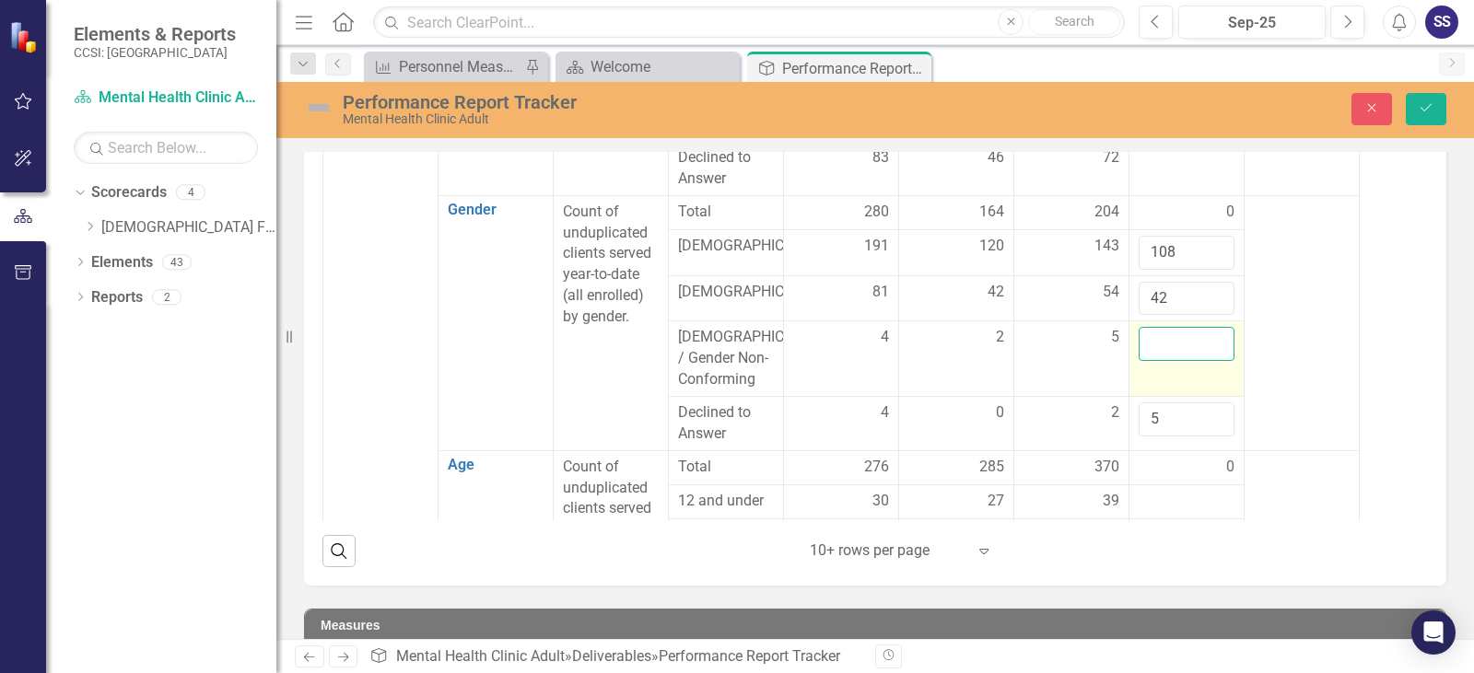
click at [1159, 327] on input "number" at bounding box center [1187, 344] width 96 height 34
type input "0"
click at [1174, 457] on div "0" at bounding box center [1187, 467] width 96 height 21
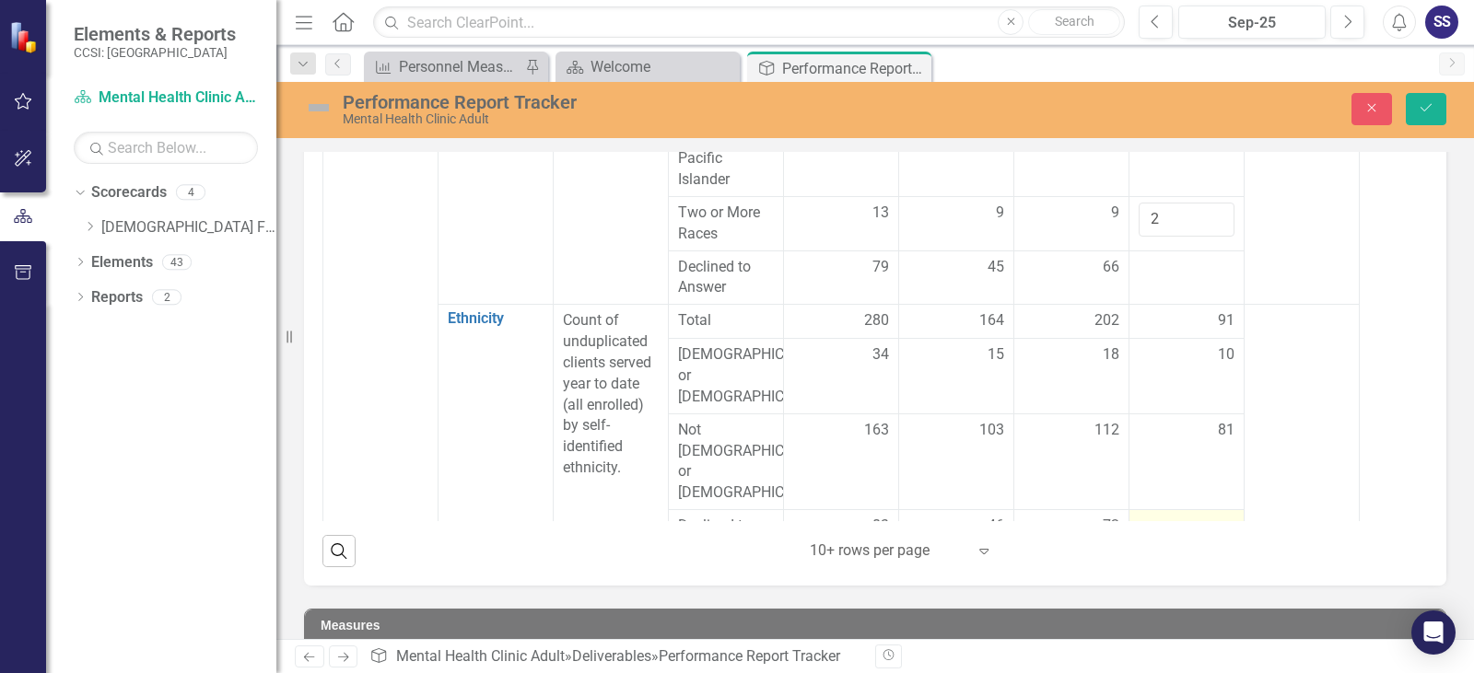
scroll to position [921, 0]
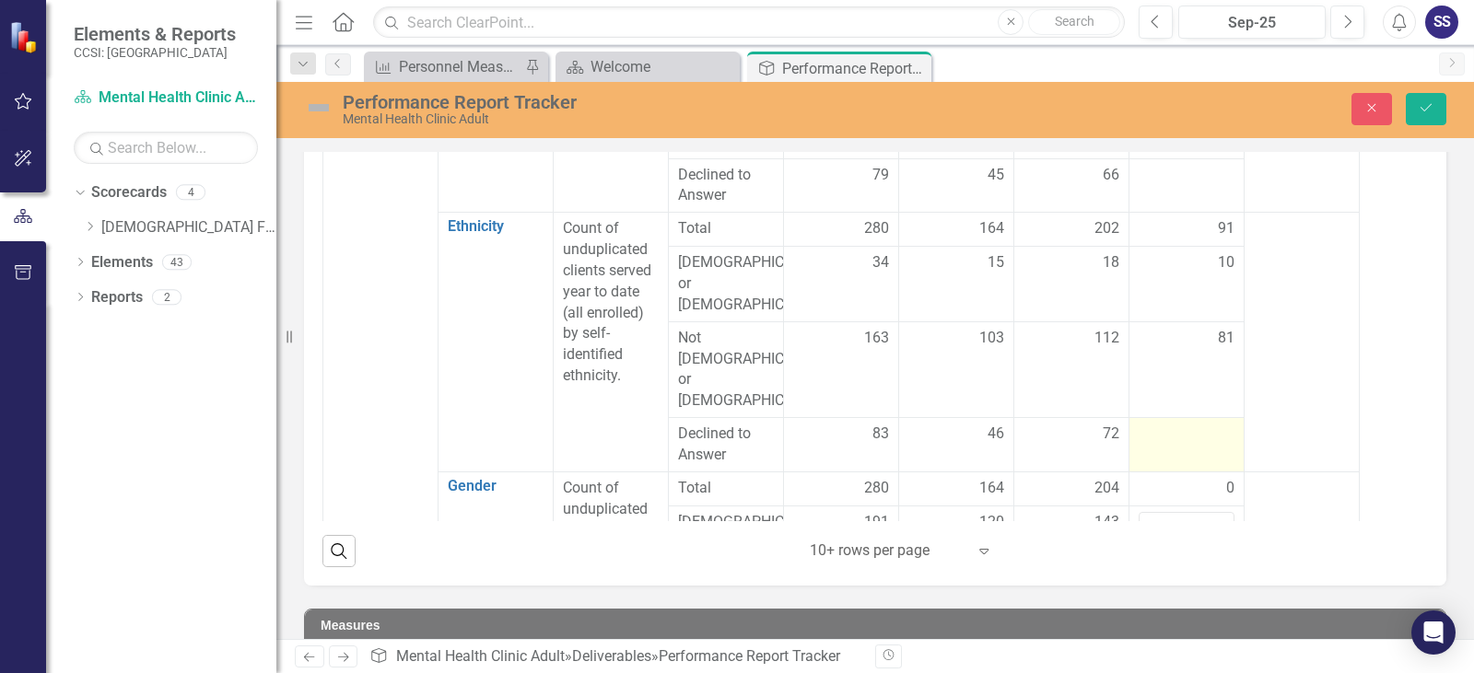
click at [1166, 418] on td at bounding box center [1186, 445] width 115 height 54
click at [1163, 418] on td at bounding box center [1186, 445] width 115 height 54
click at [1185, 424] on input "number" at bounding box center [1187, 441] width 96 height 34
type input "12"
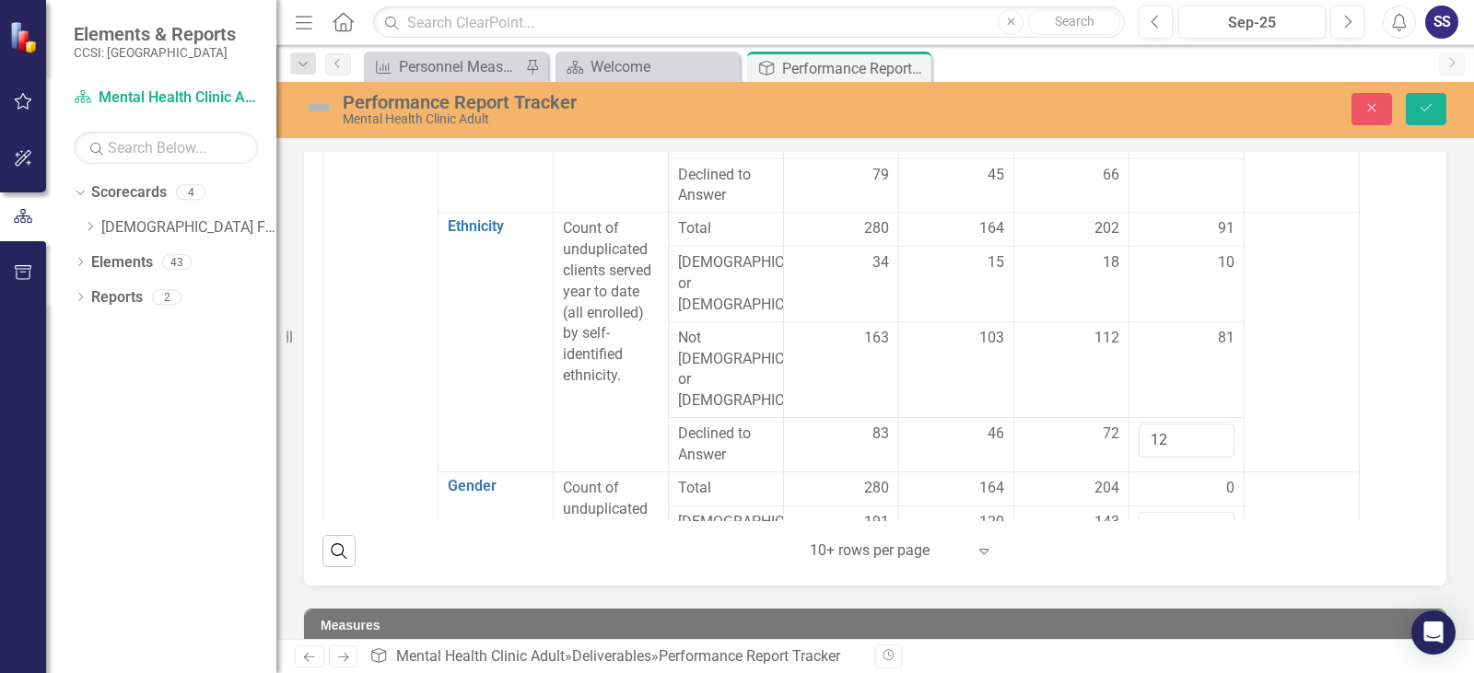
click at [1168, 478] on div "0" at bounding box center [1187, 488] width 96 height 21
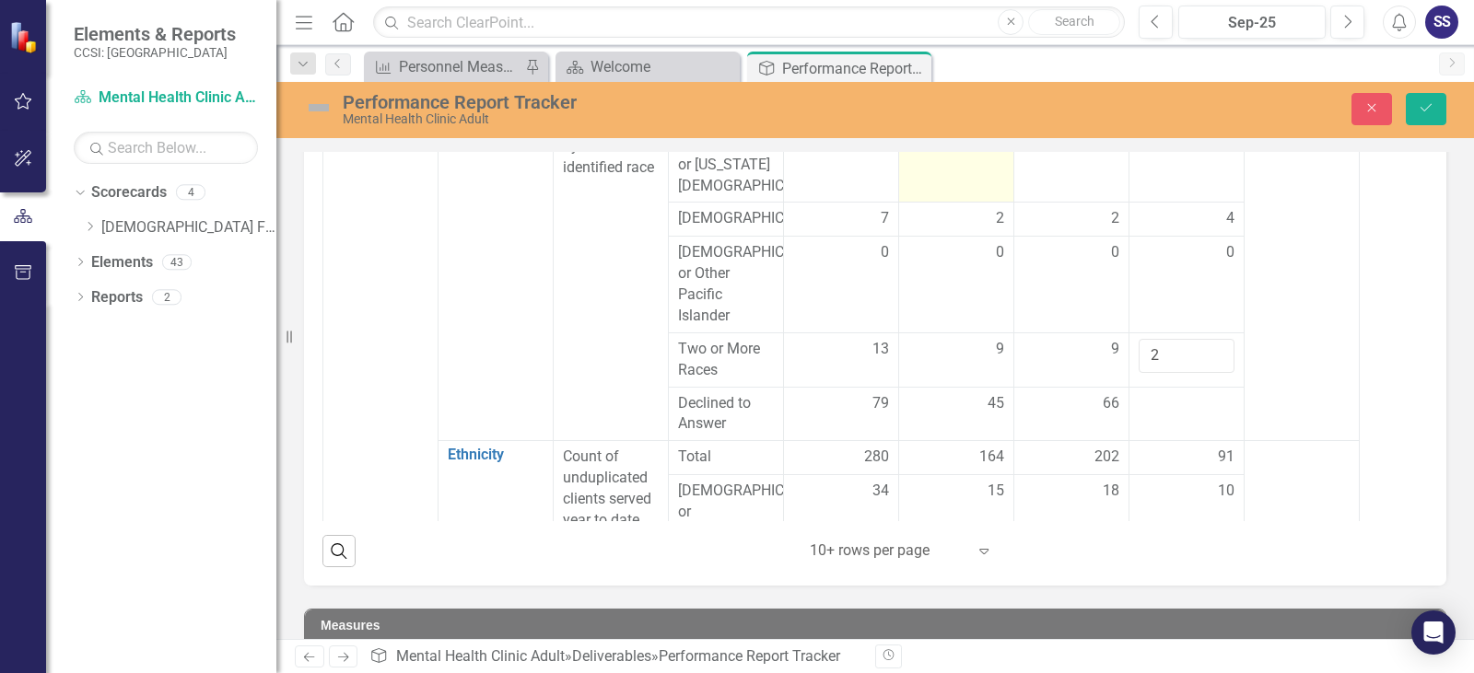
scroll to position [737, 0]
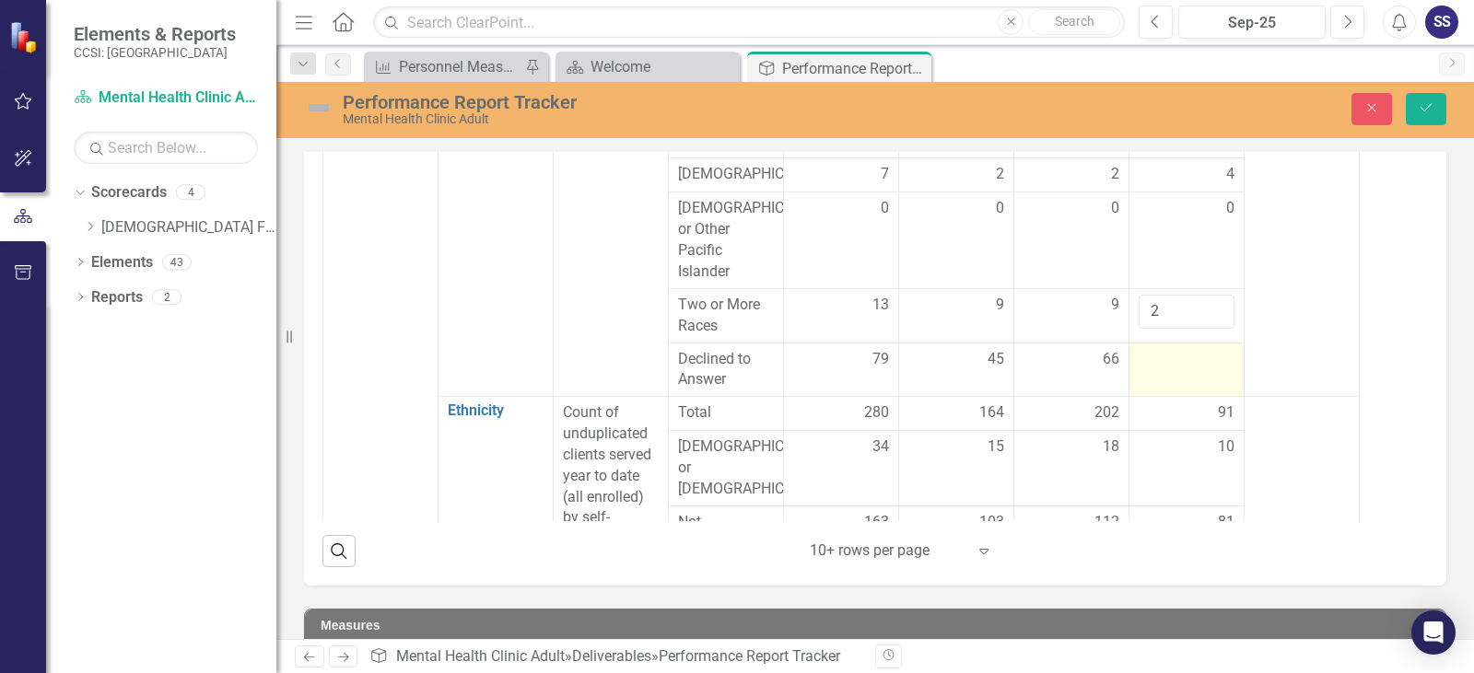
click at [1166, 372] on td at bounding box center [1186, 370] width 115 height 54
click at [1165, 372] on td at bounding box center [1186, 370] width 115 height 54
click at [1165, 373] on td at bounding box center [1186, 370] width 115 height 54
click at [1172, 372] on input "number" at bounding box center [1187, 366] width 96 height 34
type input "17"
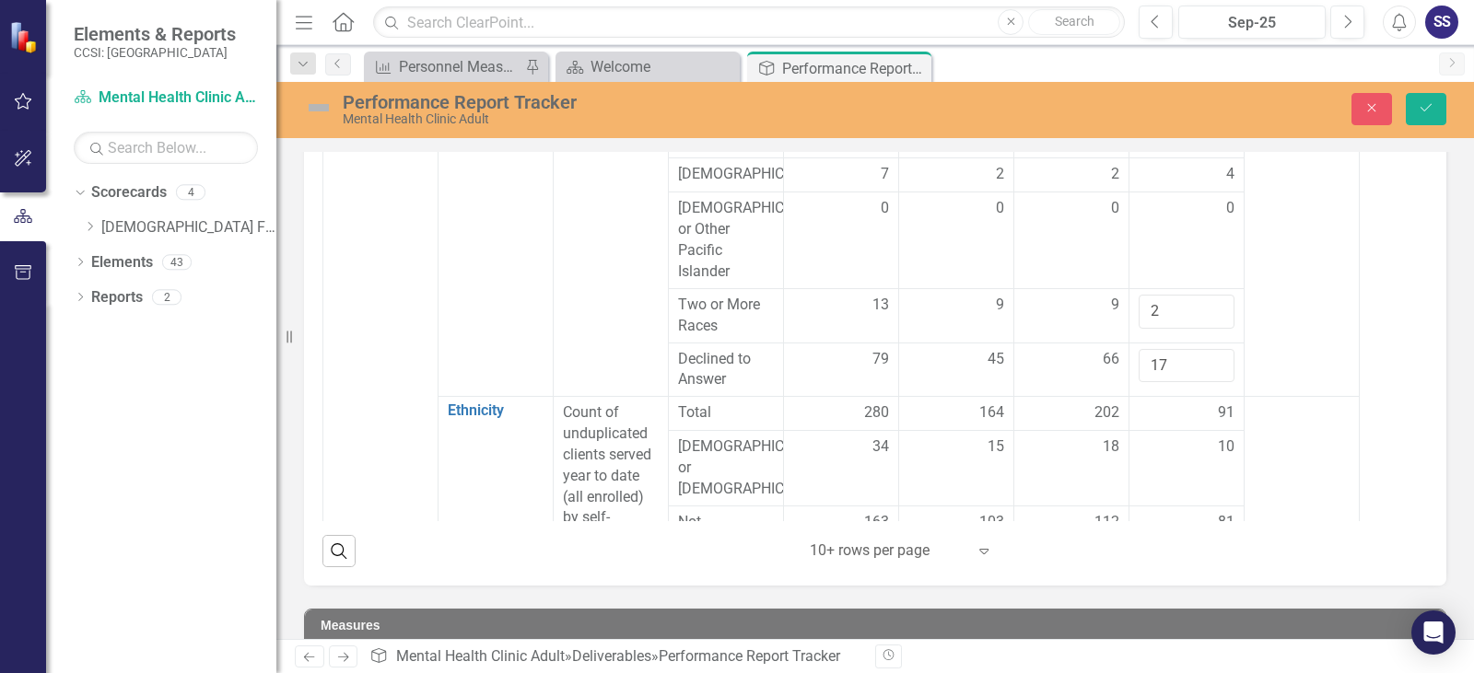
click at [1167, 411] on div "91" at bounding box center [1187, 413] width 96 height 21
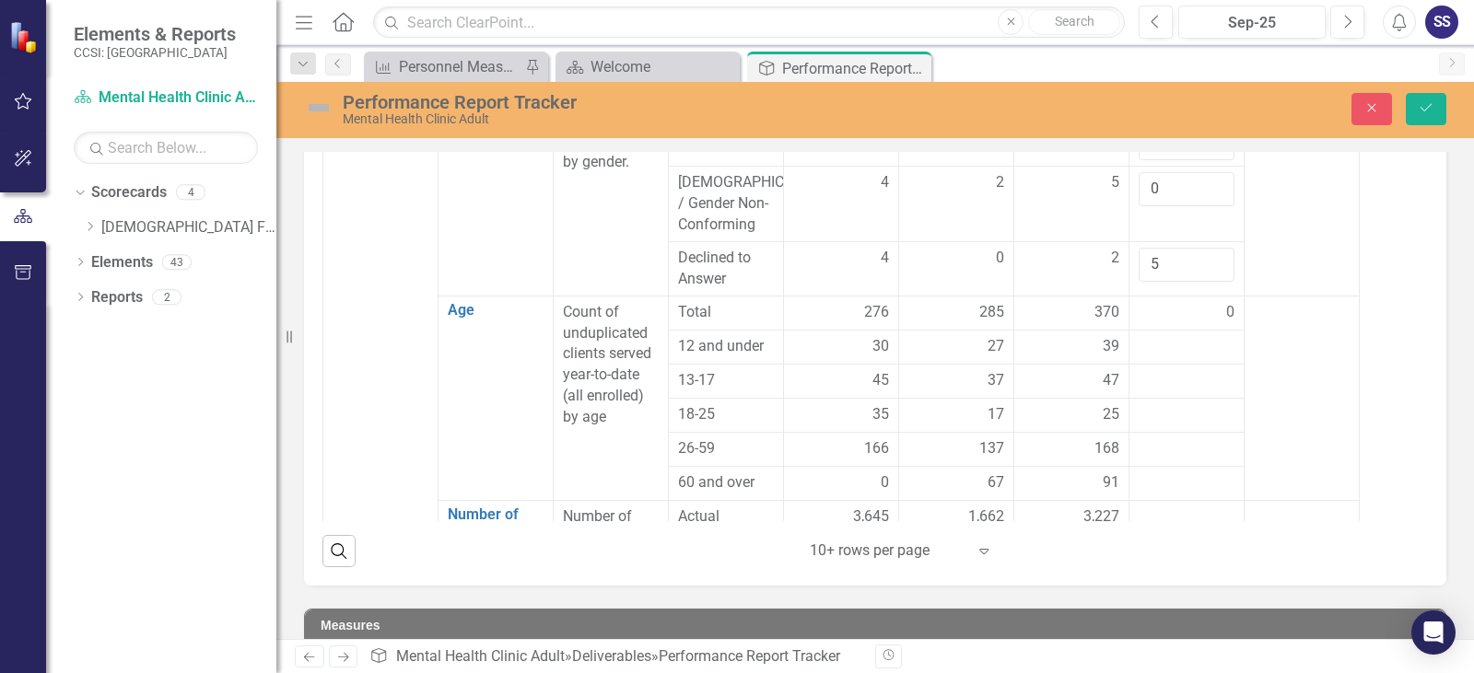
scroll to position [1382, 0]
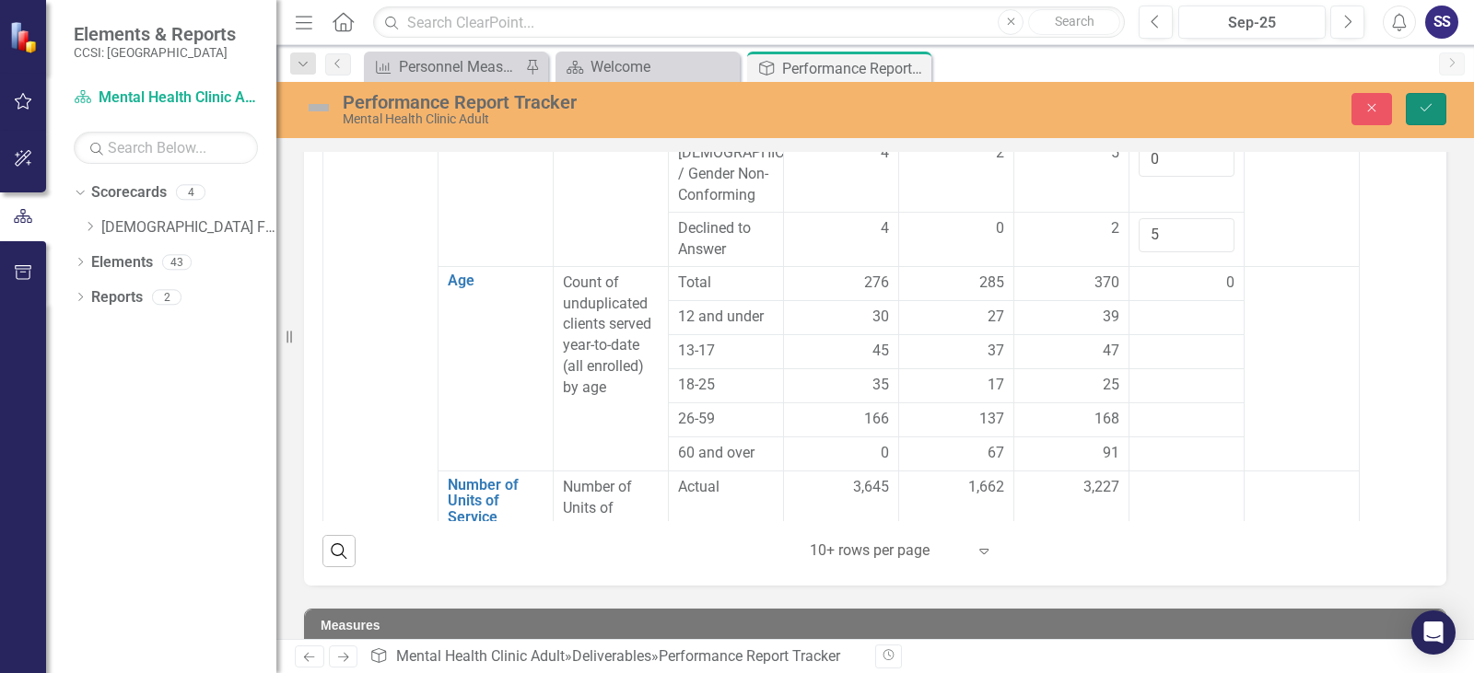
click at [1414, 105] on button "Save" at bounding box center [1426, 109] width 41 height 32
